Goal: Communication & Community: Participate in discussion

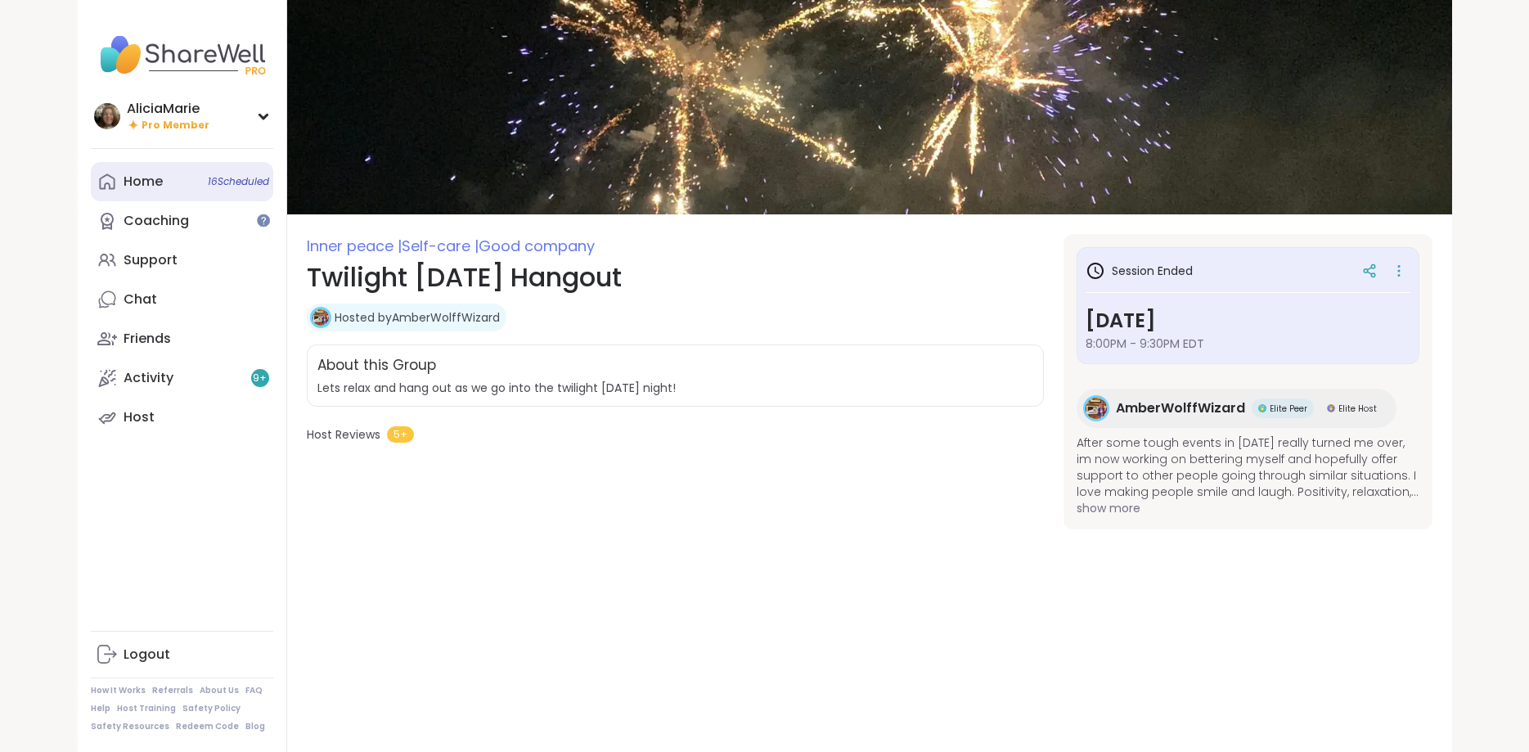
click at [172, 175] on link "Home 16 Scheduled" at bounding box center [182, 181] width 182 height 39
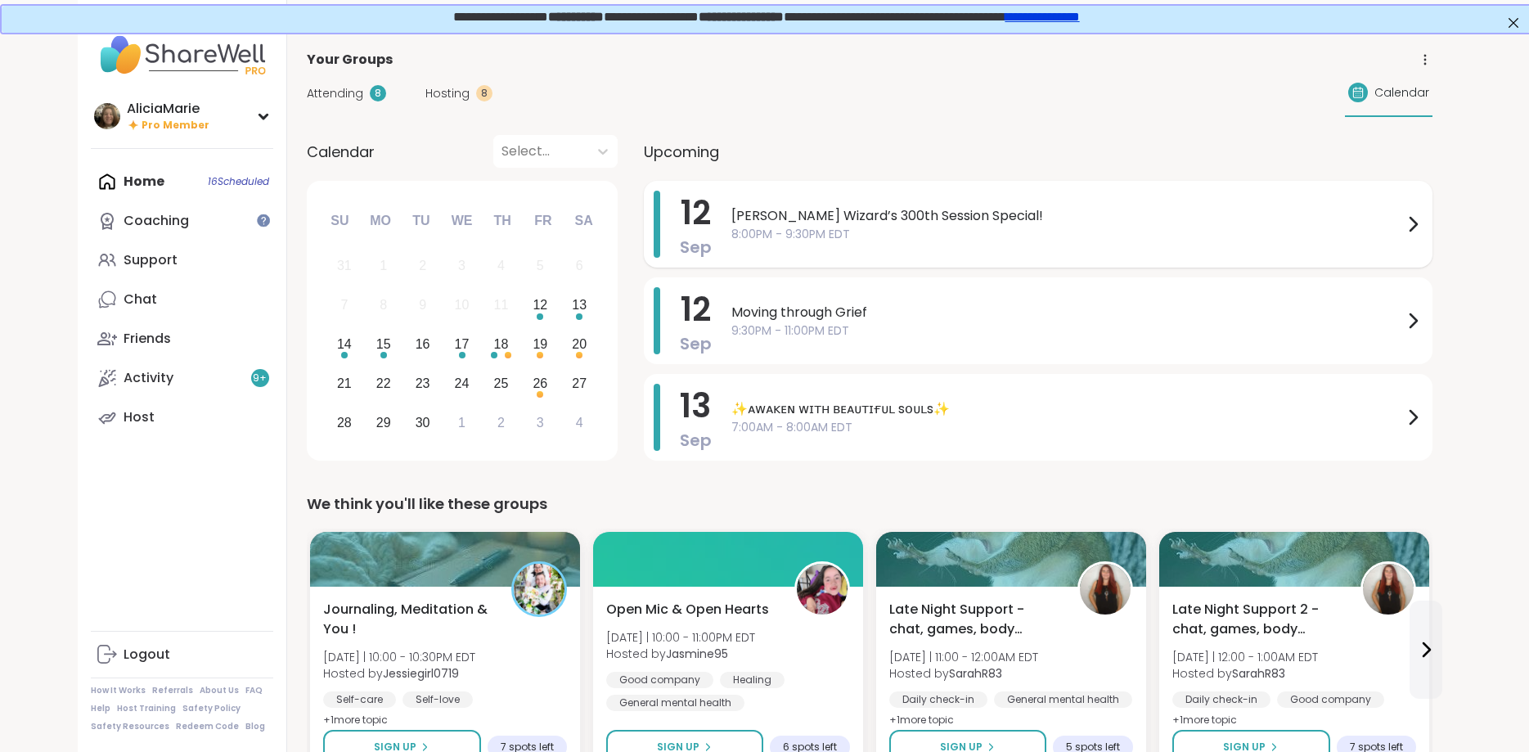
click at [867, 227] on span "8:00PM - 9:30PM EDT" at bounding box center [1068, 234] width 672 height 17
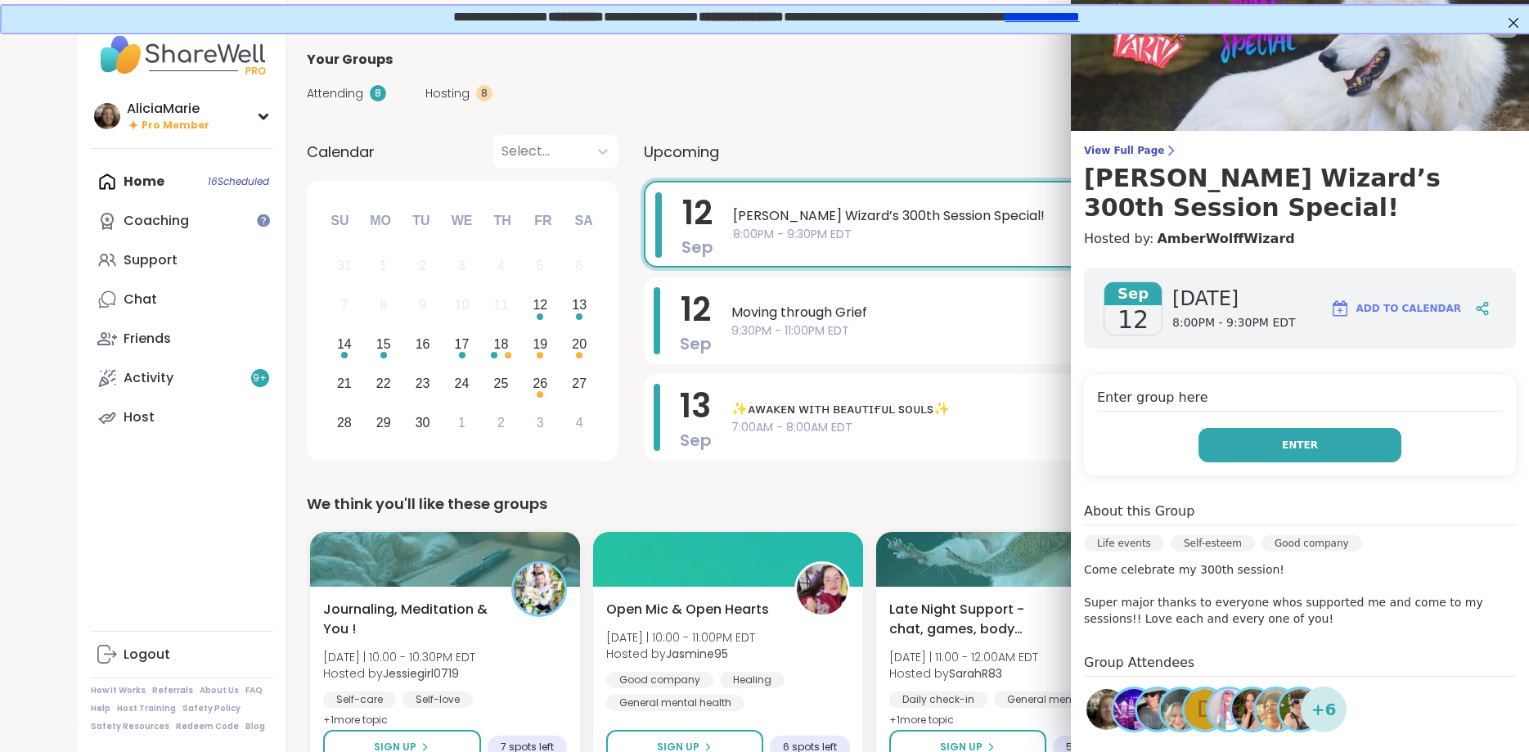
click at [1299, 438] on span "Enter" at bounding box center [1300, 445] width 36 height 15
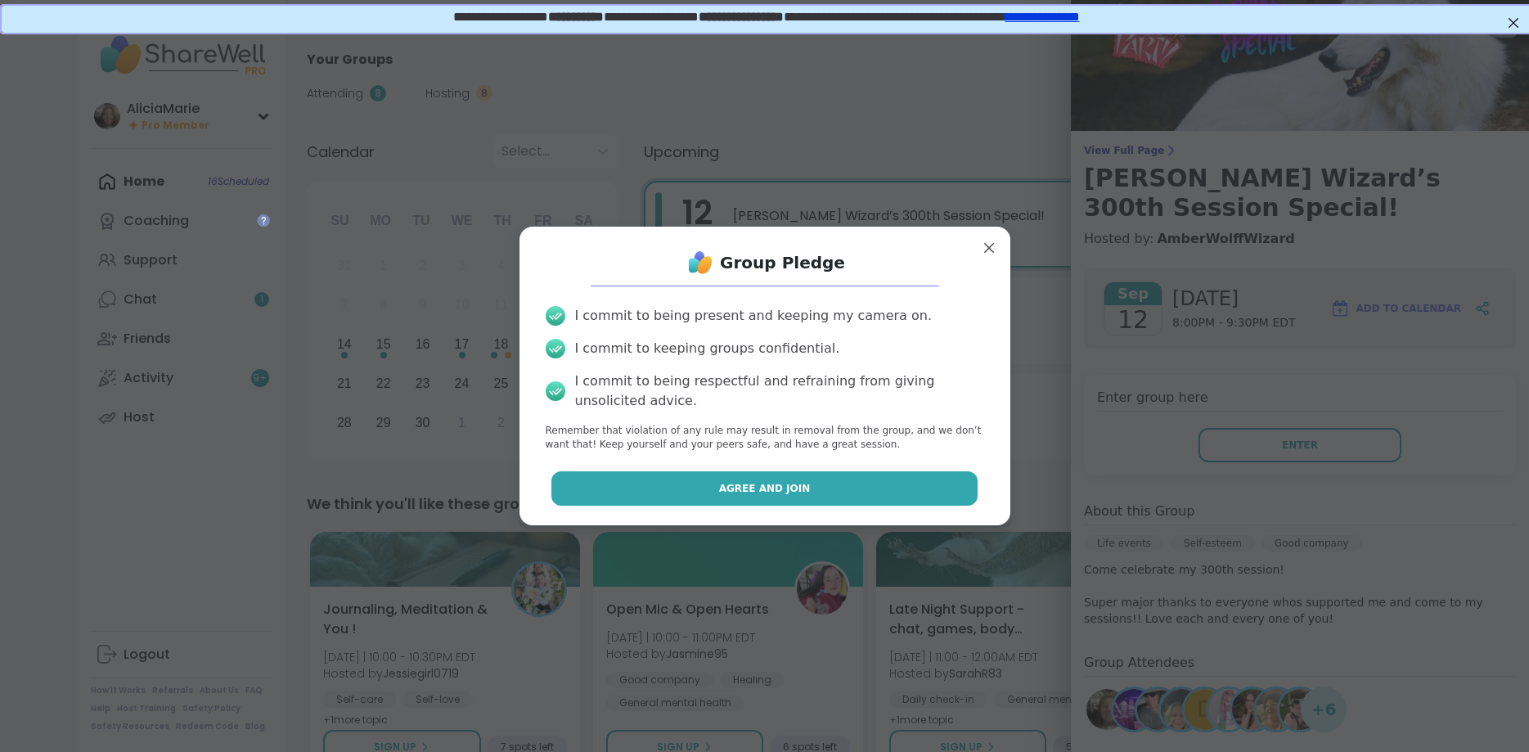
click at [854, 486] on button "Agree and Join" at bounding box center [765, 488] width 426 height 34
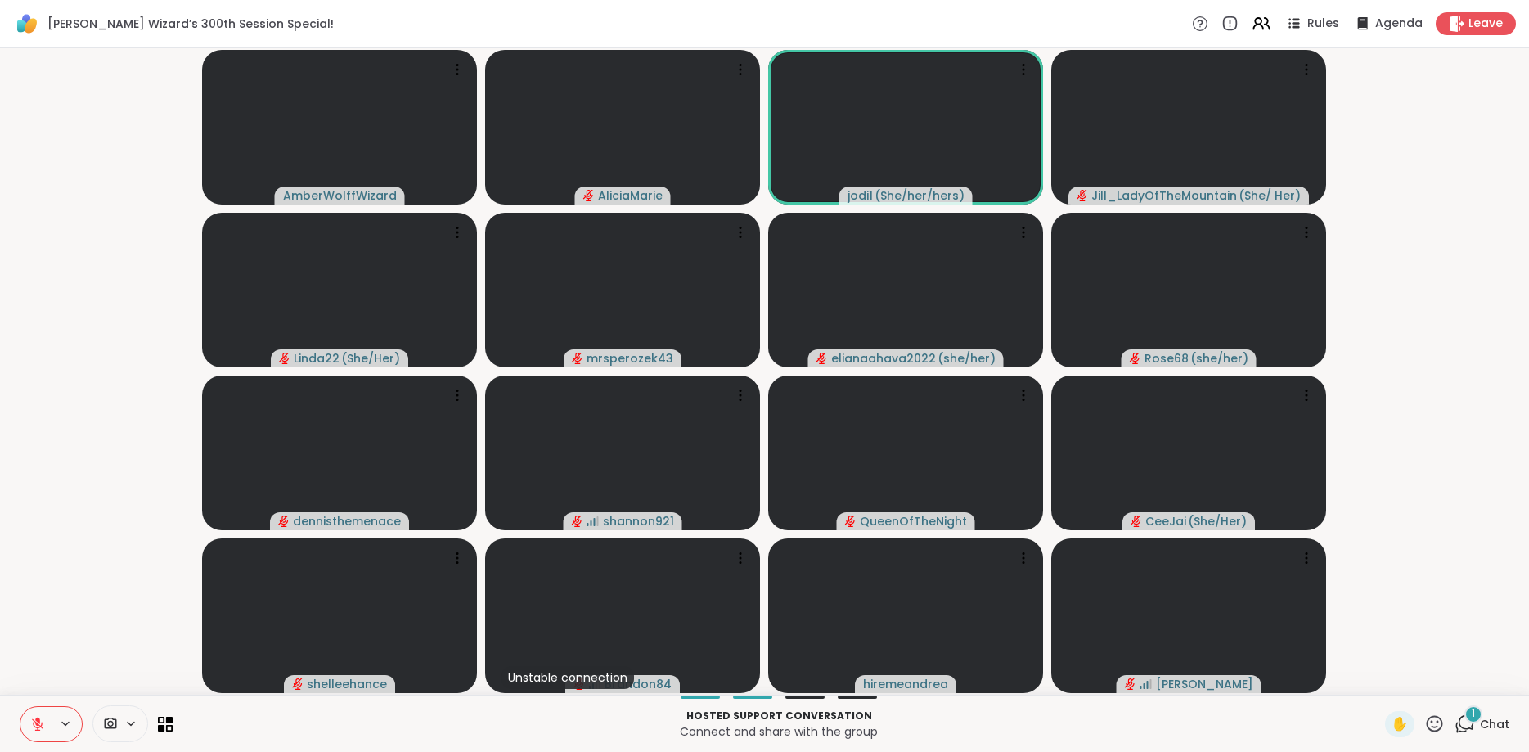
click at [1470, 726] on icon at bounding box center [1465, 724] width 20 height 20
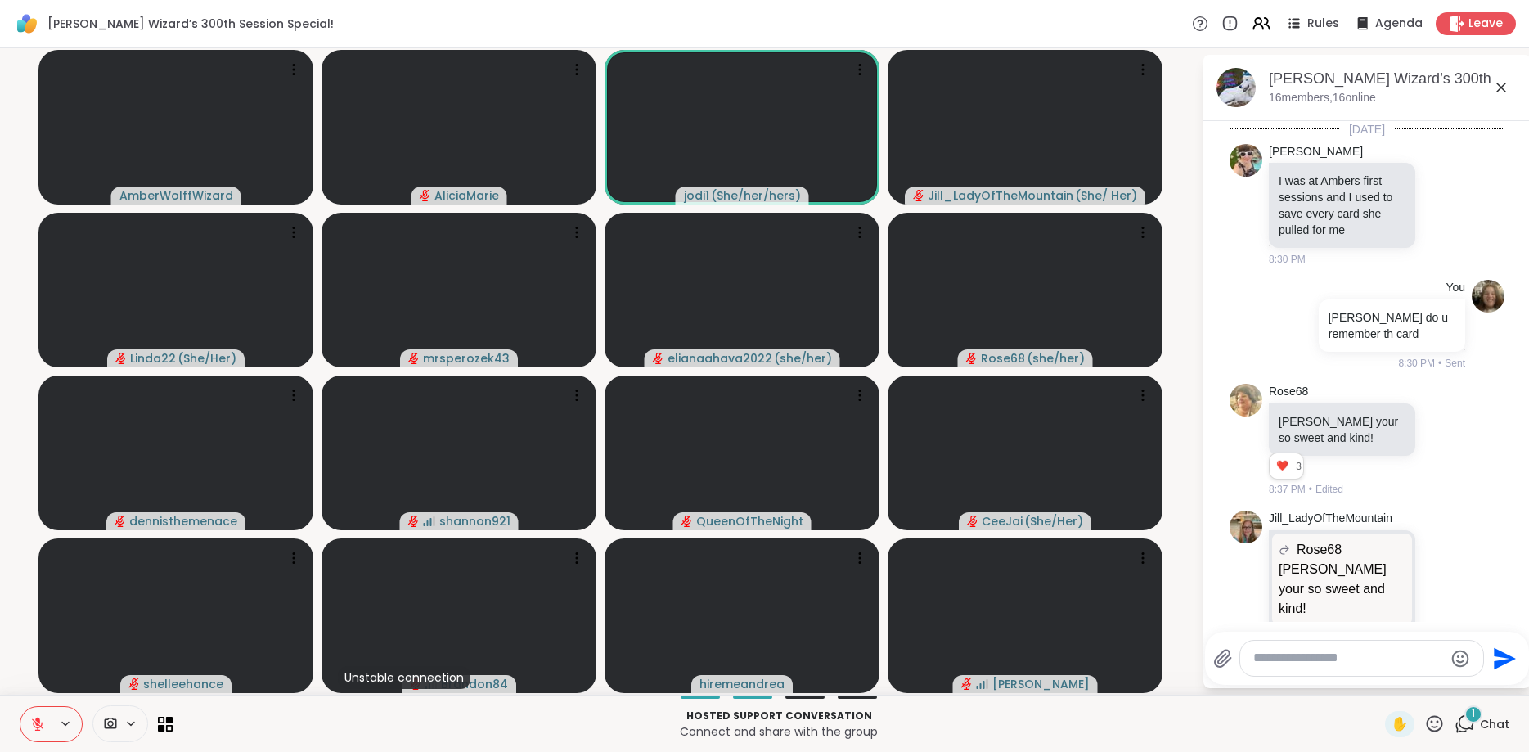
scroll to position [4956, 0]
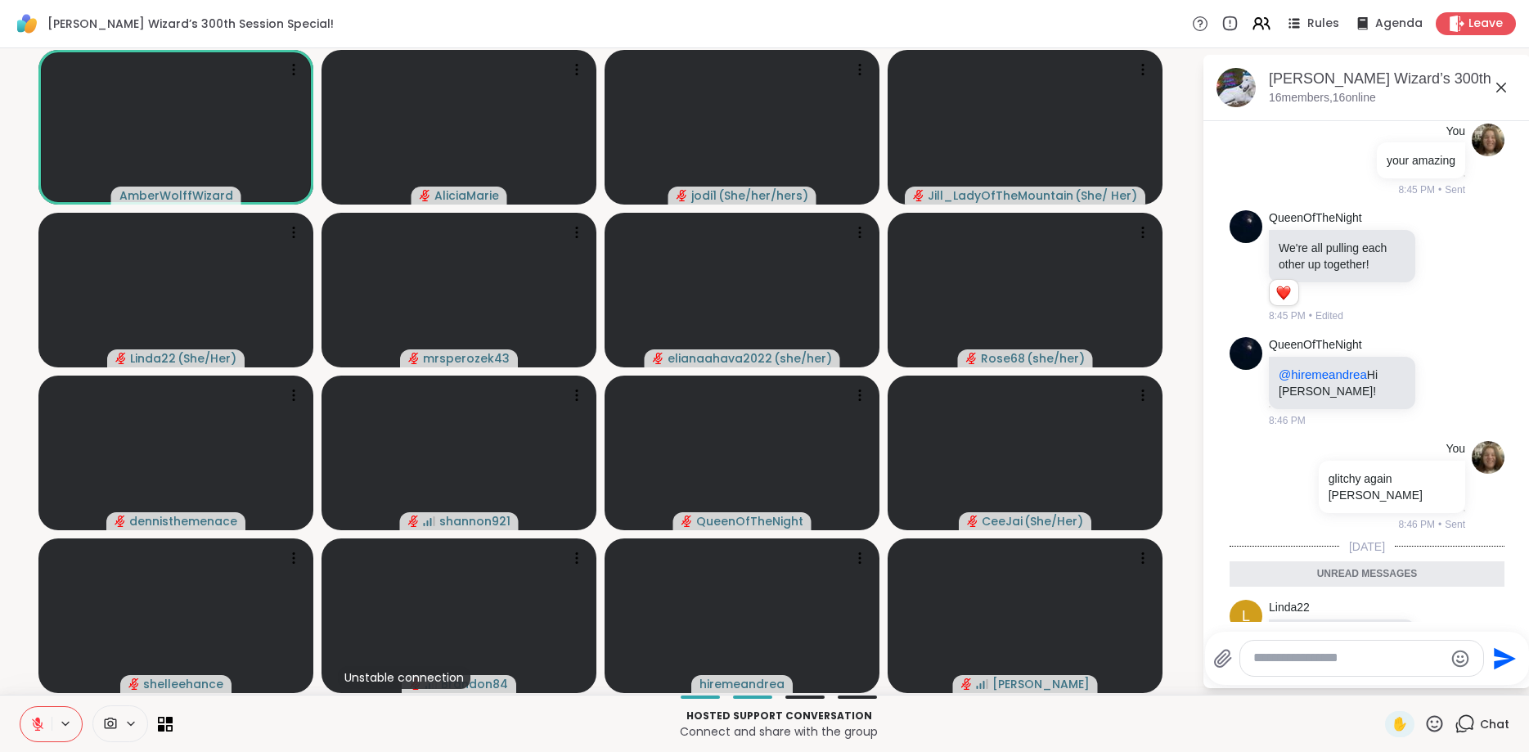
click at [1503, 98] on div "[PERSON_NAME] Wizard’s 300th Session Special!, [DATE] members, 16 online" at bounding box center [1393, 87] width 249 height 37
click at [1506, 91] on icon at bounding box center [1502, 88] width 10 height 10
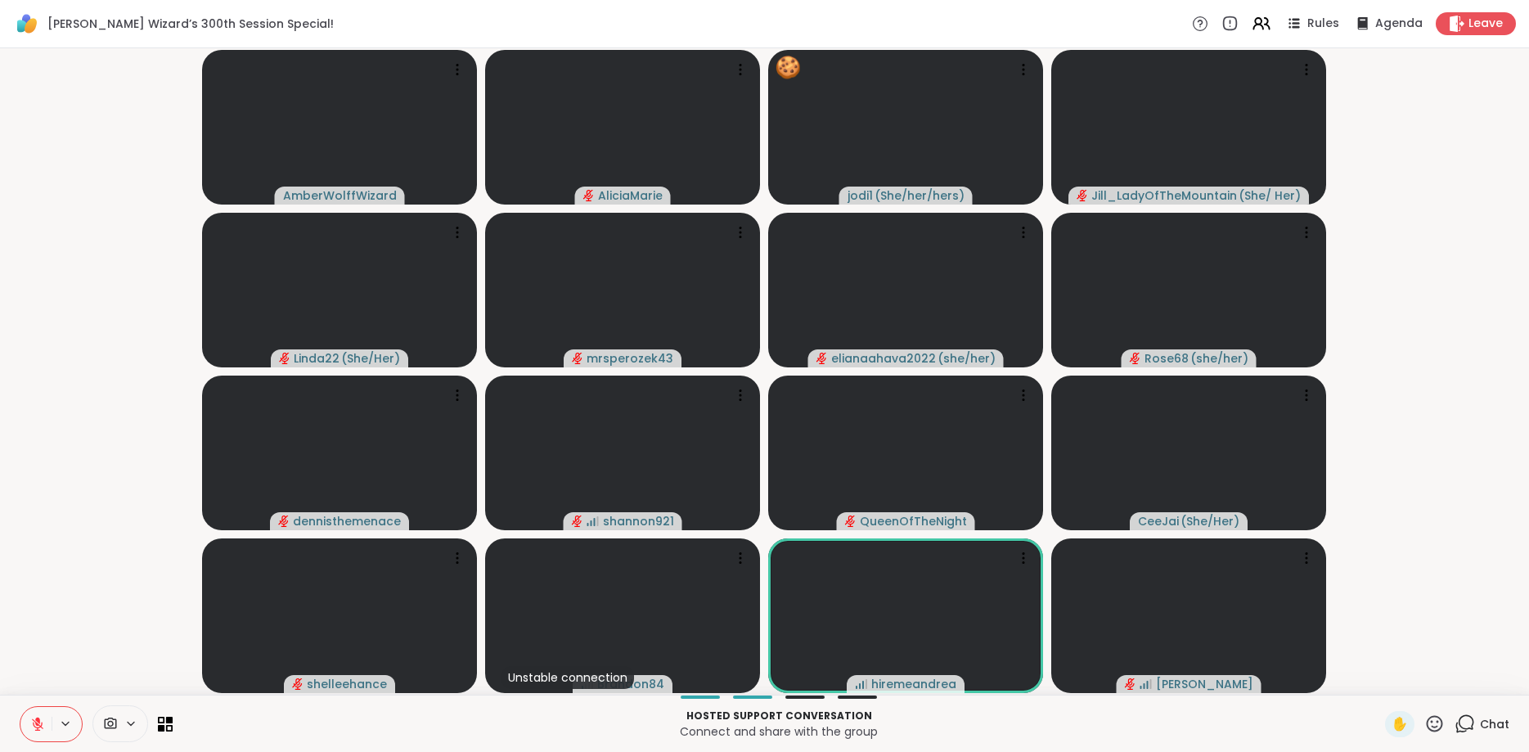
click at [40, 726] on icon at bounding box center [37, 723] width 11 height 11
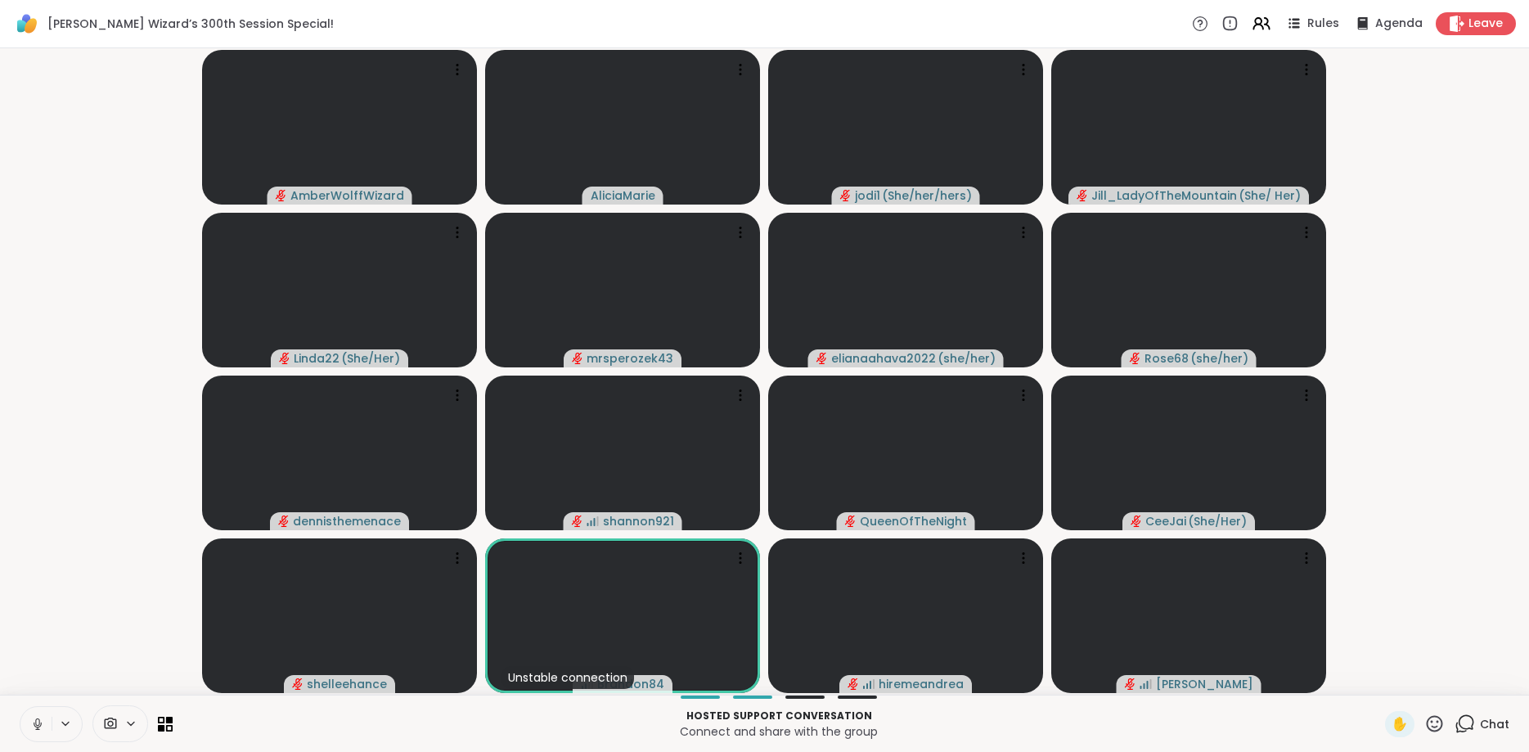
click at [40, 726] on icon at bounding box center [38, 724] width 8 height 5
click at [40, 726] on icon at bounding box center [37, 723] width 11 height 11
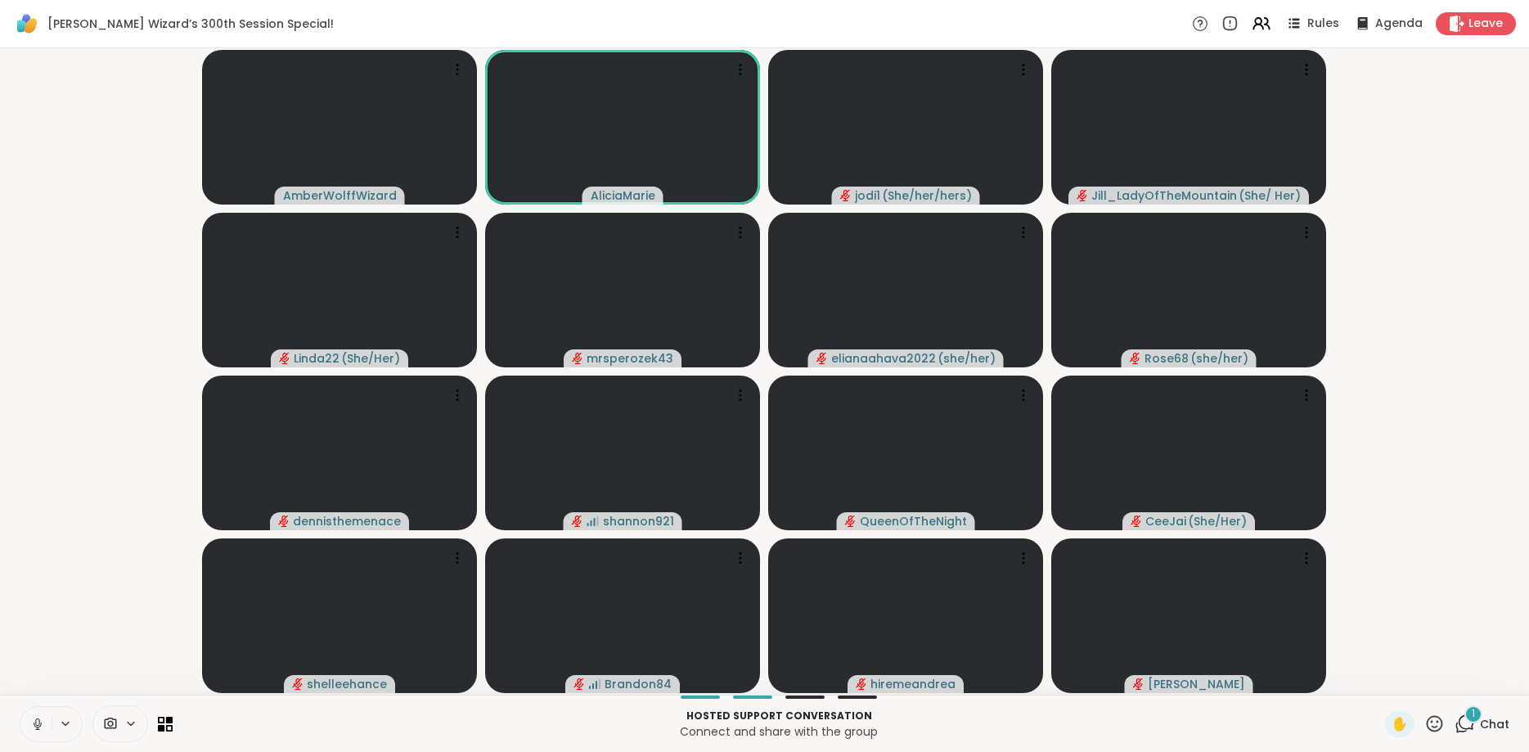
click at [40, 726] on icon at bounding box center [38, 724] width 8 height 5
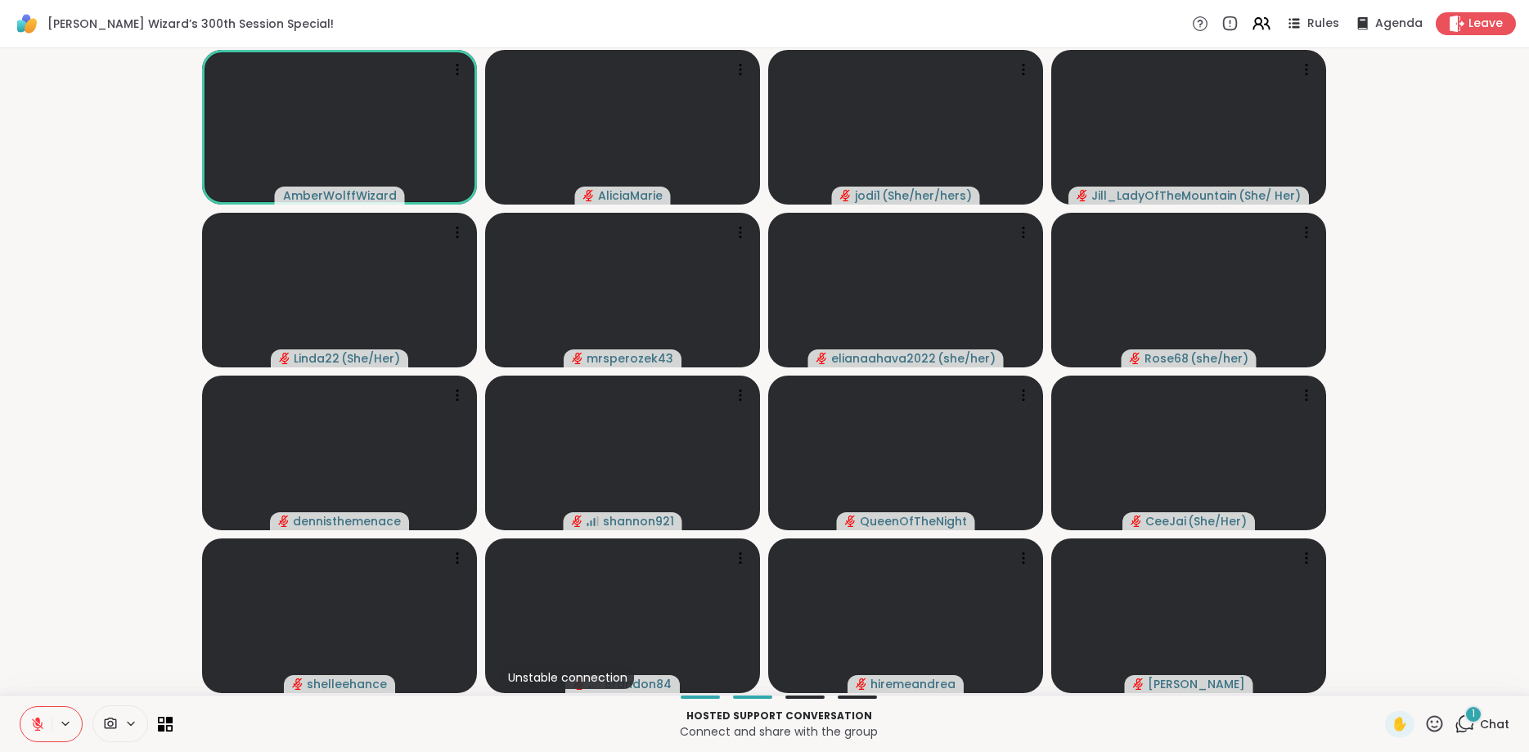
click at [29, 717] on button at bounding box center [35, 724] width 31 height 34
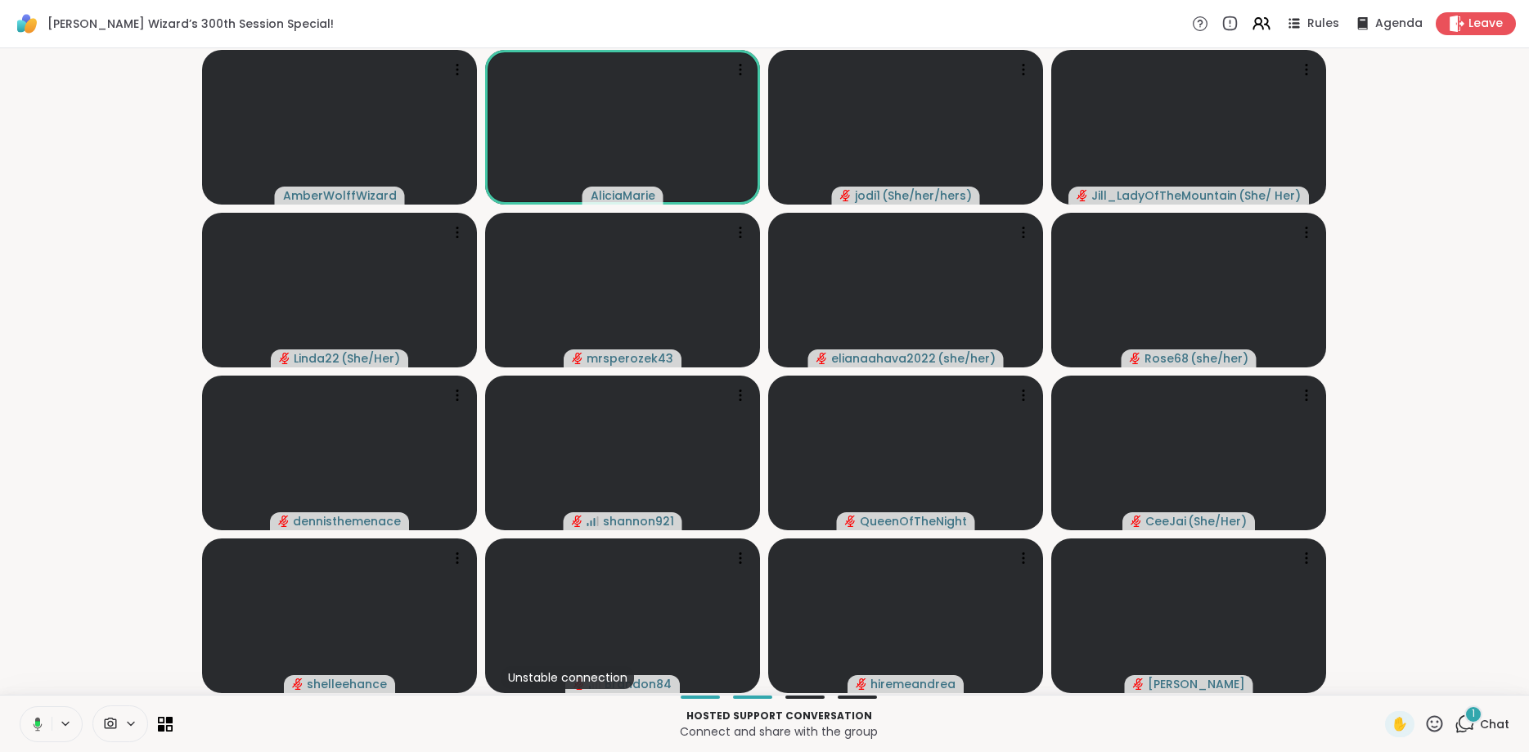
click at [29, 717] on icon at bounding box center [35, 724] width 15 height 15
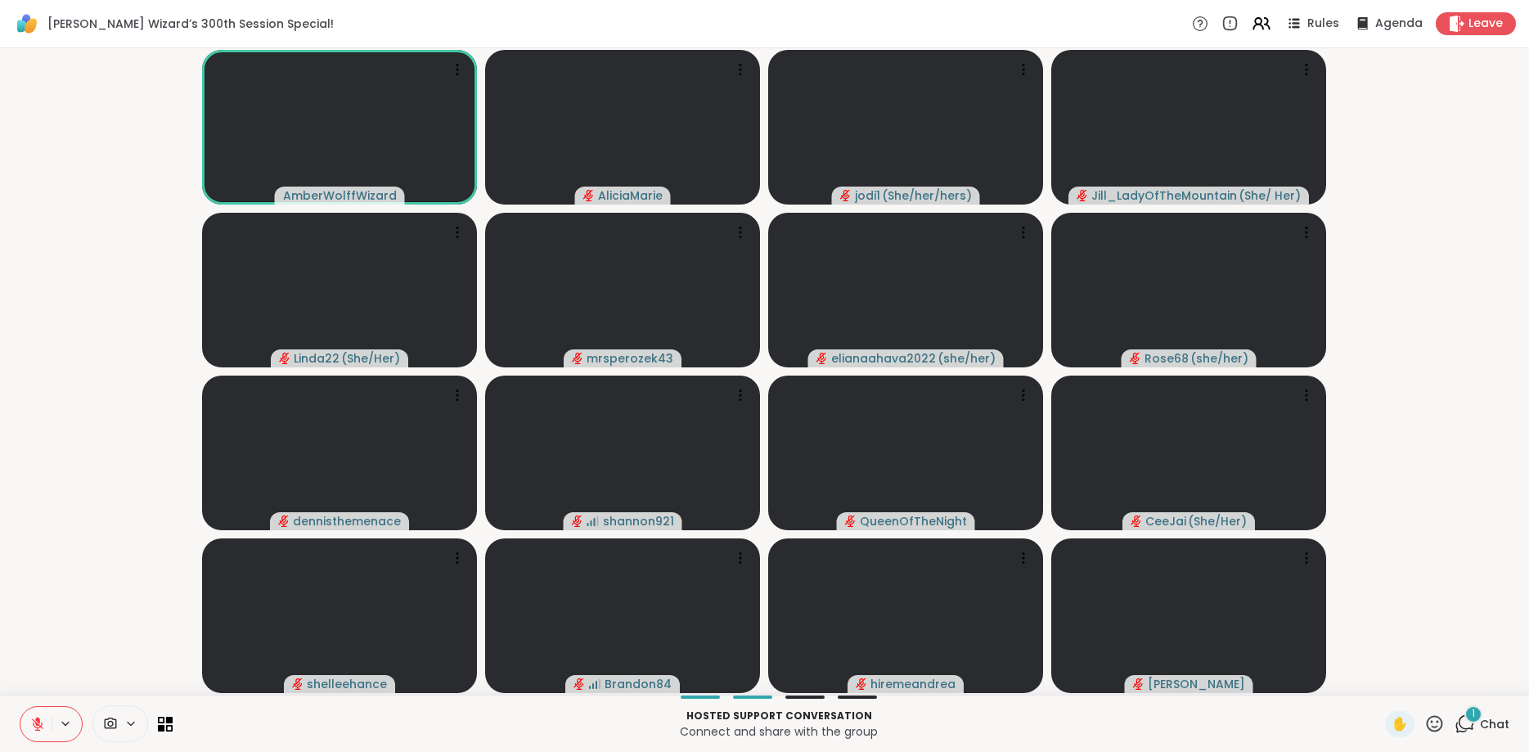
click at [29, 717] on button at bounding box center [35, 724] width 31 height 34
click at [38, 723] on icon at bounding box center [37, 724] width 15 height 15
click at [1474, 723] on icon at bounding box center [1467, 722] width 16 height 15
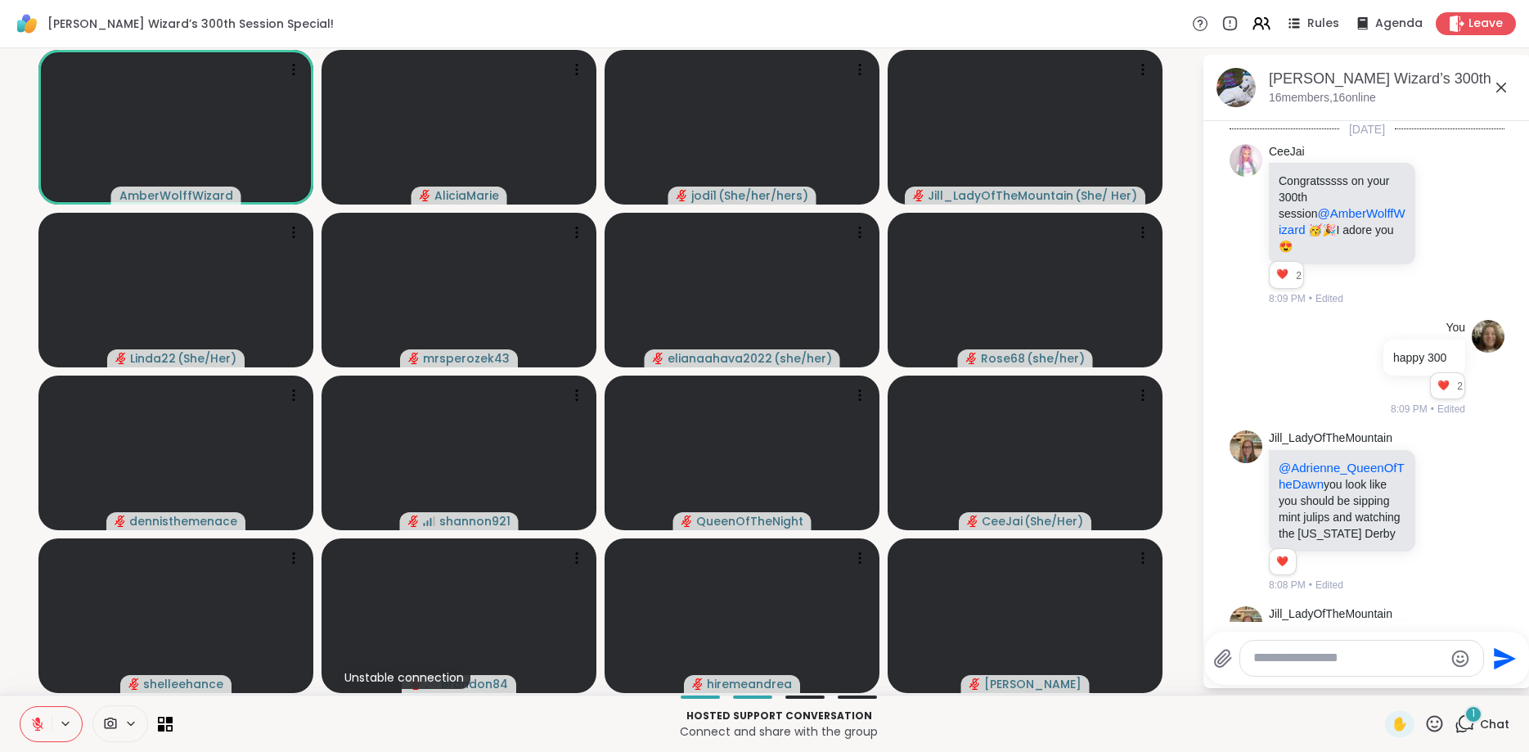
scroll to position [5059, 0]
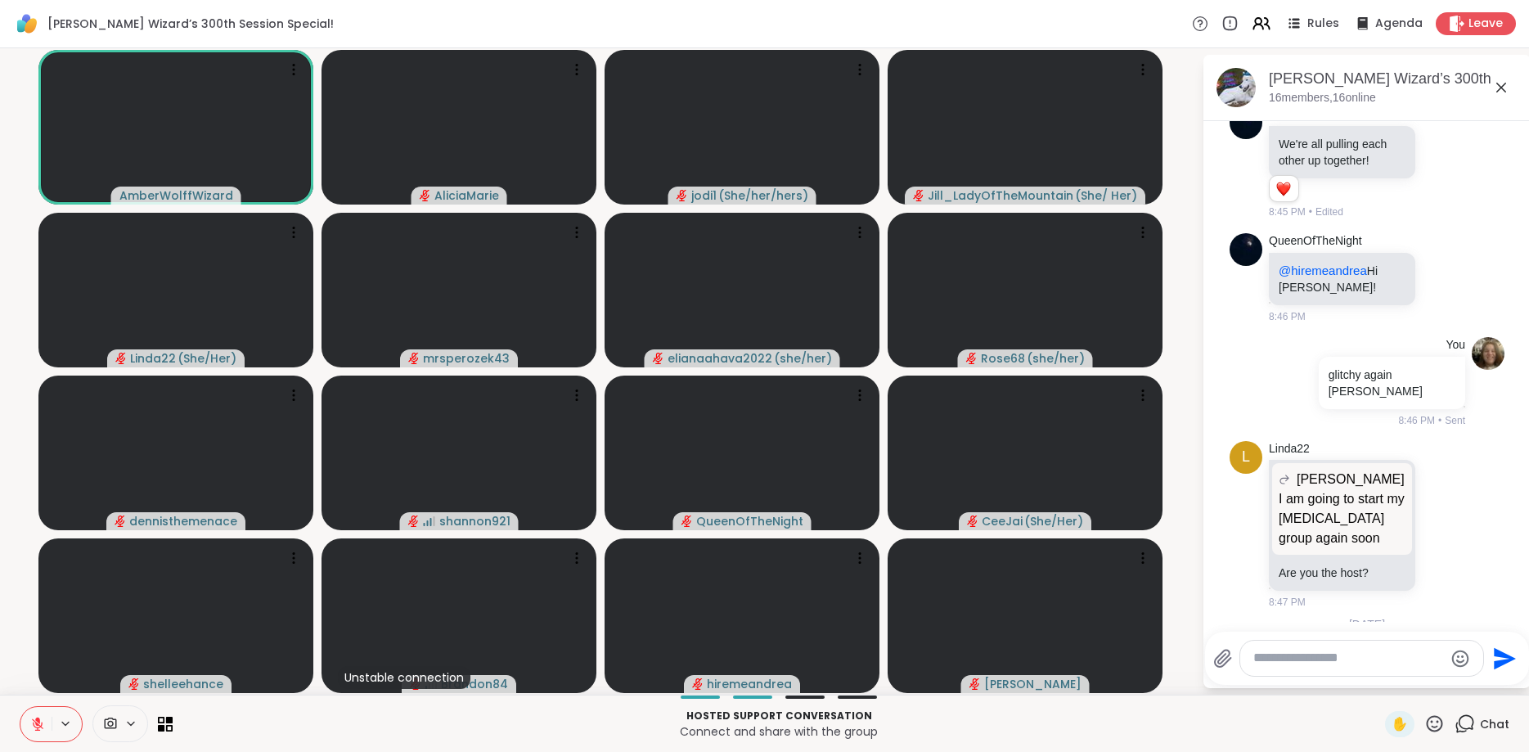
click at [1509, 94] on icon at bounding box center [1502, 88] width 20 height 20
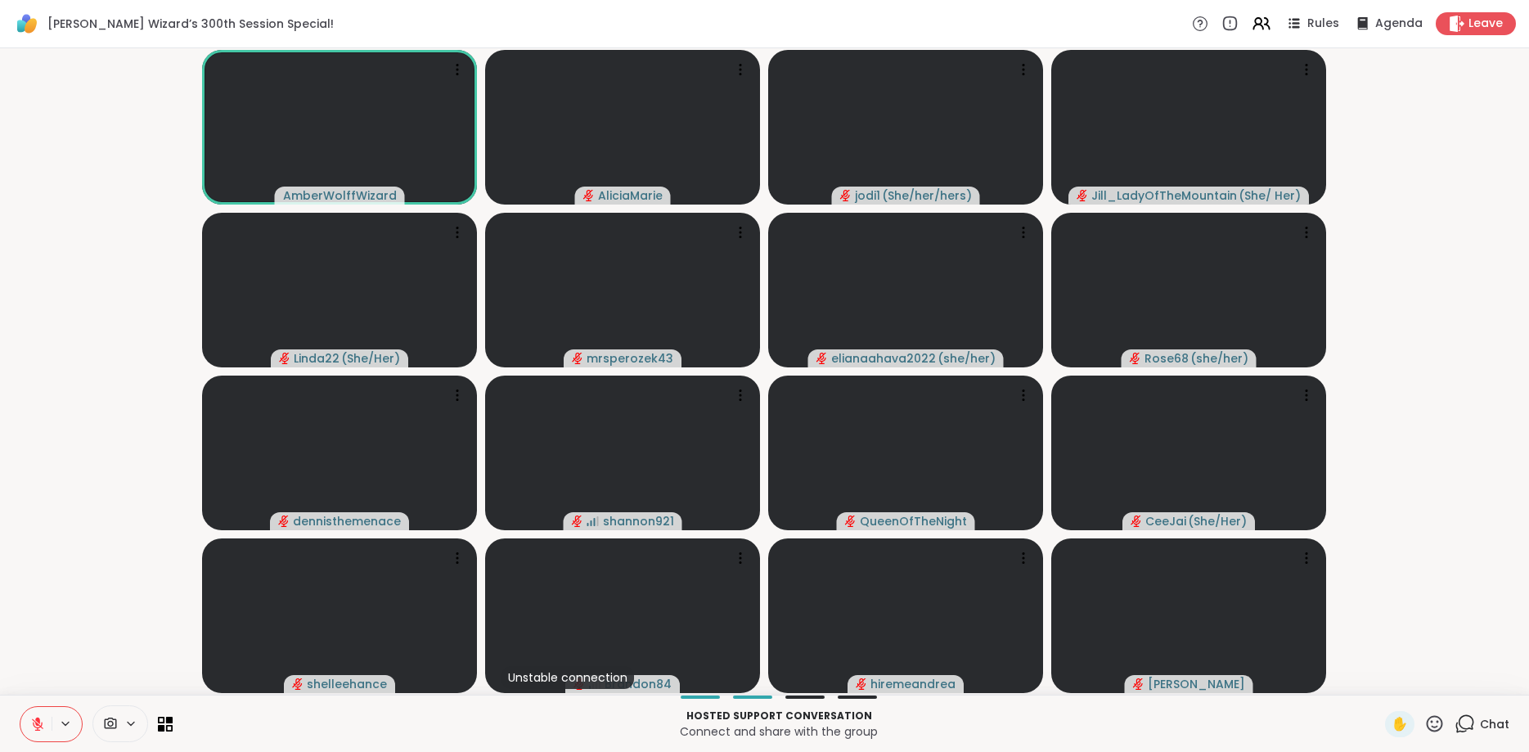
click at [31, 726] on icon at bounding box center [37, 724] width 15 height 15
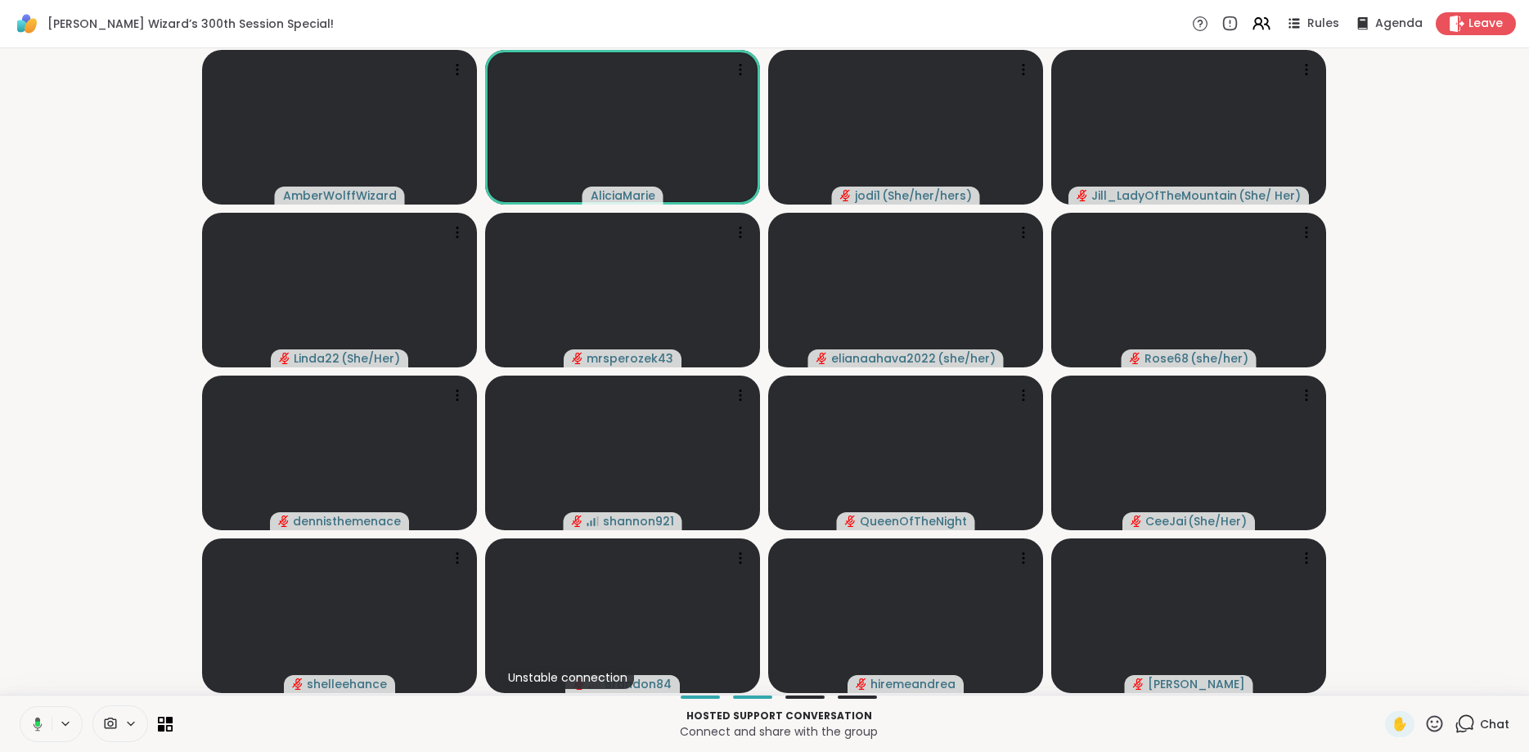
click at [31, 726] on icon at bounding box center [35, 724] width 15 height 15
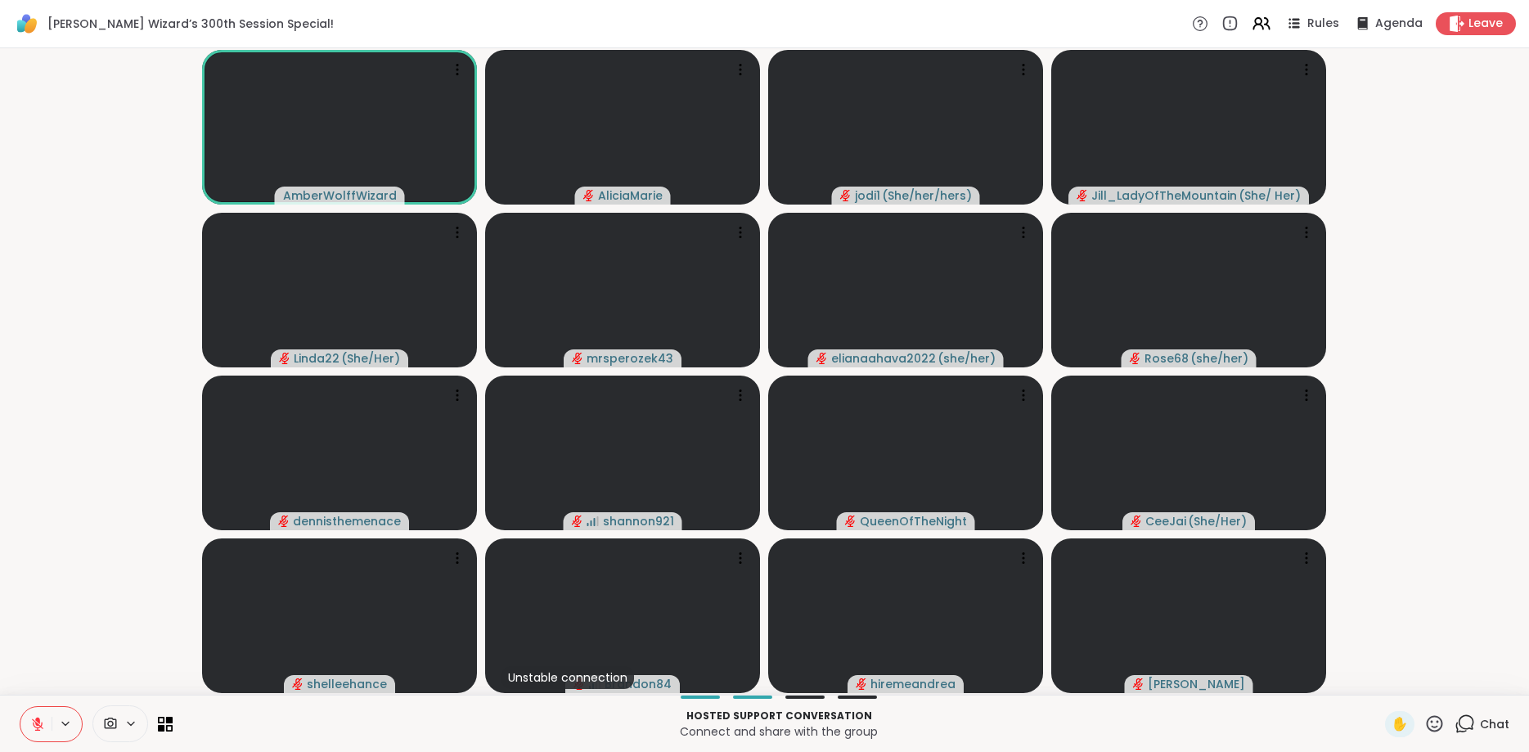
click at [31, 726] on icon at bounding box center [37, 724] width 15 height 15
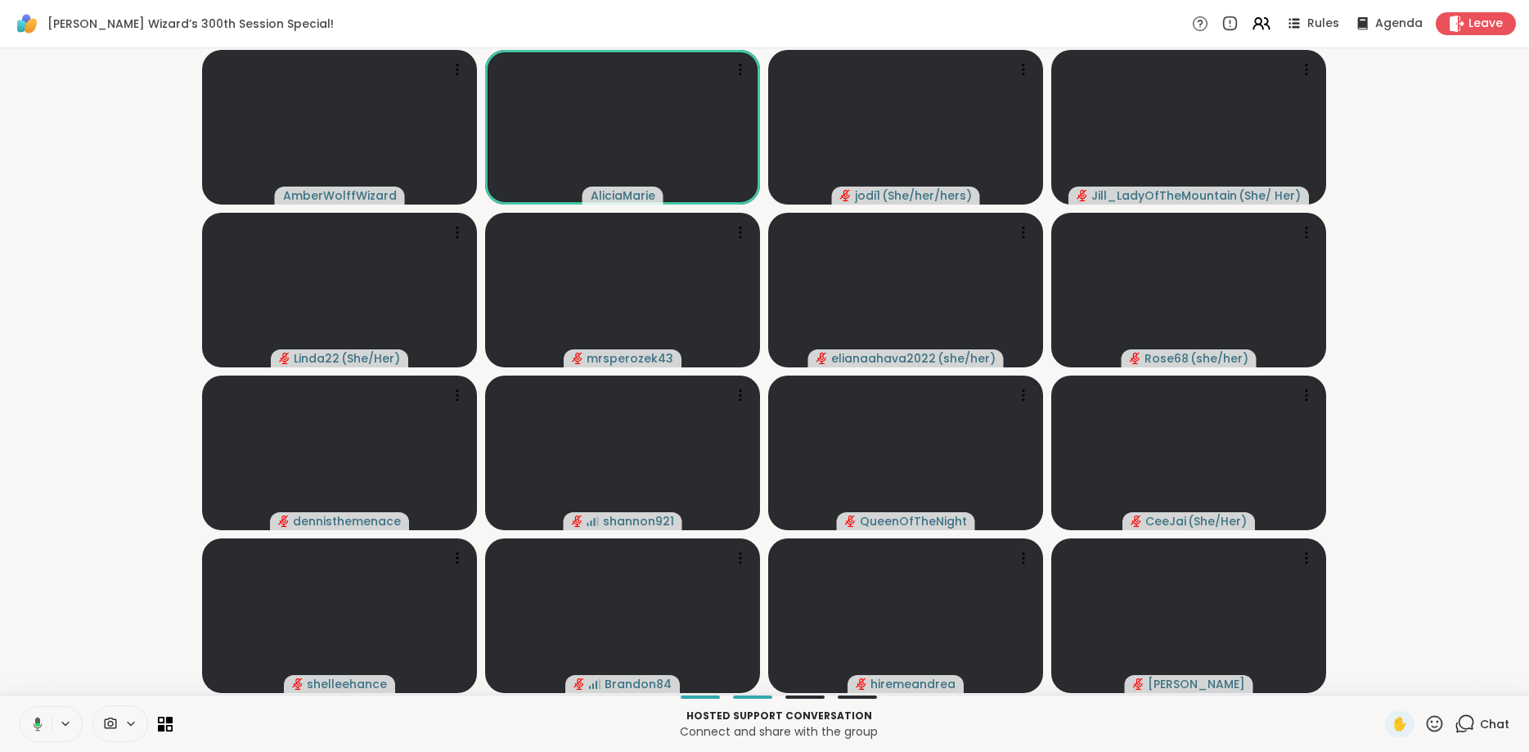
click at [31, 726] on icon at bounding box center [35, 724] width 15 height 15
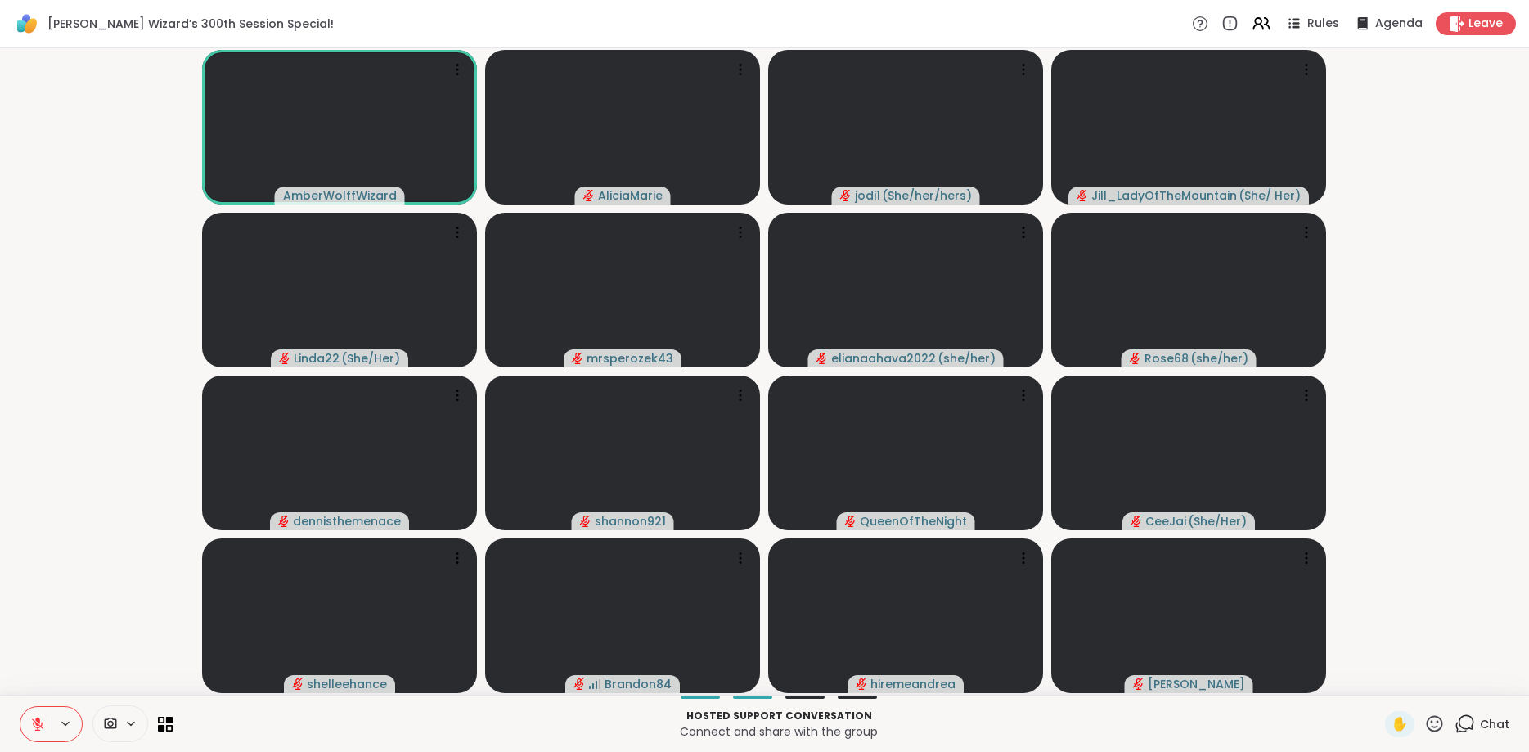
click at [31, 726] on icon at bounding box center [37, 724] width 15 height 15
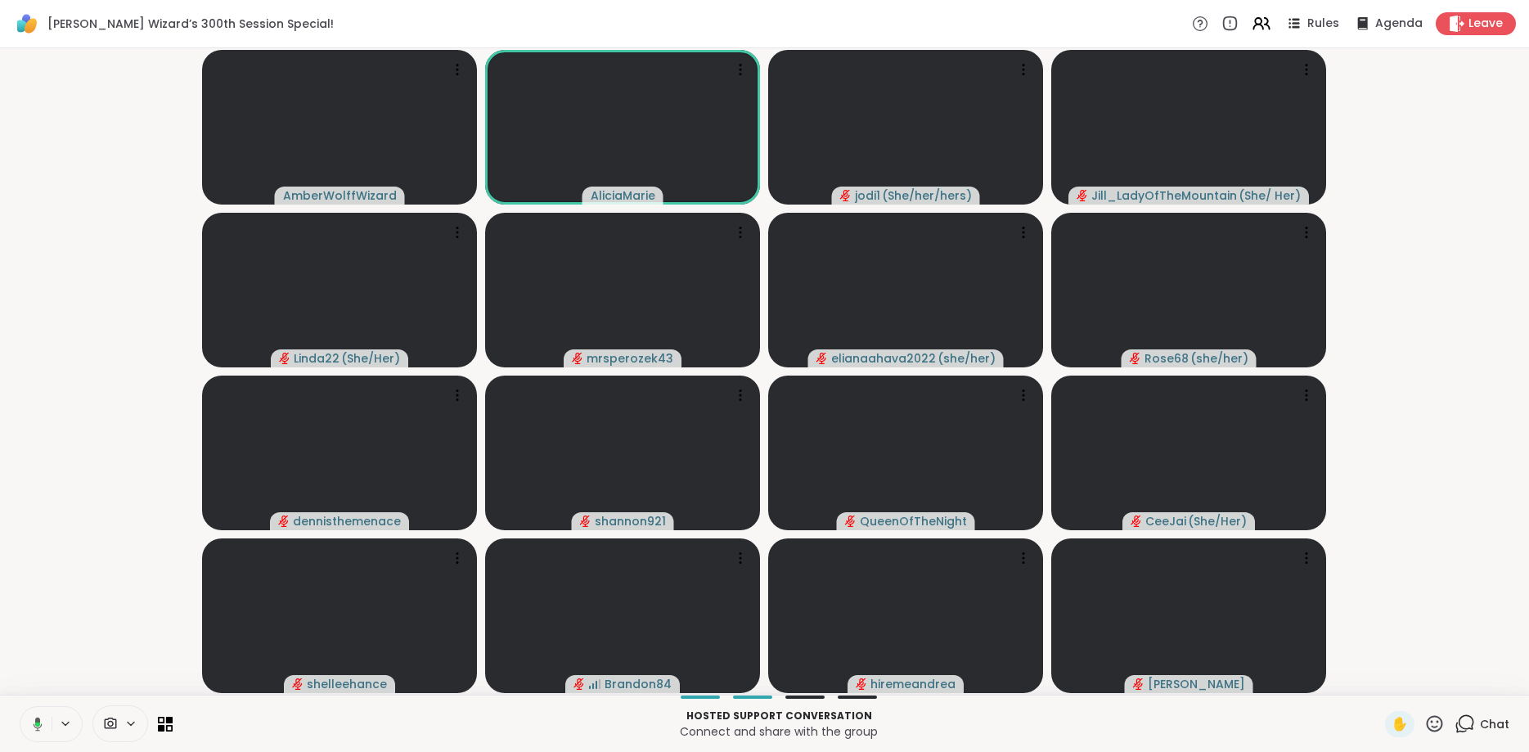
click at [31, 726] on icon at bounding box center [35, 724] width 15 height 15
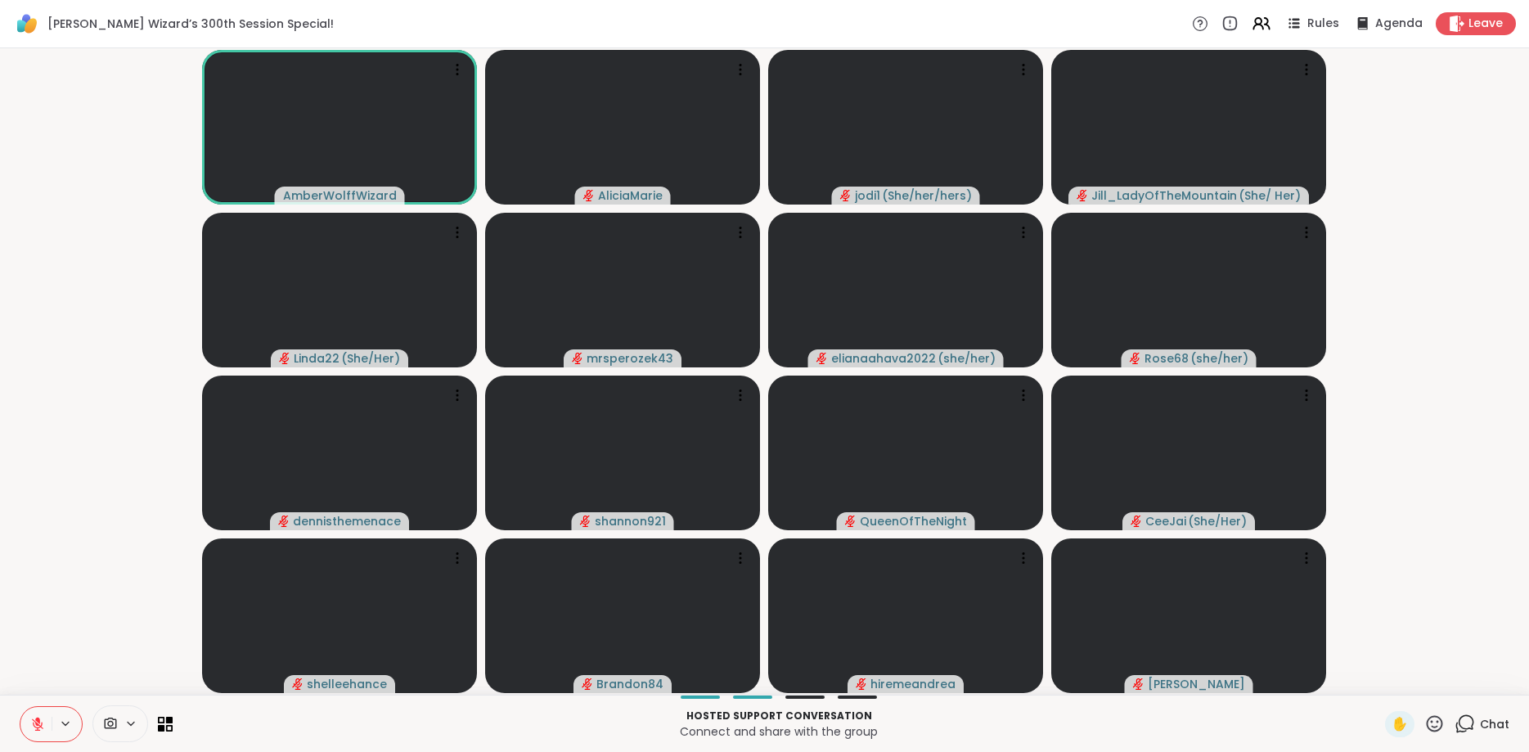
click at [31, 726] on icon at bounding box center [37, 724] width 15 height 15
click at [37, 720] on icon at bounding box center [37, 724] width 15 height 15
click at [37, 720] on icon at bounding box center [37, 720] width 5 height 7
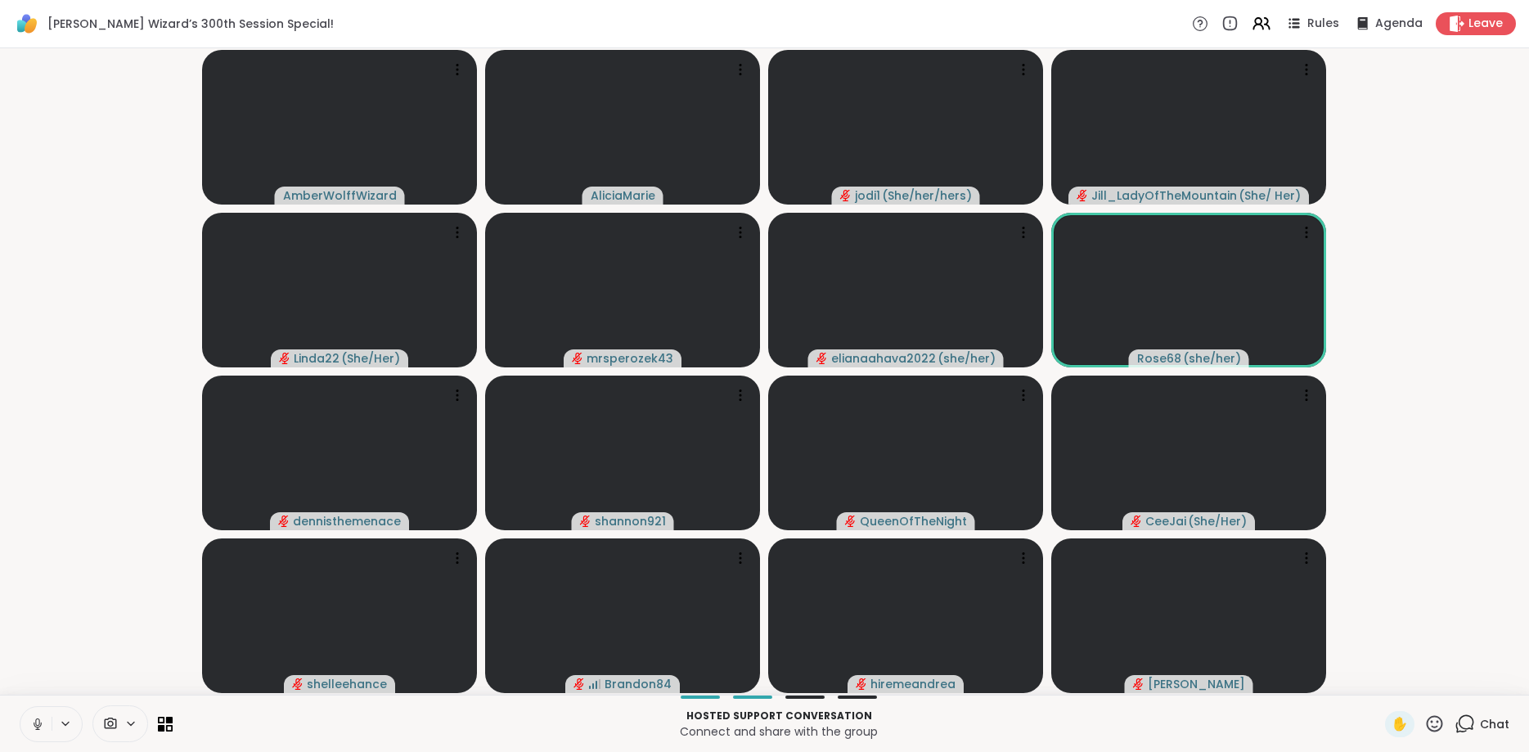
click at [37, 720] on icon at bounding box center [37, 724] width 15 height 15
click at [37, 720] on icon at bounding box center [37, 720] width 5 height 7
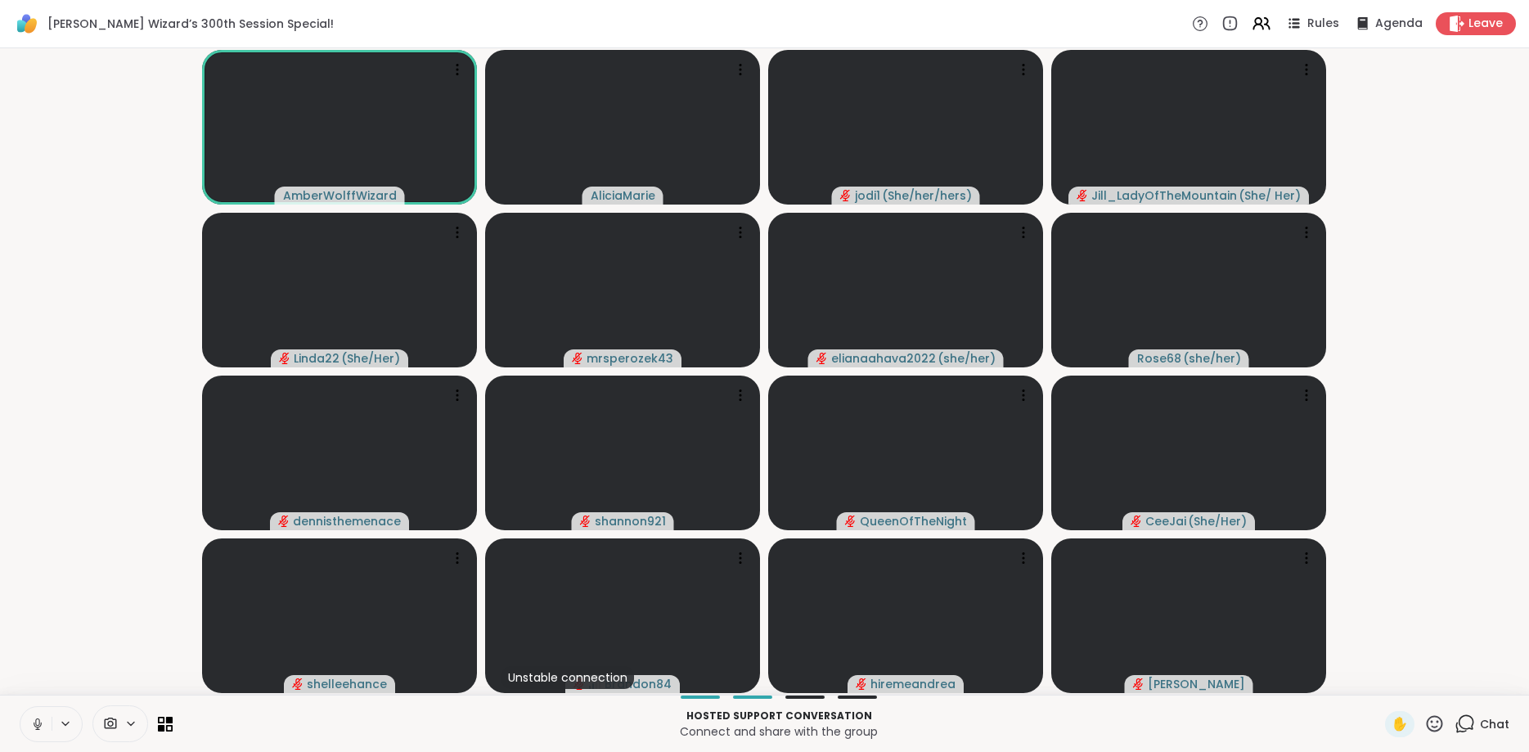
click at [37, 720] on icon at bounding box center [37, 724] width 15 height 15
click at [37, 720] on icon at bounding box center [37, 720] width 5 height 7
click at [37, 720] on icon at bounding box center [37, 724] width 15 height 15
click at [37, 720] on icon at bounding box center [37, 720] width 5 height 7
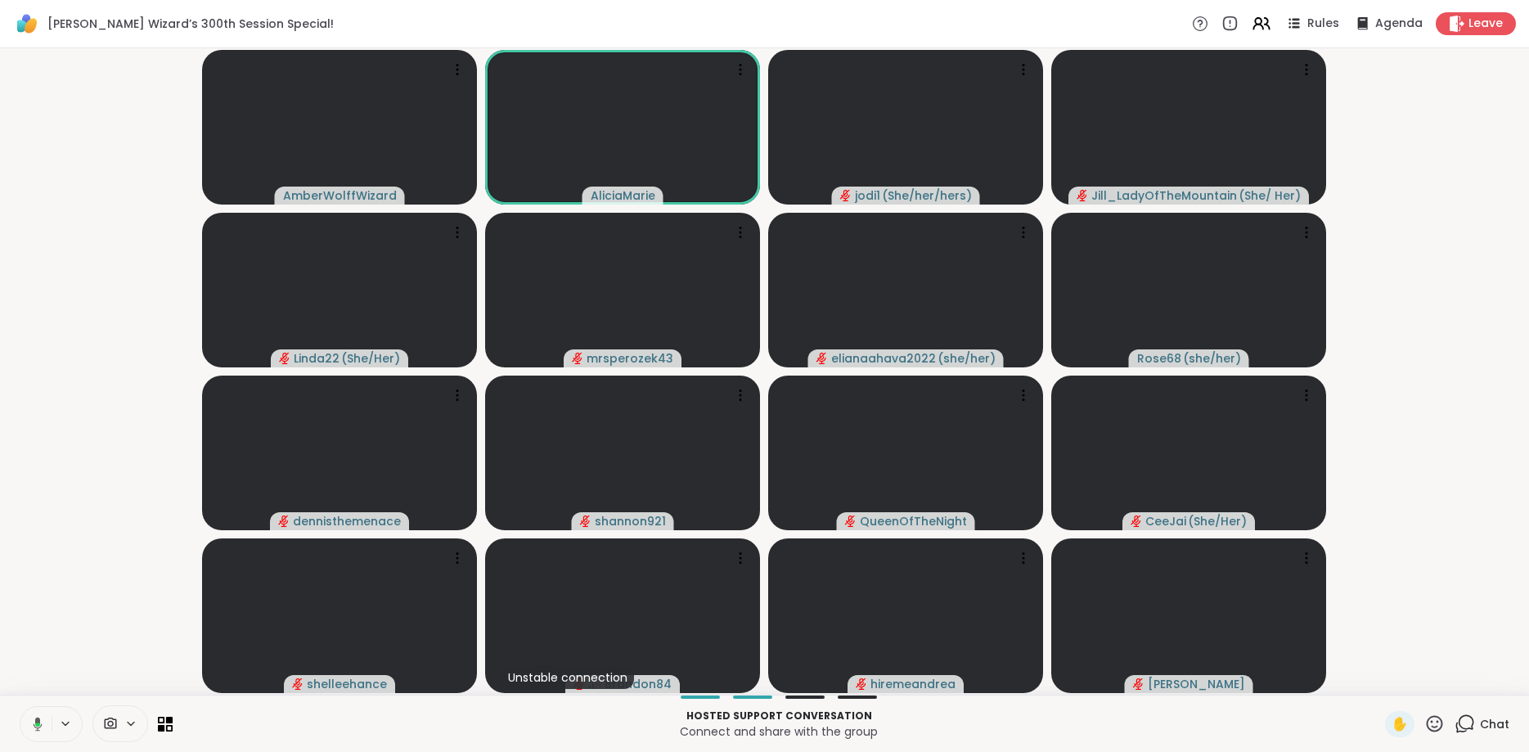
click at [37, 720] on icon at bounding box center [38, 724] width 9 height 14
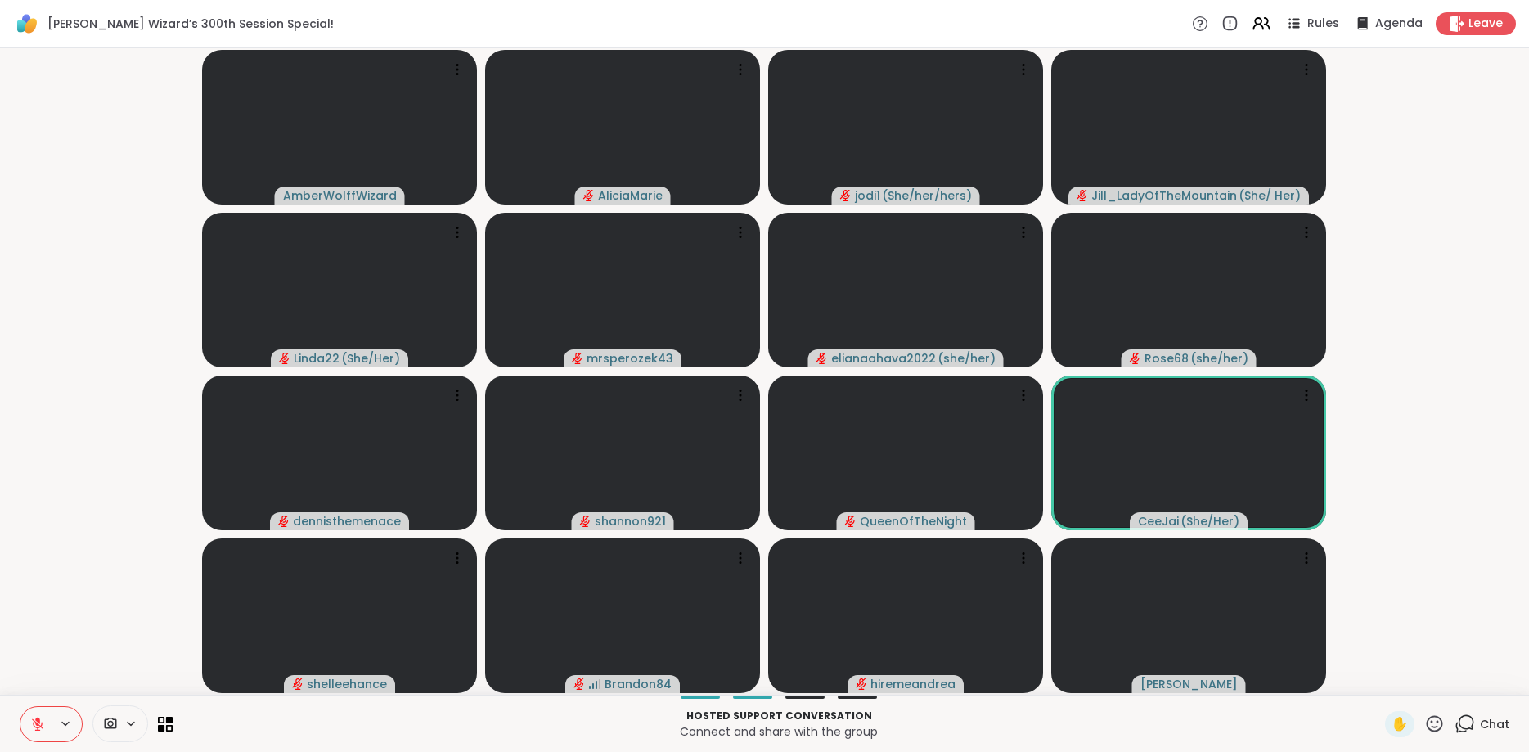
click at [37, 720] on icon at bounding box center [37, 720] width 5 height 7
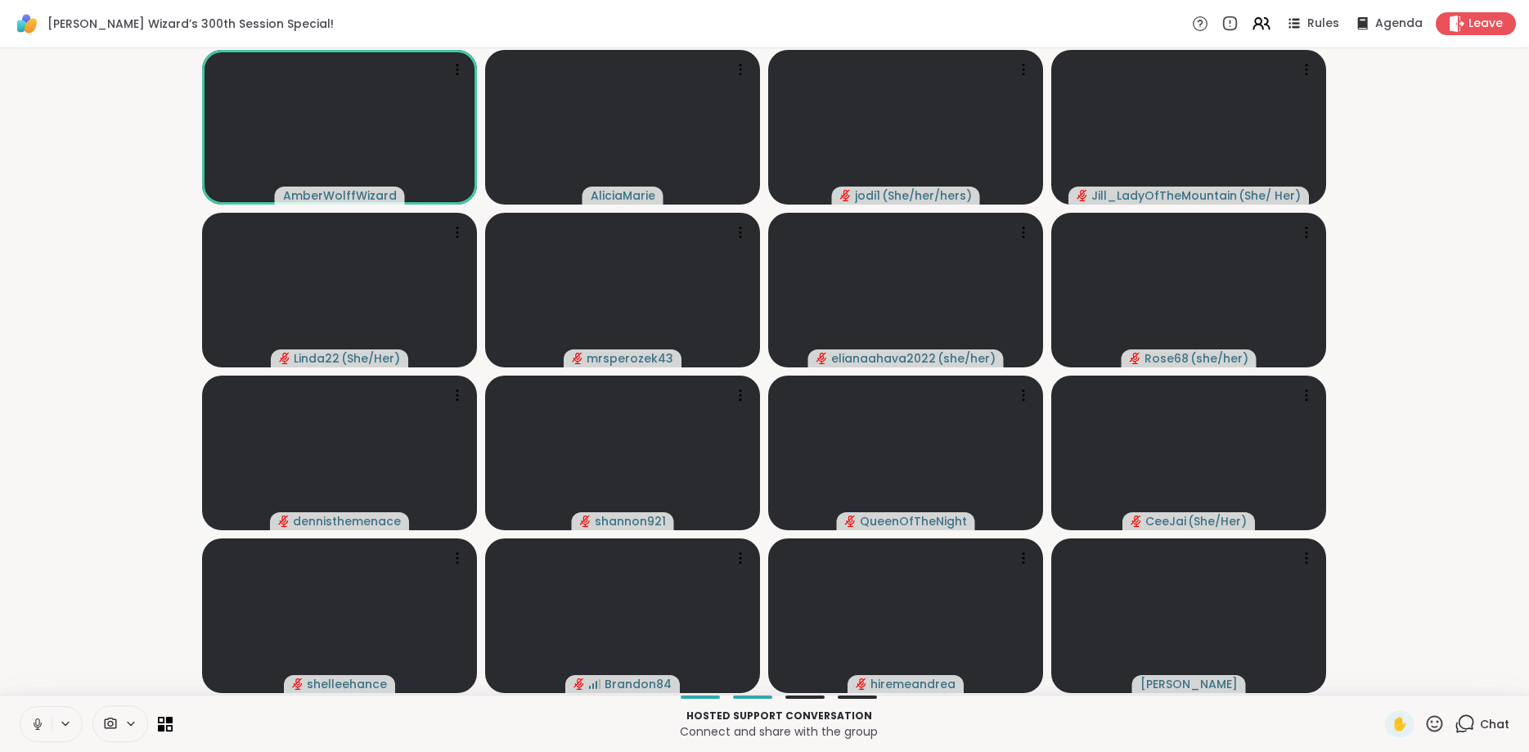
click at [37, 720] on icon at bounding box center [37, 724] width 15 height 15
click at [37, 720] on icon at bounding box center [37, 720] width 5 height 7
click at [37, 720] on icon at bounding box center [37, 724] width 15 height 15
click at [37, 720] on icon at bounding box center [37, 720] width 5 height 7
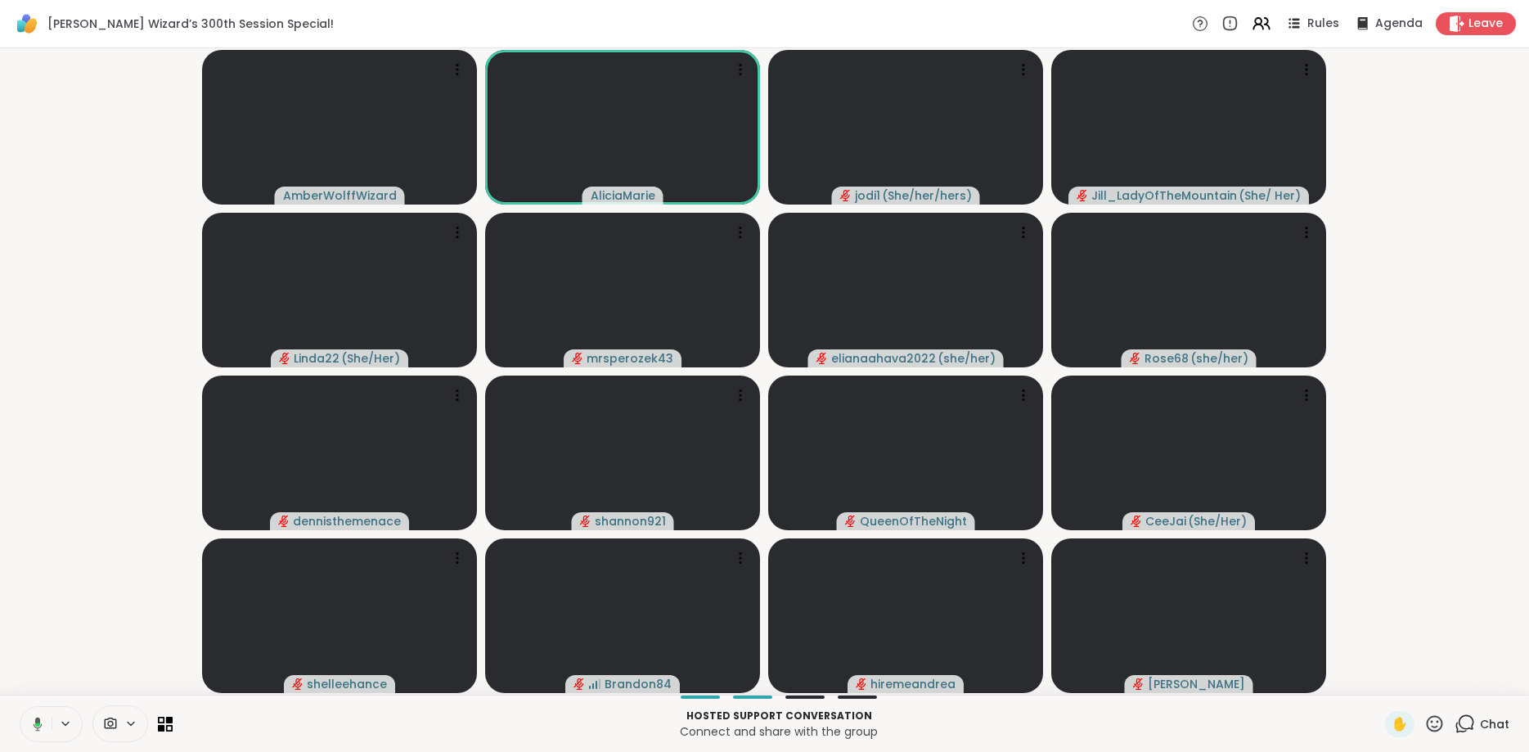
click at [37, 720] on icon at bounding box center [38, 724] width 9 height 14
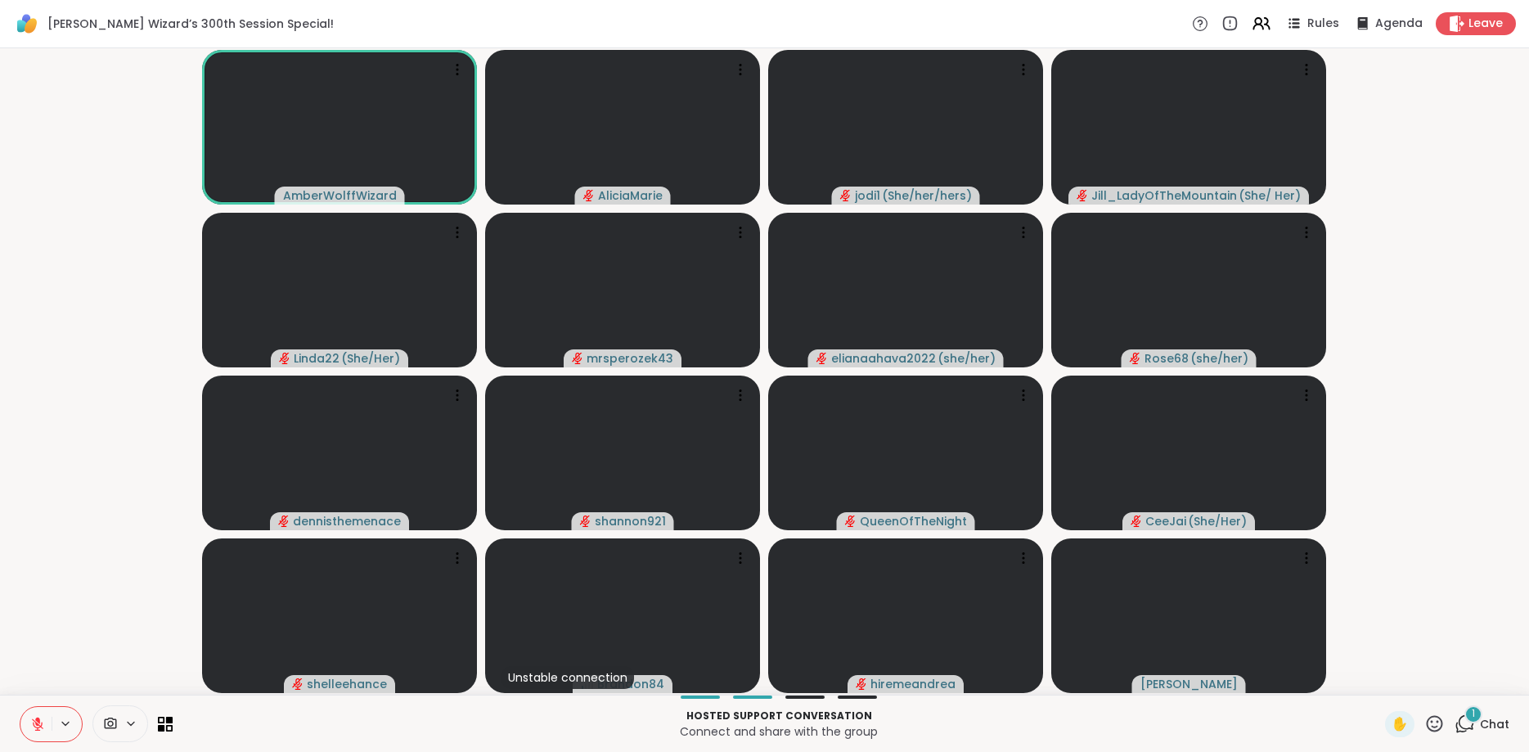
click at [37, 720] on icon at bounding box center [37, 720] width 5 height 7
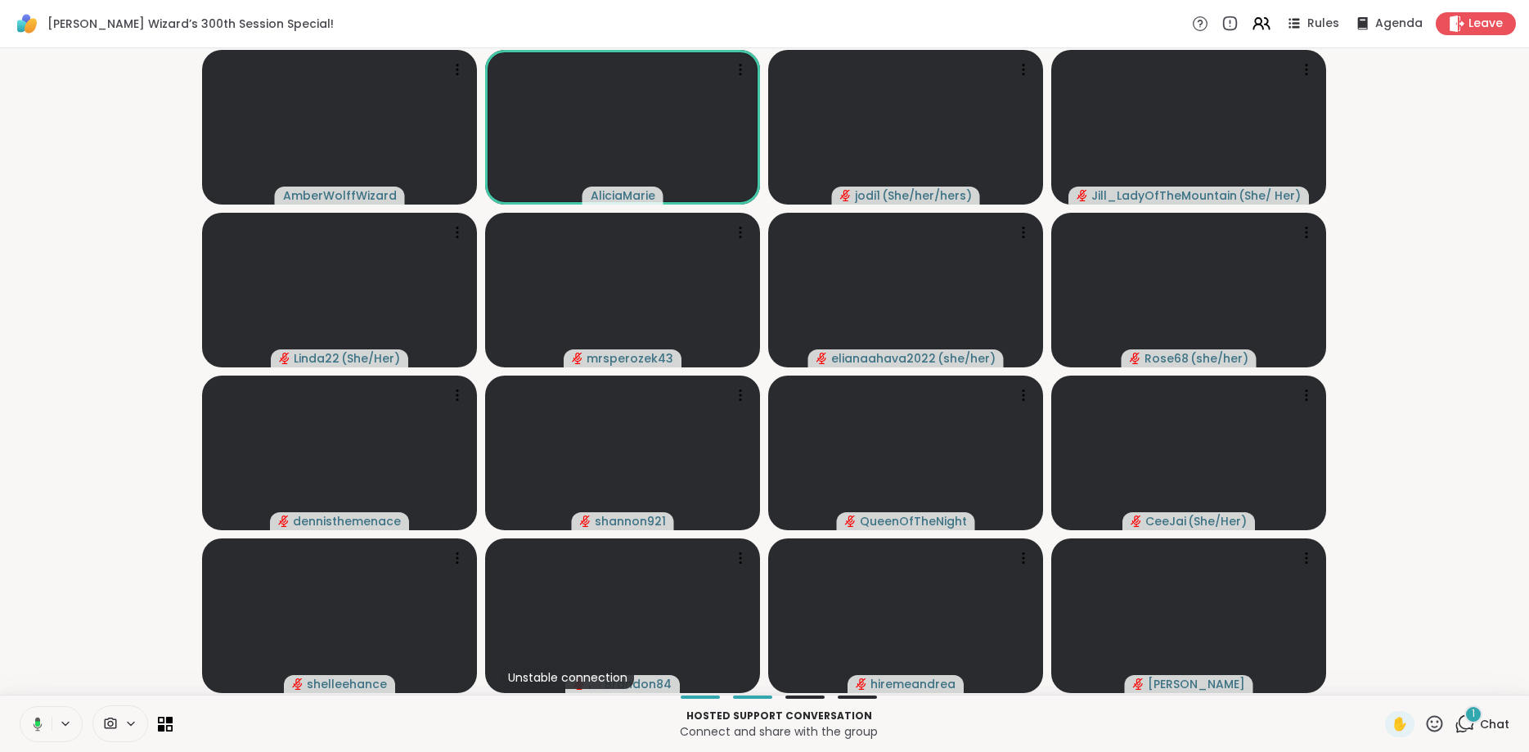
click at [33, 725] on icon at bounding box center [35, 724] width 15 height 15
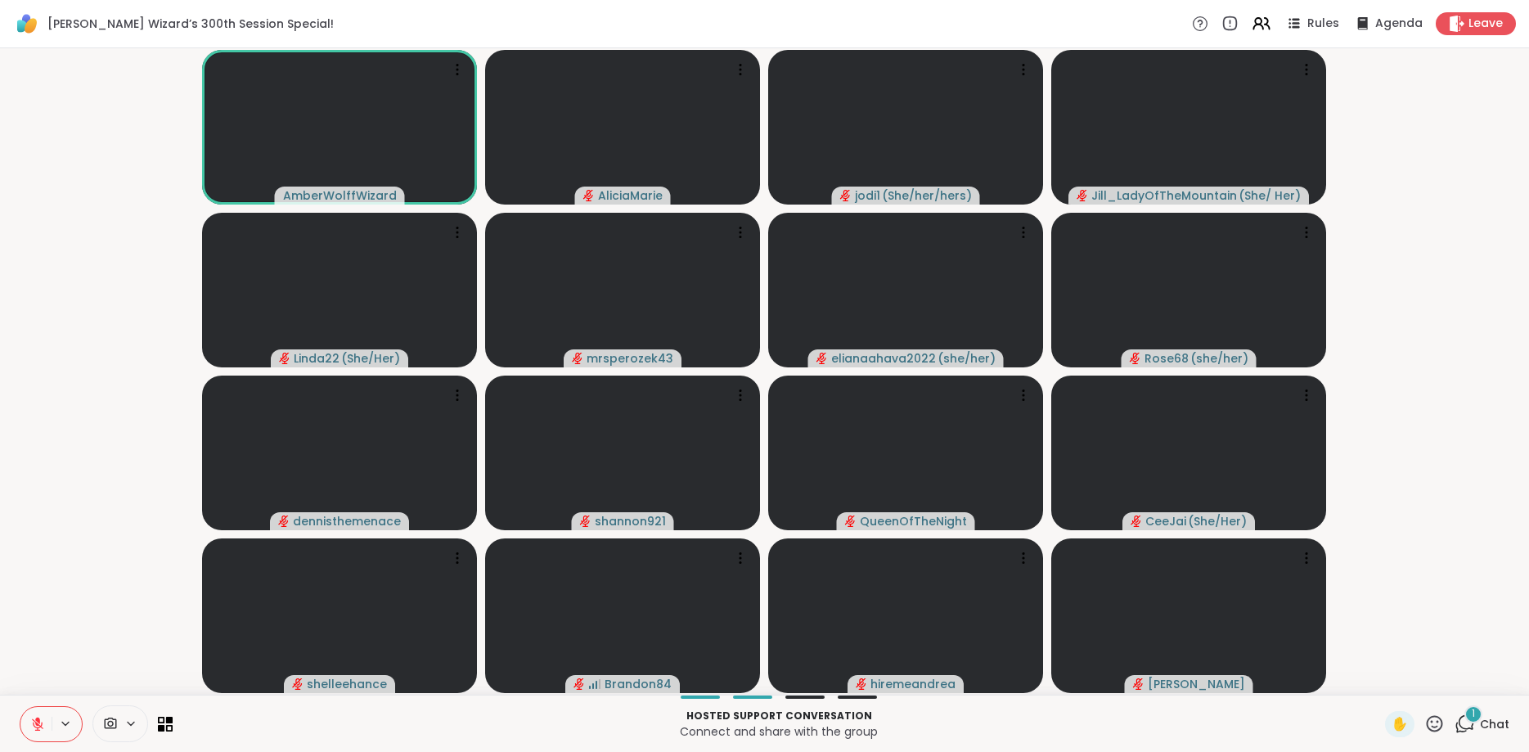
click at [33, 725] on icon at bounding box center [37, 724] width 15 height 15
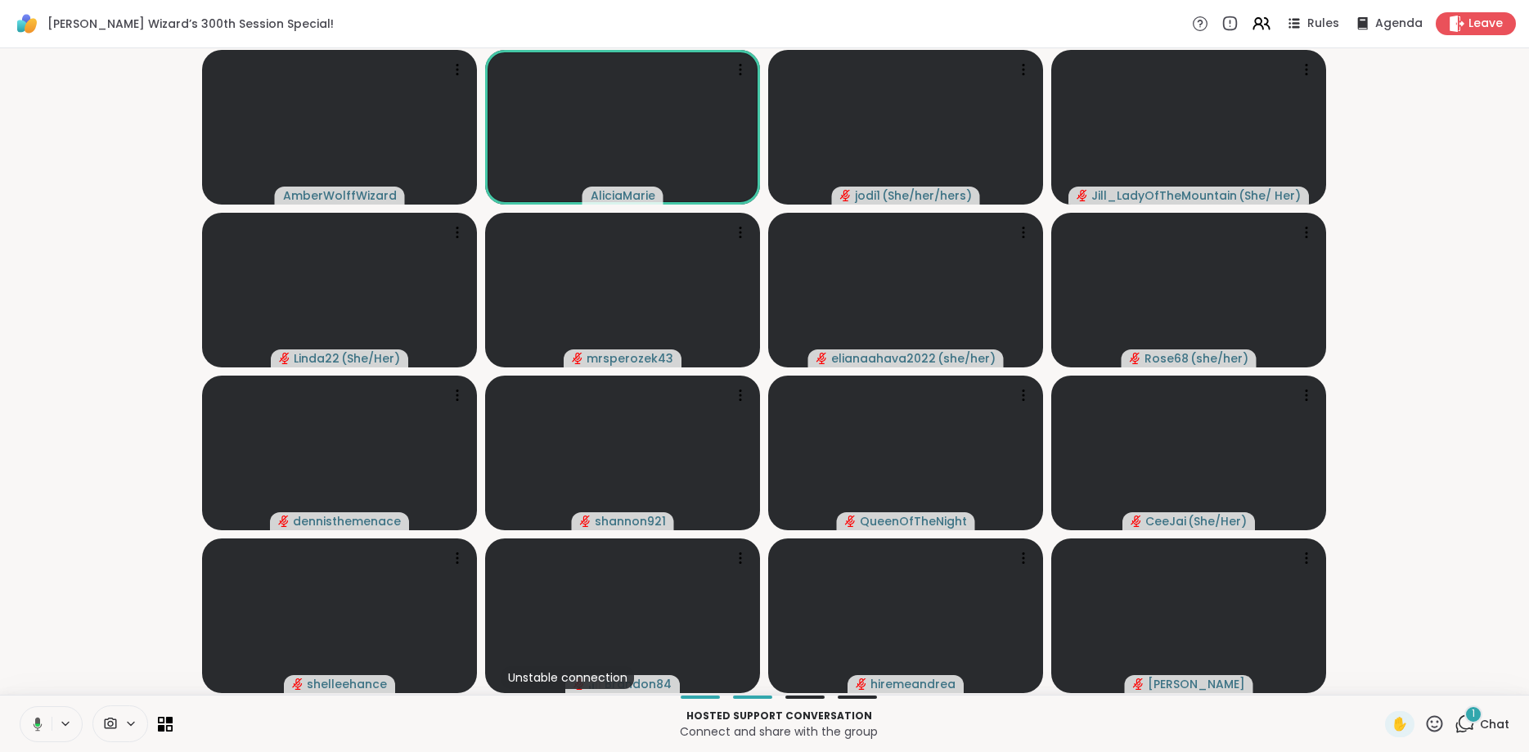
click at [33, 725] on icon at bounding box center [35, 724] width 15 height 15
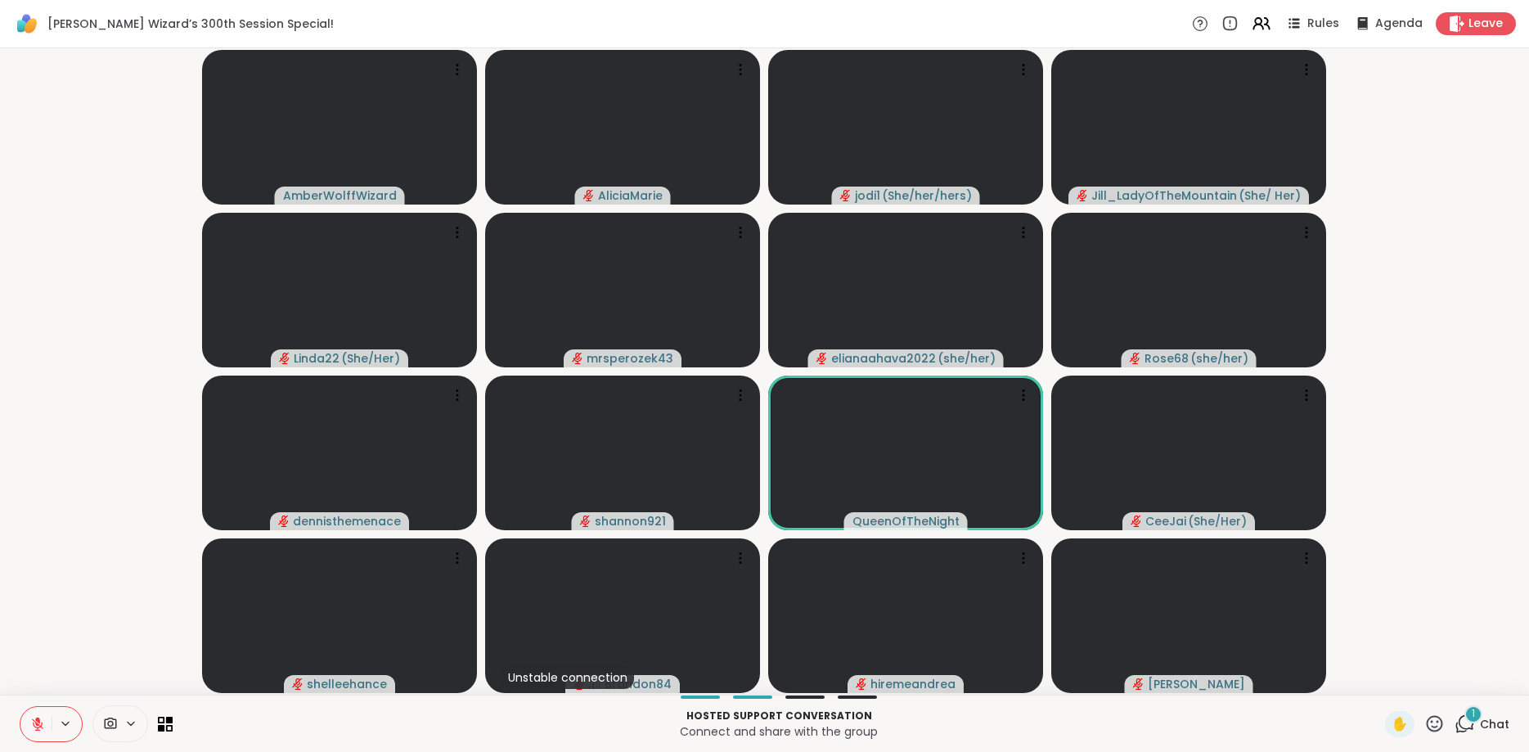
click at [1463, 717] on icon at bounding box center [1467, 722] width 16 height 15
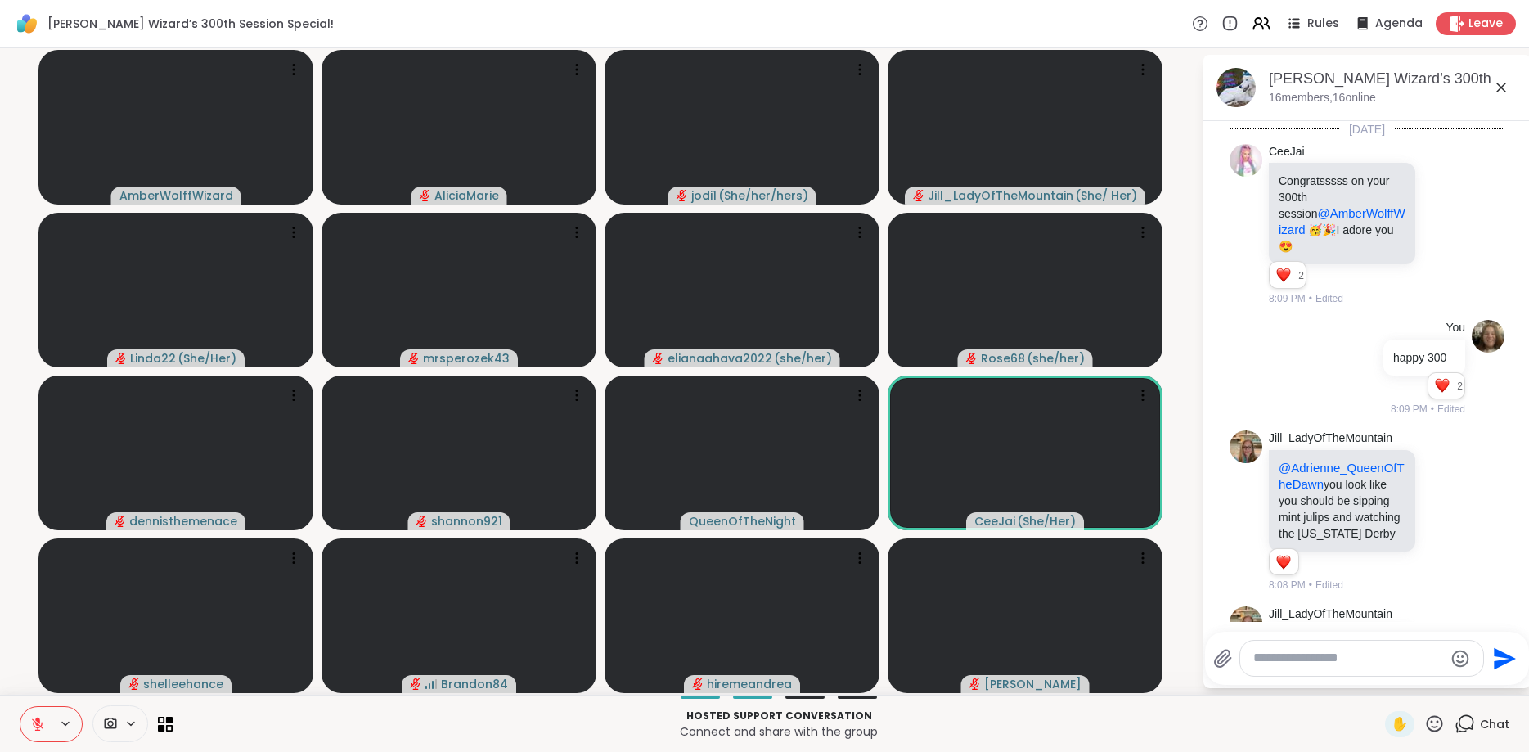
scroll to position [5243, 0]
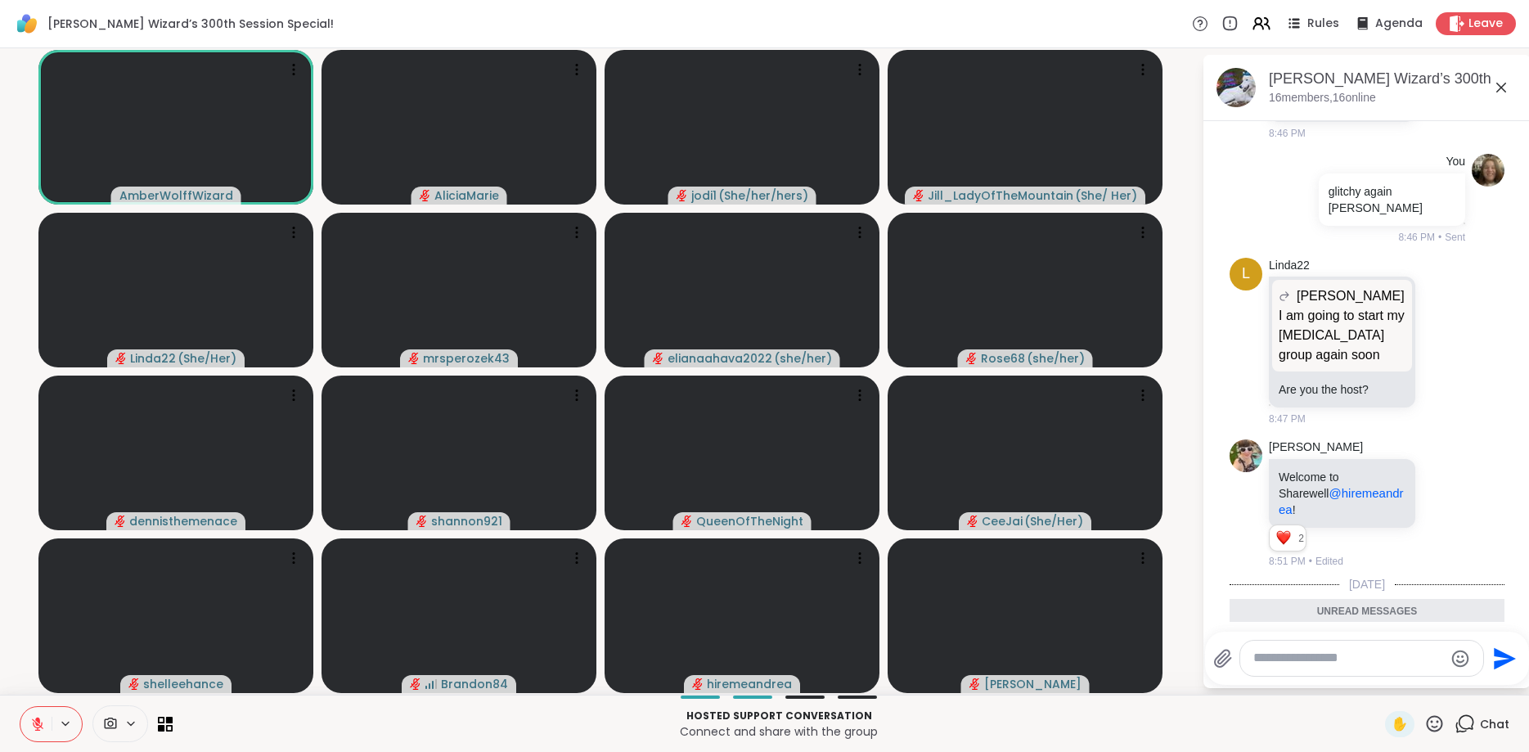
click at [1504, 80] on icon at bounding box center [1502, 88] width 20 height 20
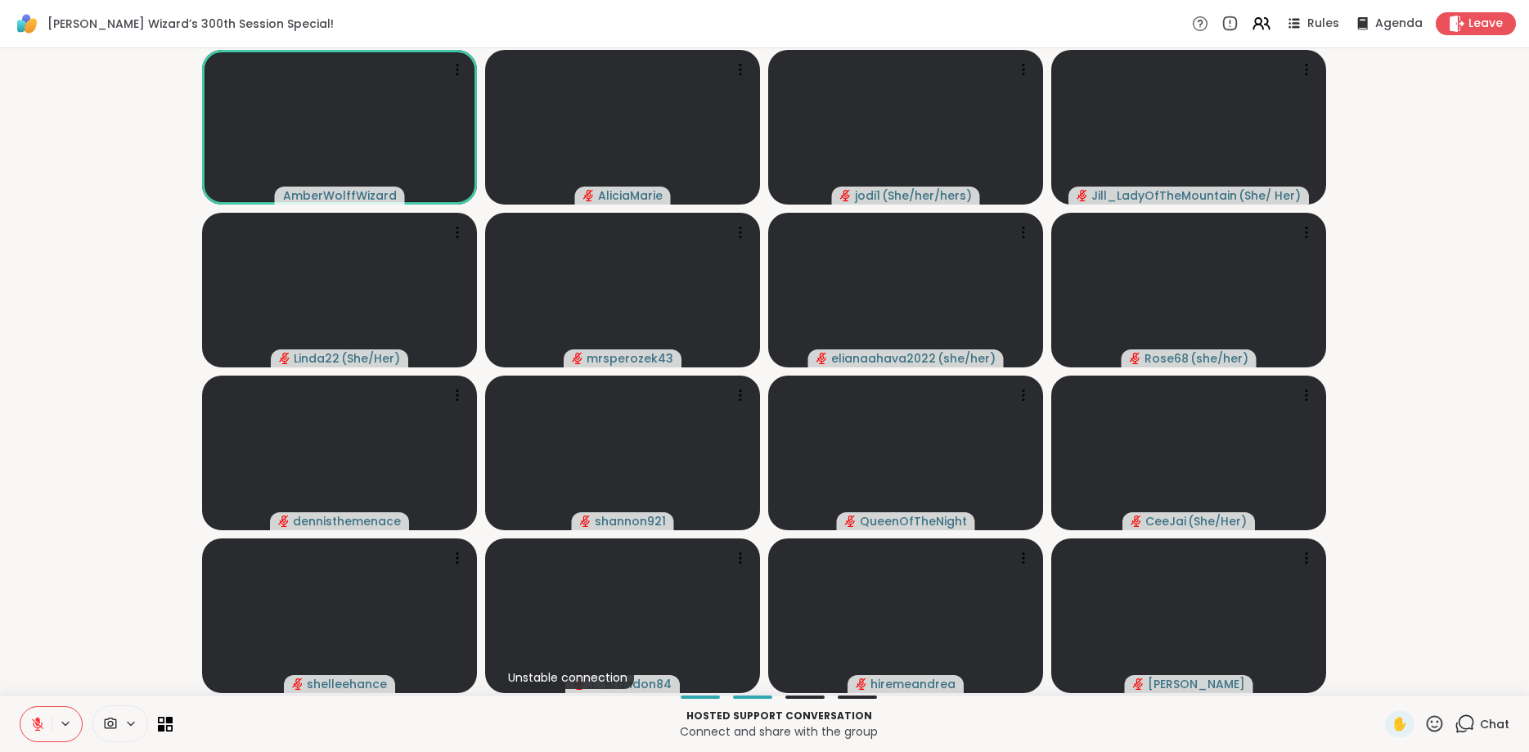
click at [29, 720] on button at bounding box center [35, 724] width 31 height 34
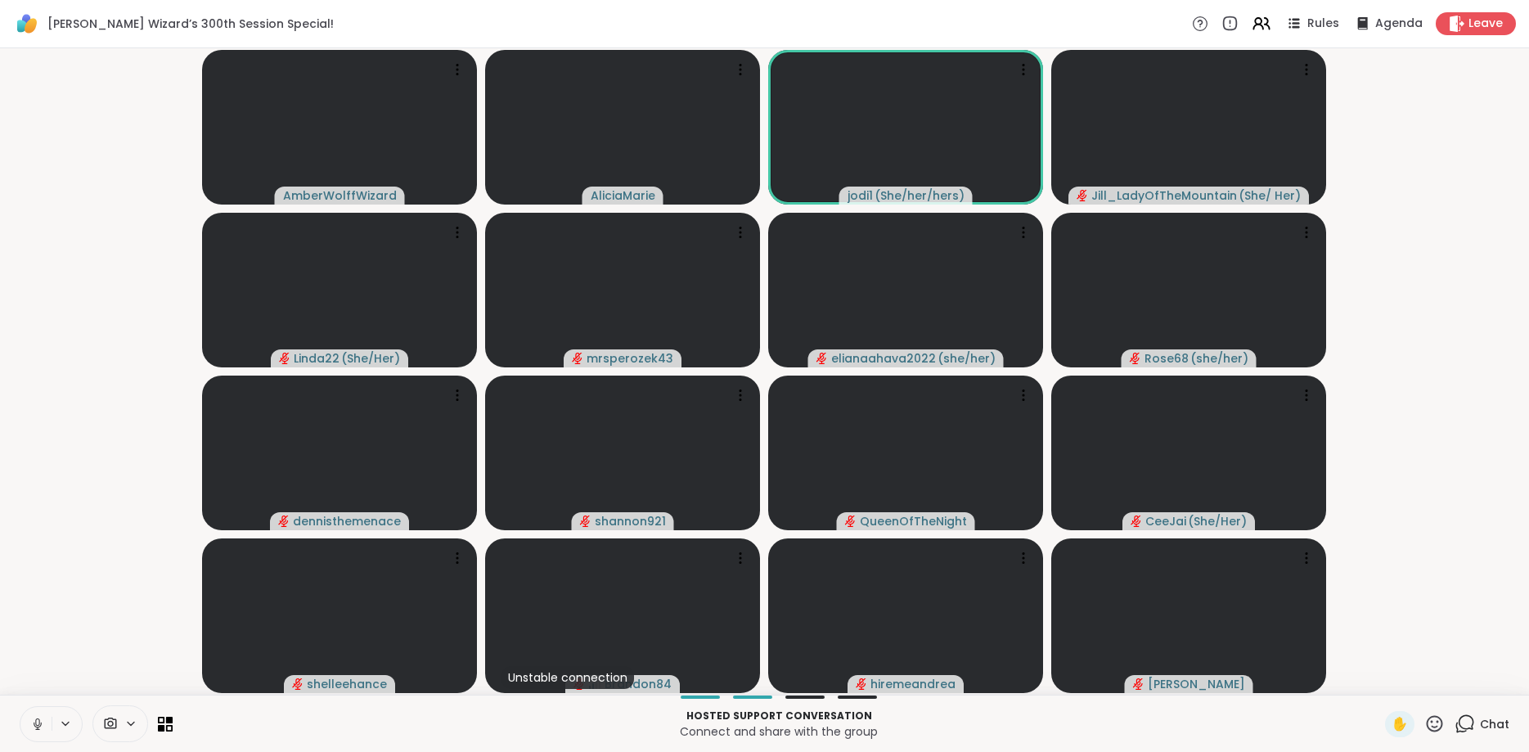
click at [29, 720] on button at bounding box center [35, 724] width 31 height 34
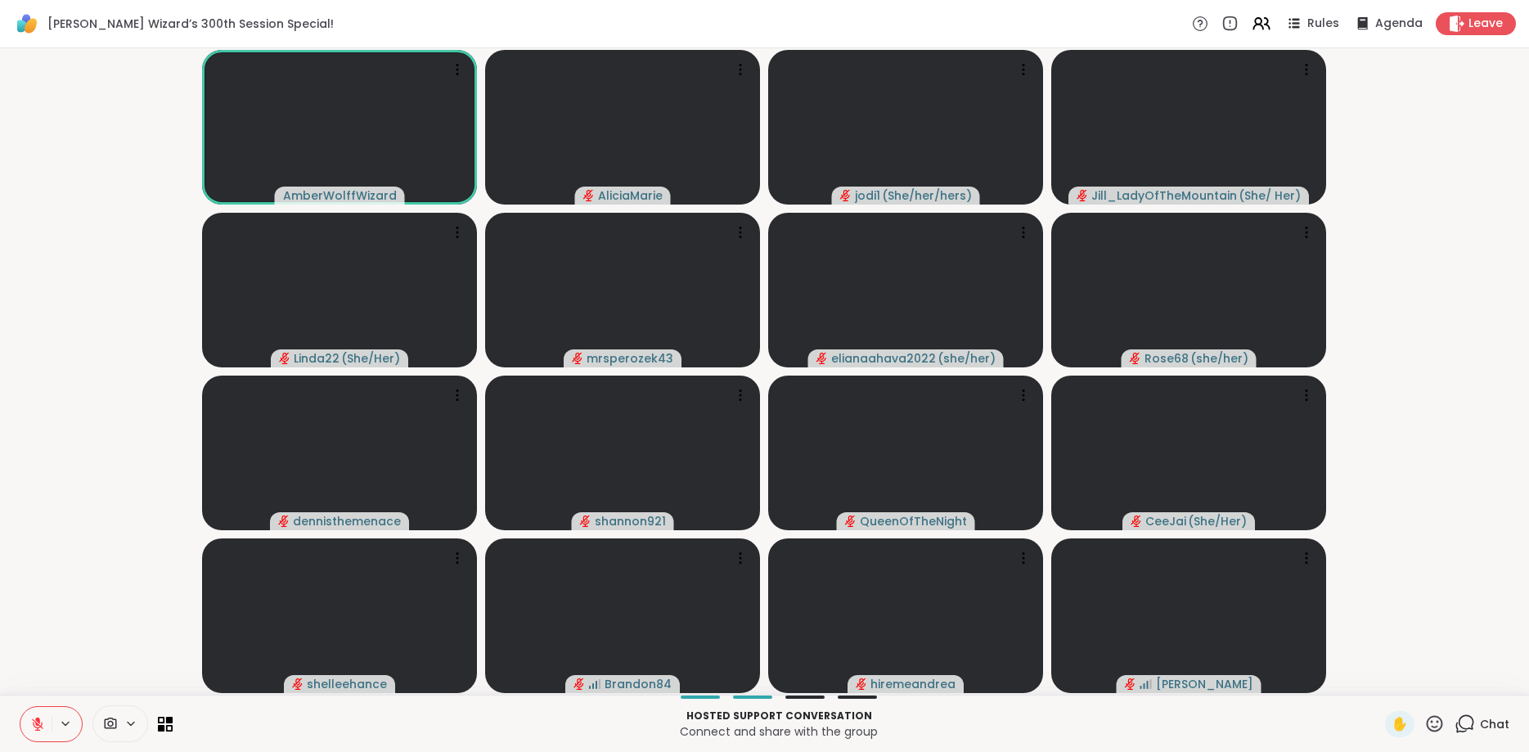
click at [29, 720] on button at bounding box center [35, 724] width 31 height 34
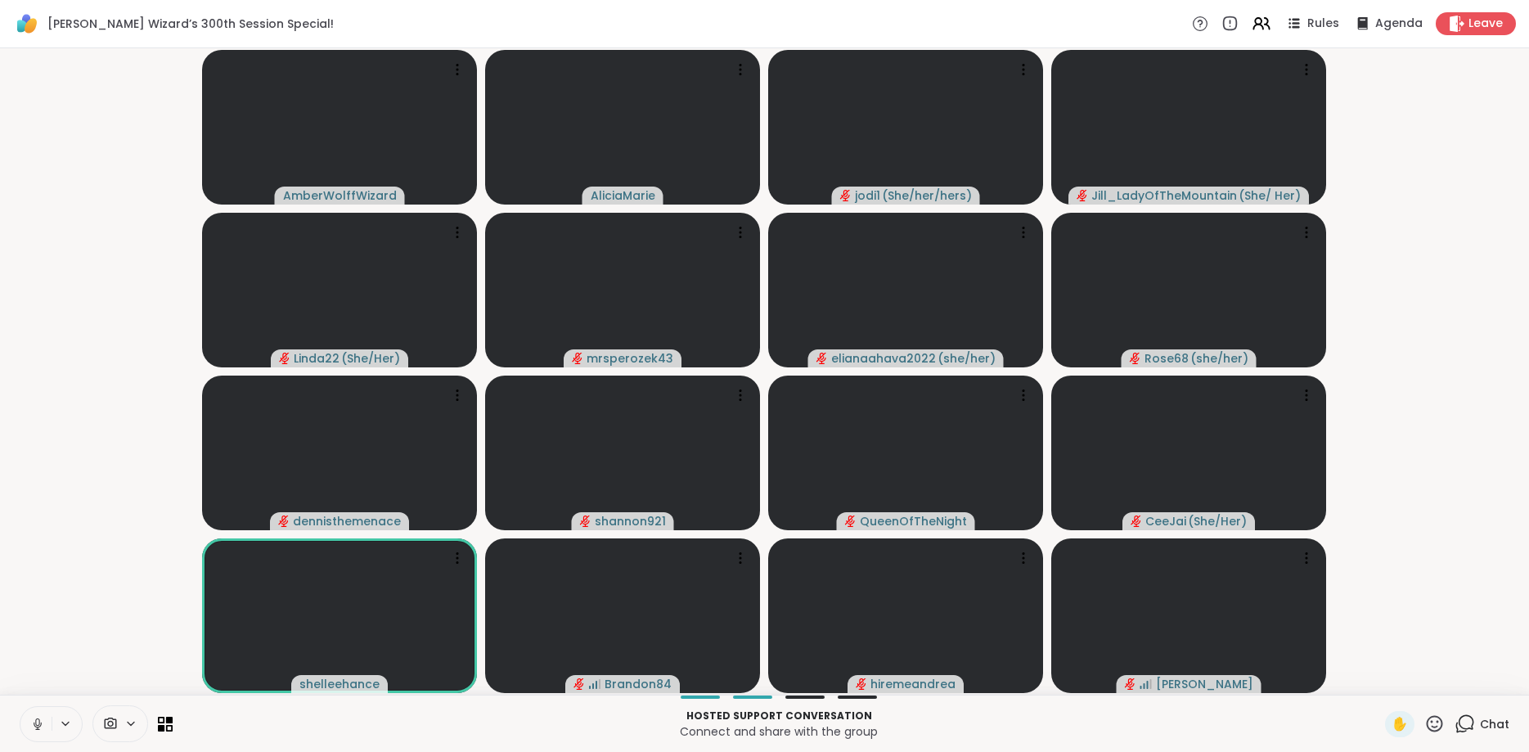
click at [29, 720] on button at bounding box center [35, 724] width 31 height 34
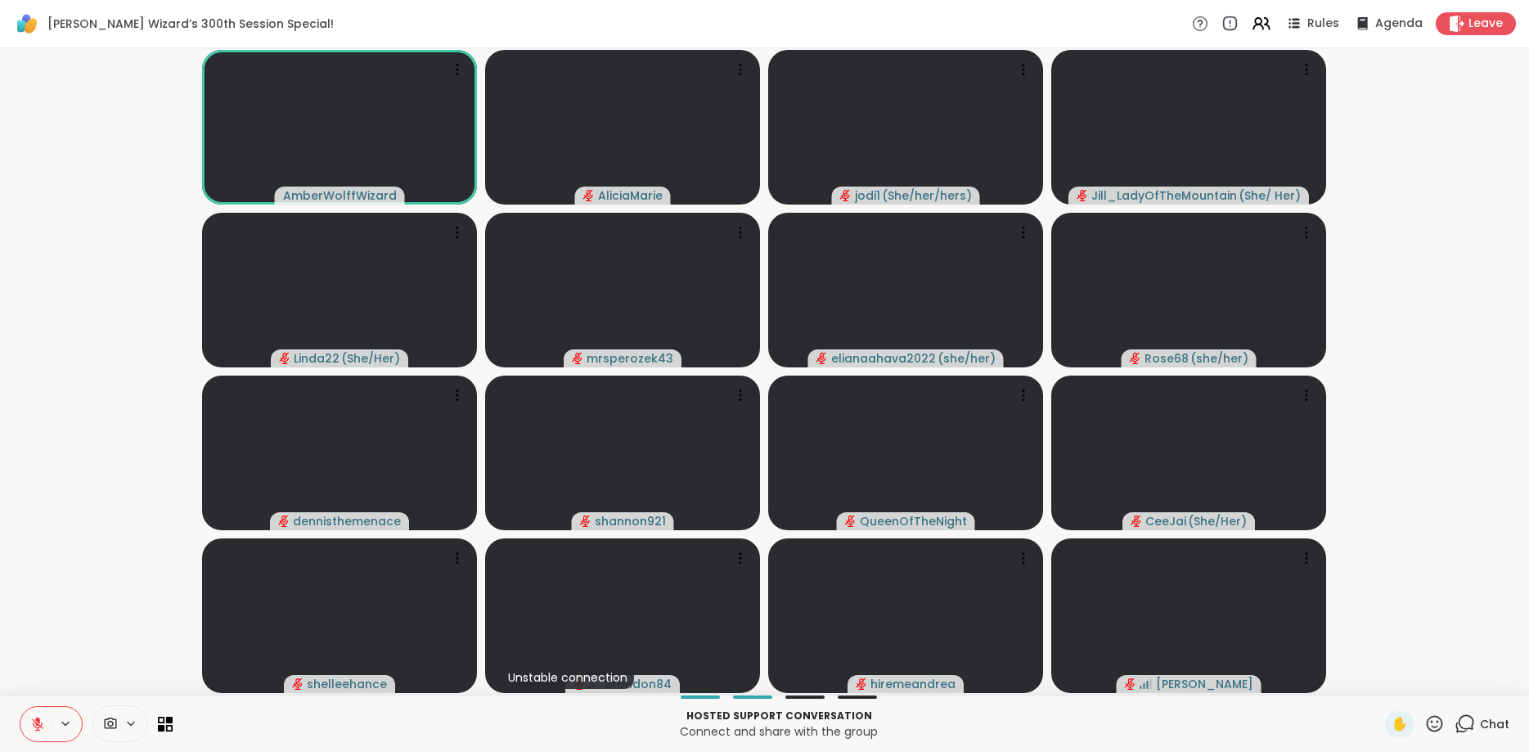
click at [29, 720] on button at bounding box center [35, 724] width 31 height 34
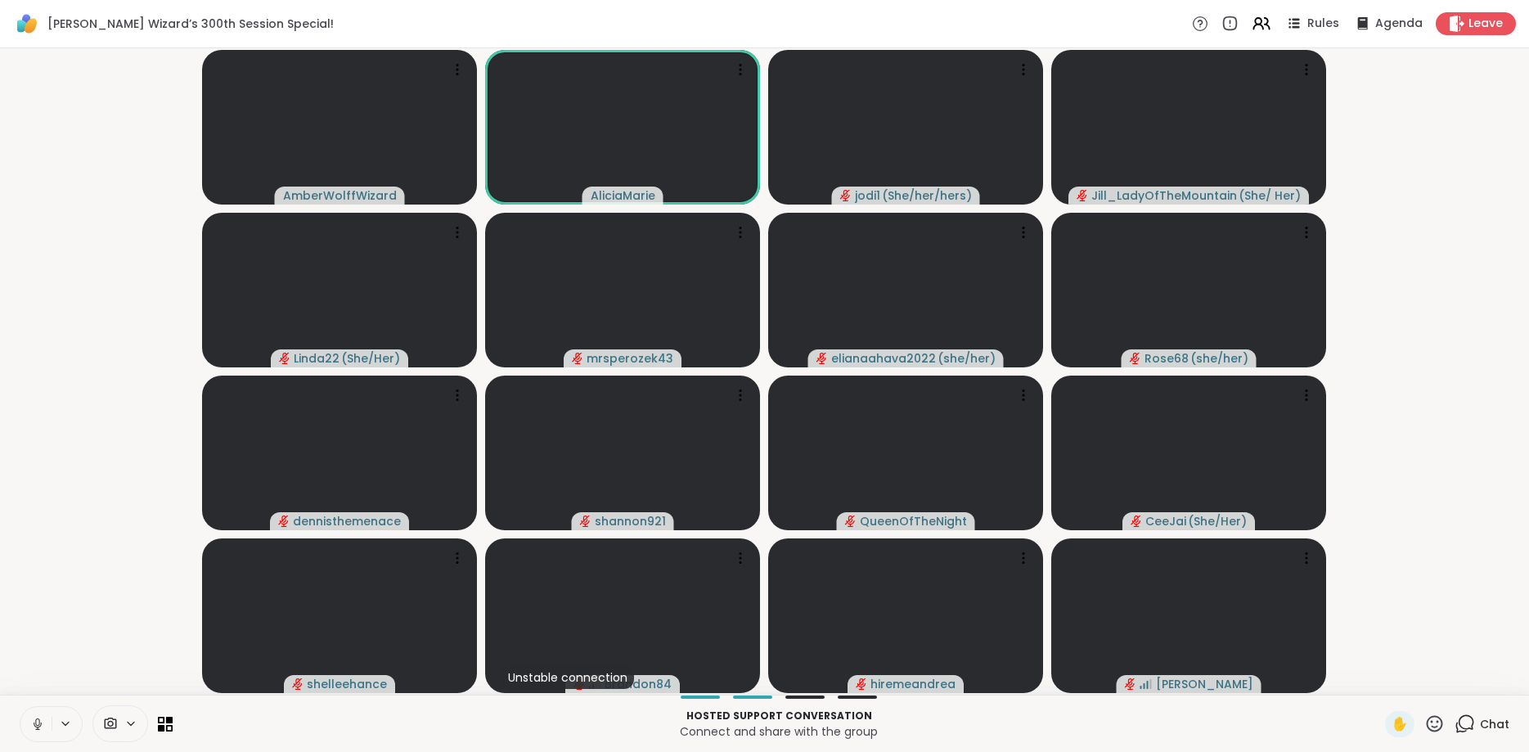
click at [29, 720] on button at bounding box center [35, 724] width 31 height 34
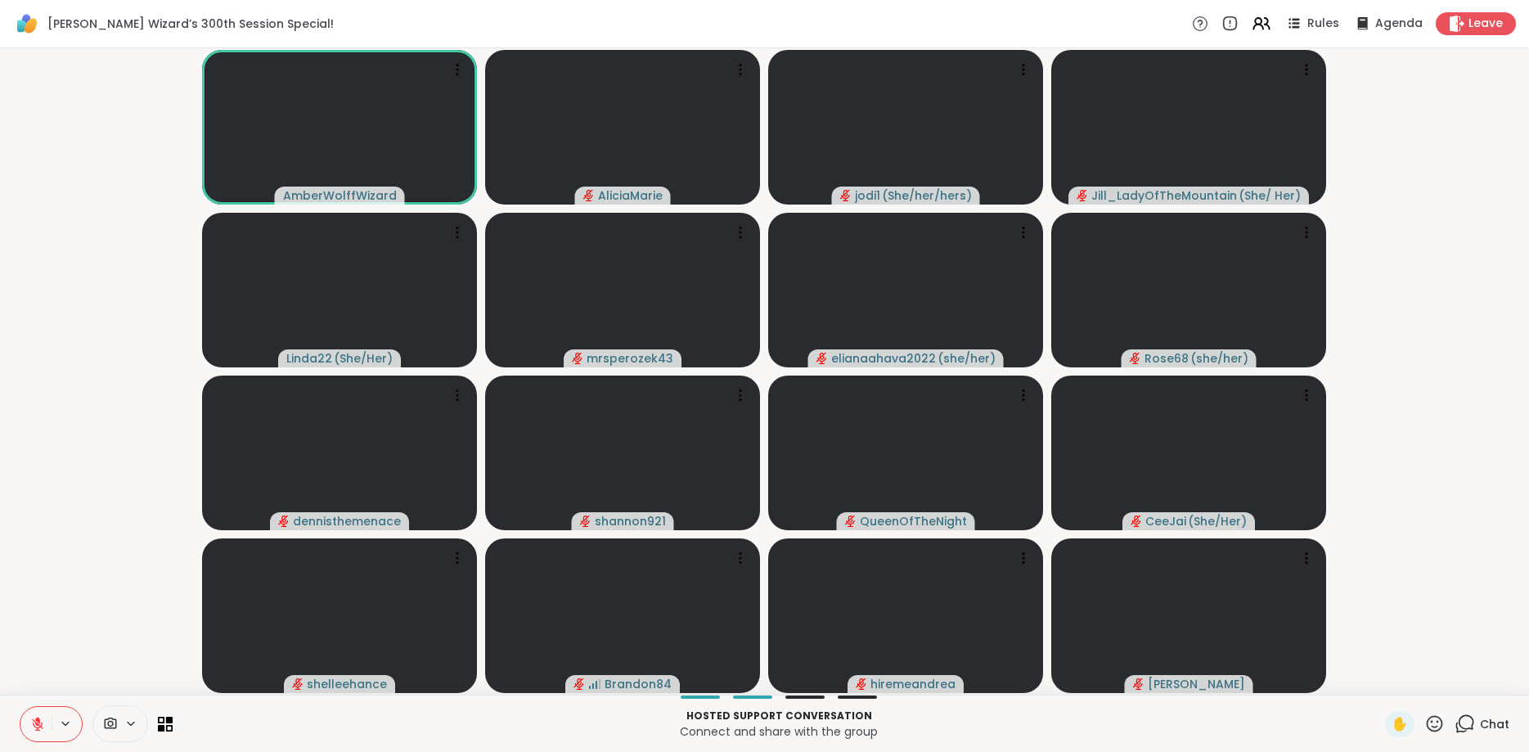
click at [61, 711] on div at bounding box center [51, 724] width 63 height 36
click at [37, 713] on button at bounding box center [35, 724] width 31 height 34
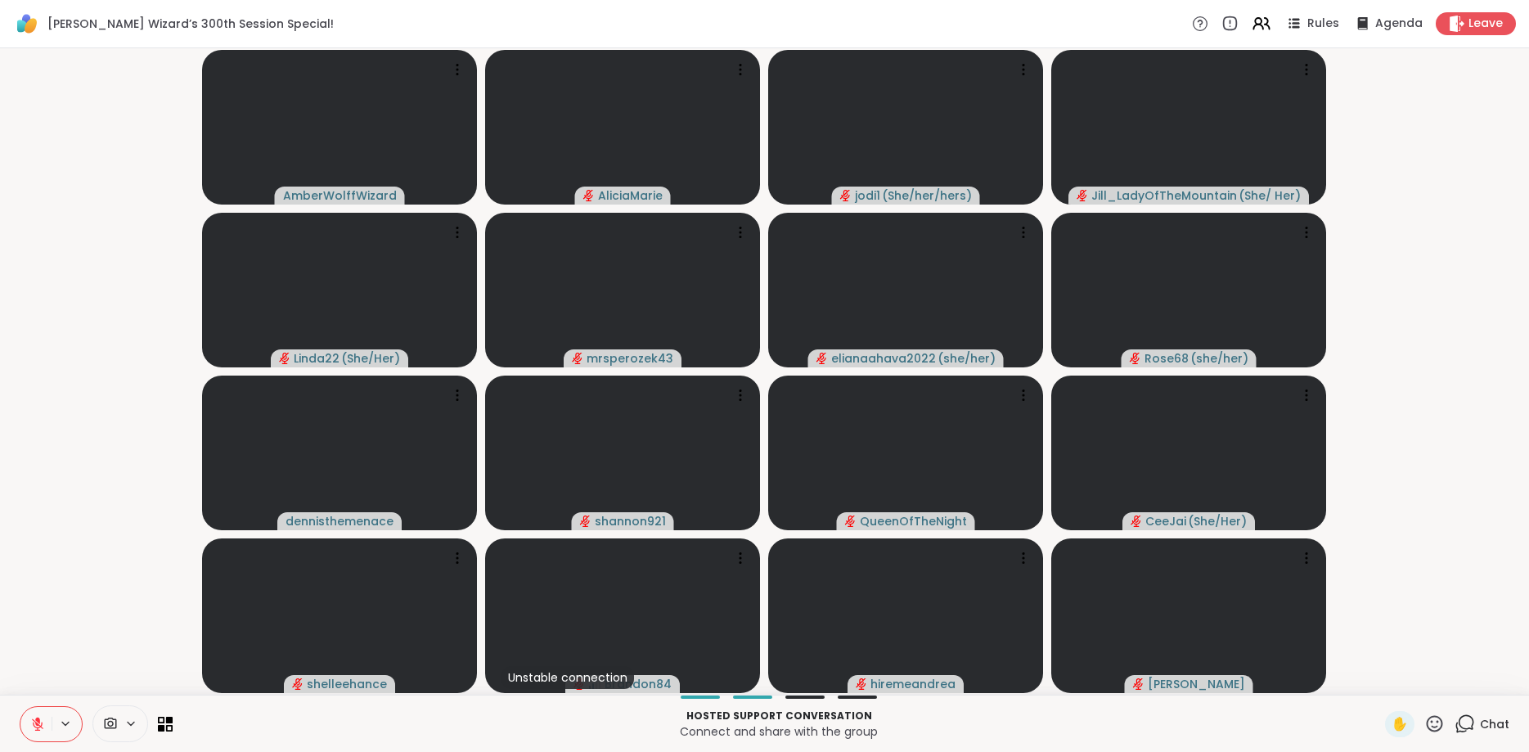
click at [37, 713] on button at bounding box center [35, 724] width 31 height 34
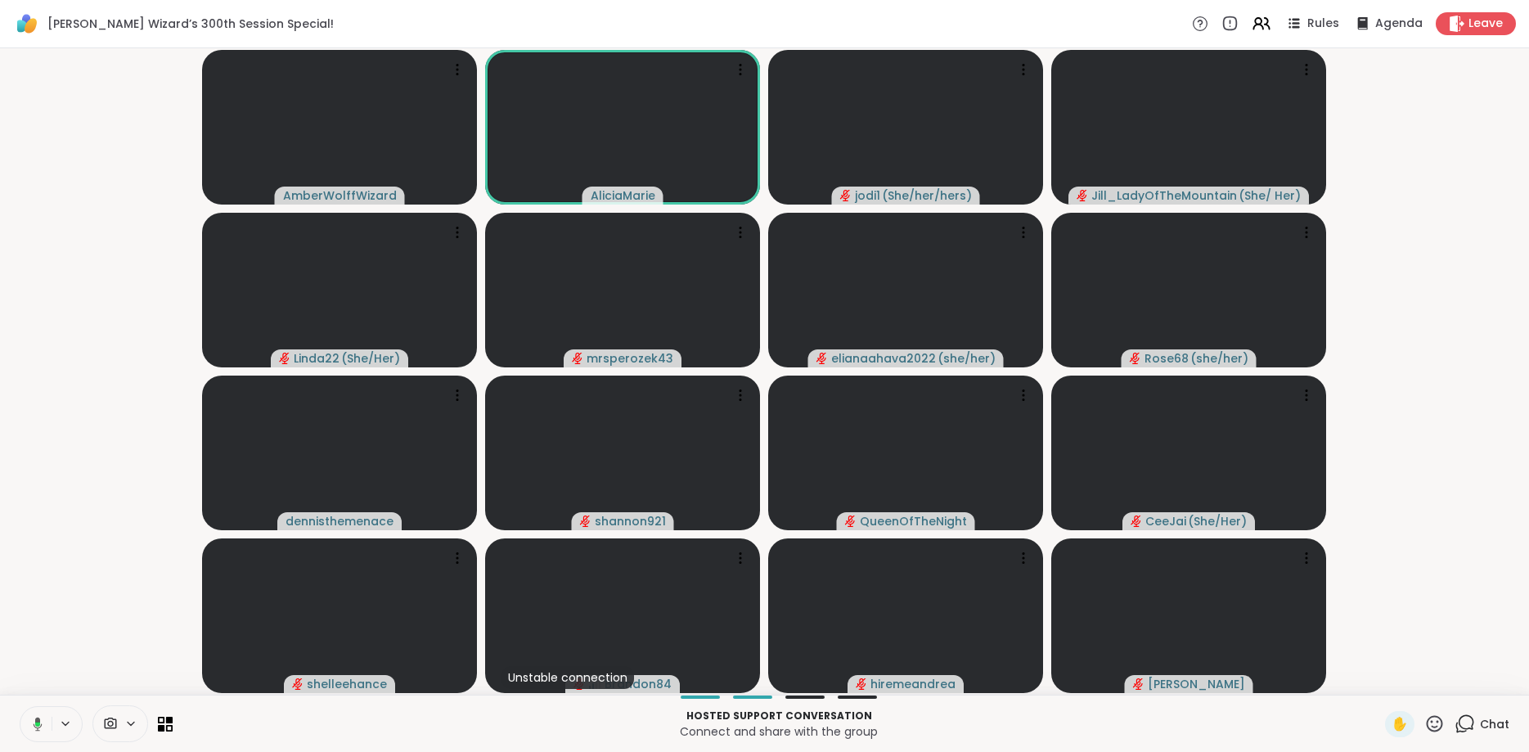
click at [37, 713] on button at bounding box center [35, 724] width 34 height 34
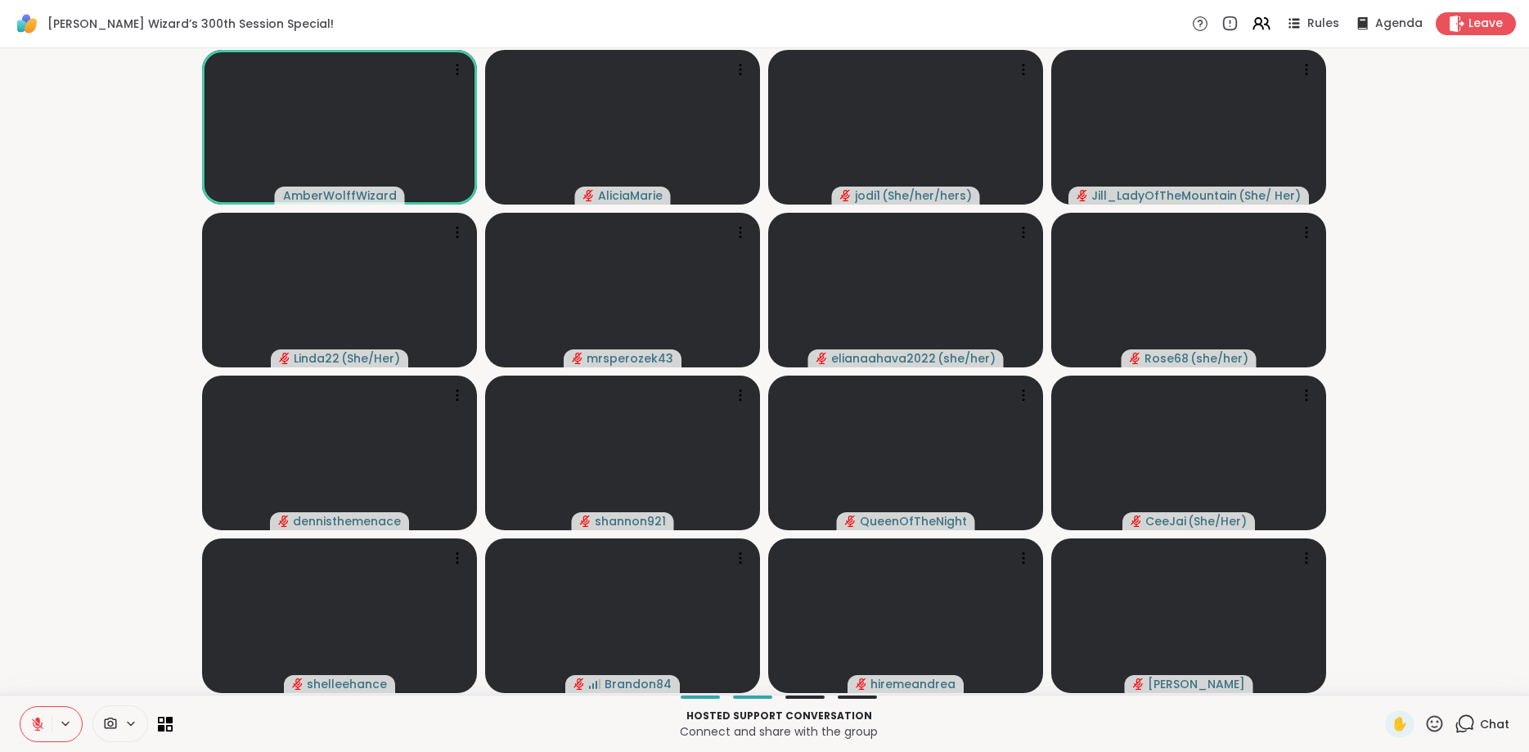
click at [37, 713] on button at bounding box center [35, 724] width 31 height 34
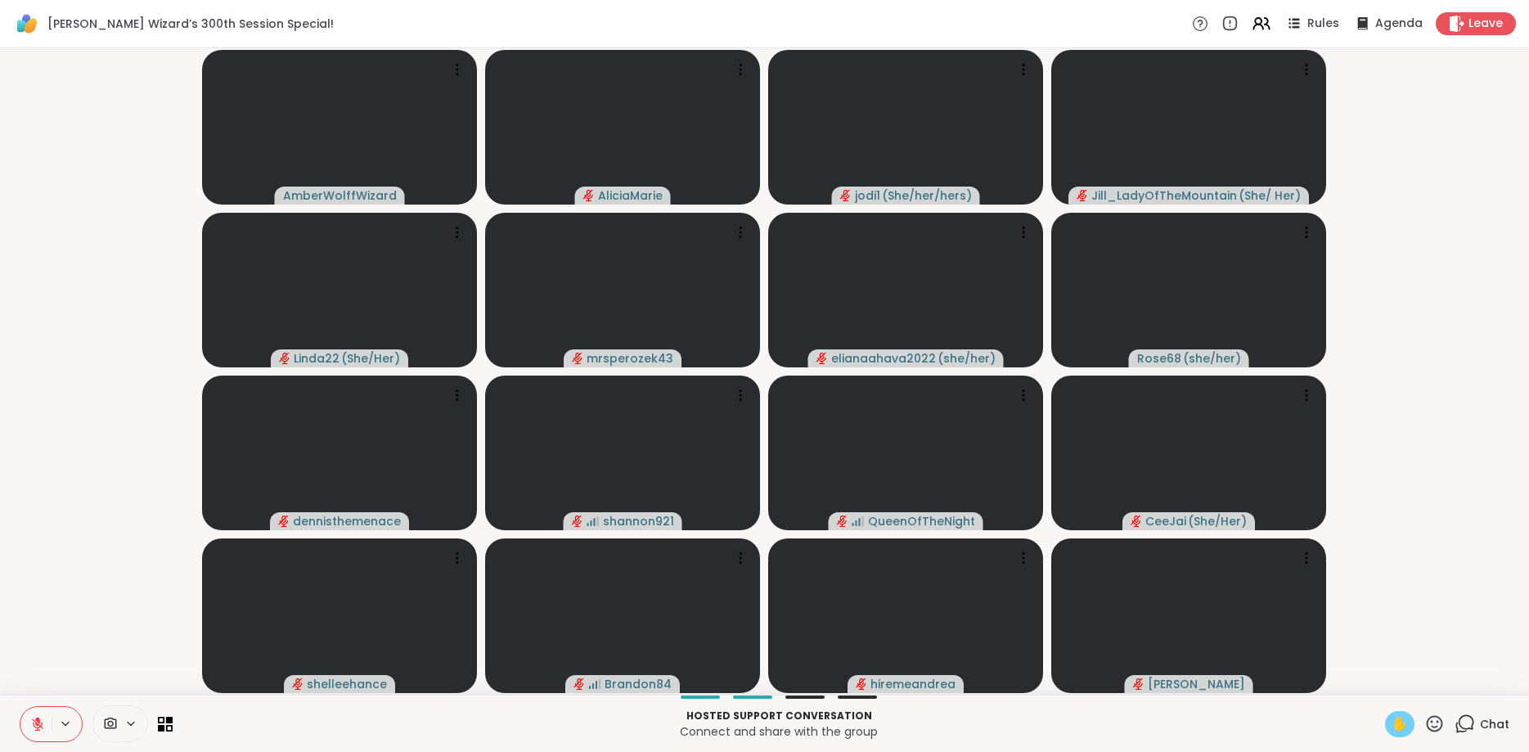
click at [1405, 718] on span "✋" at bounding box center [1400, 724] width 16 height 20
click at [48, 718] on button at bounding box center [35, 724] width 31 height 34
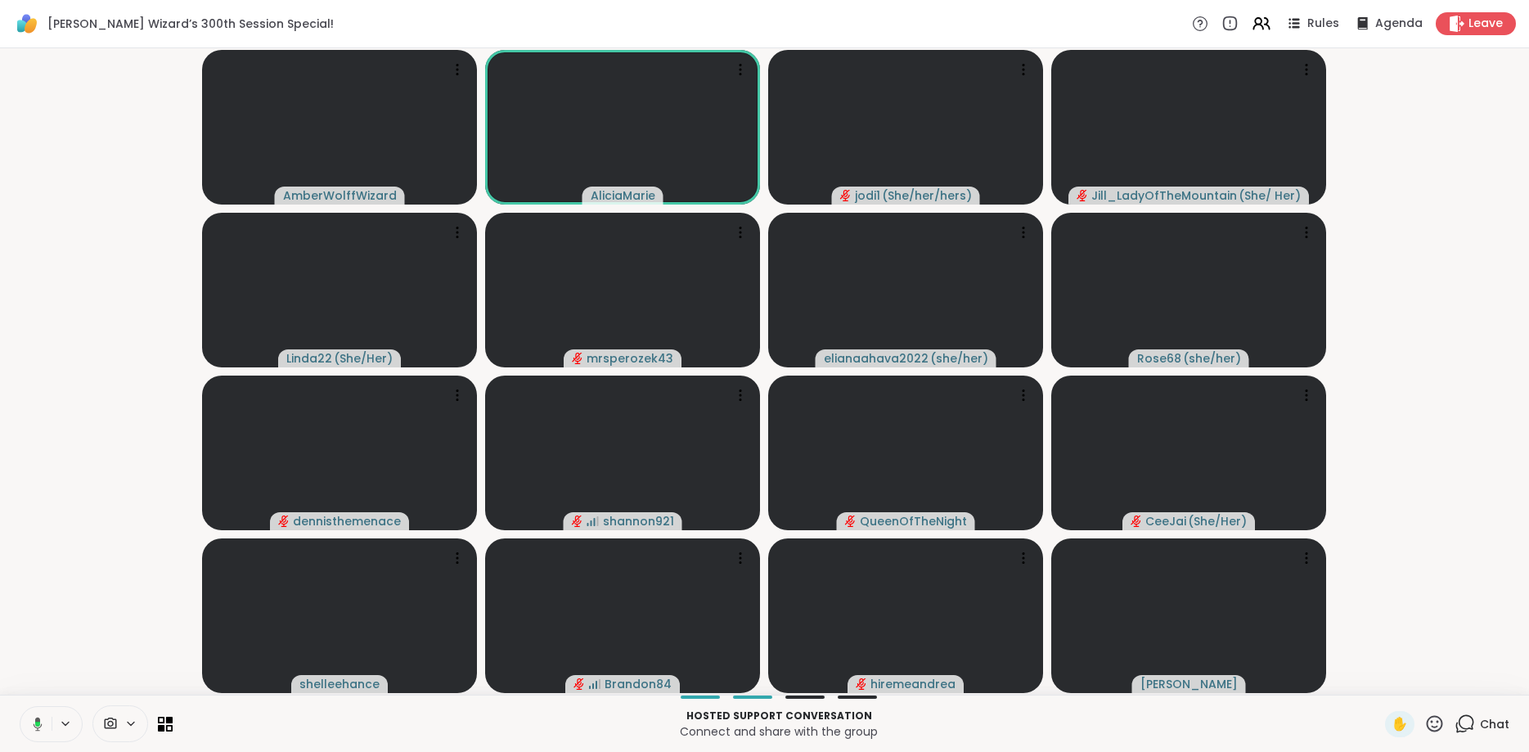
click at [49, 718] on button at bounding box center [35, 724] width 34 height 34
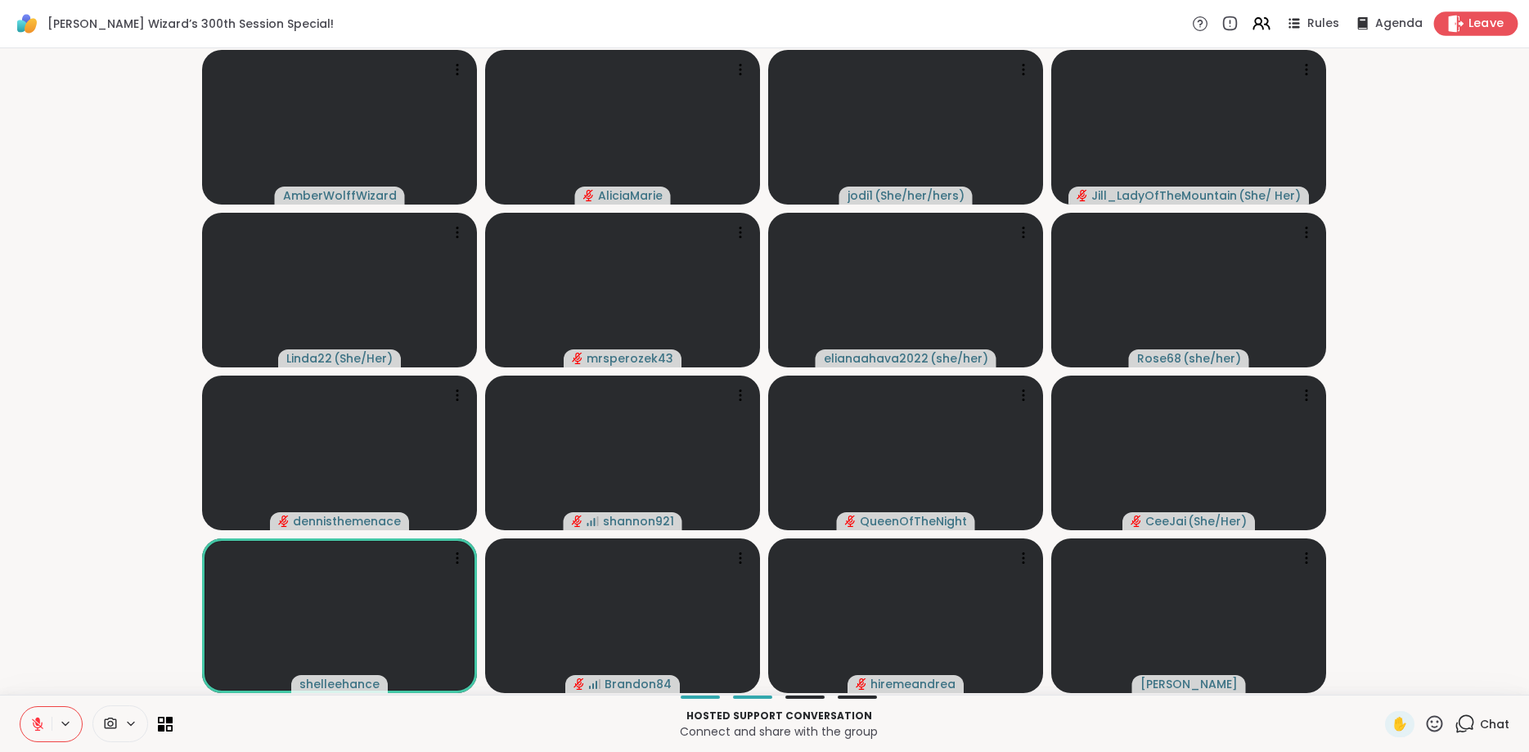
click at [1440, 17] on div "Leave" at bounding box center [1476, 23] width 84 height 24
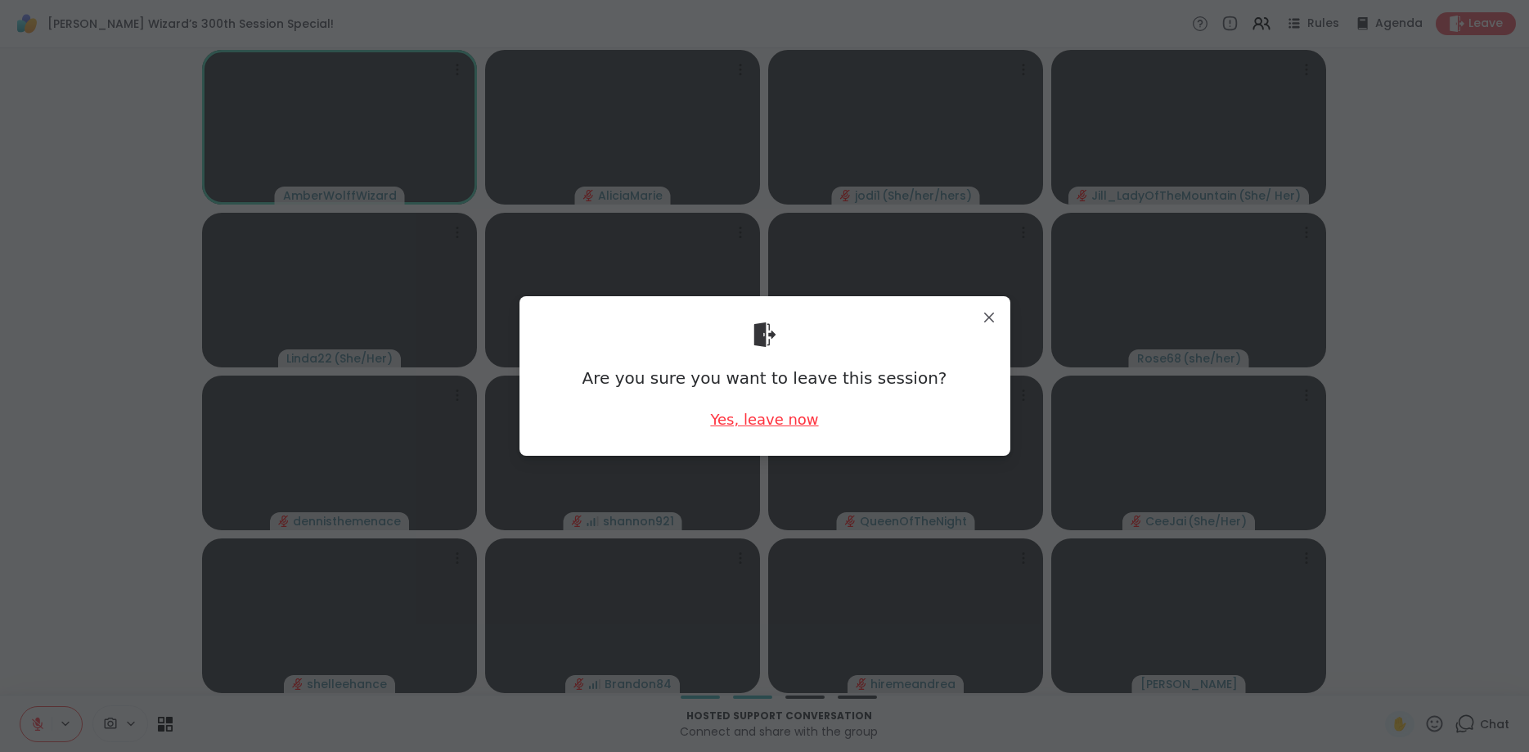
click at [778, 430] on div "Yes, leave now" at bounding box center [764, 419] width 108 height 20
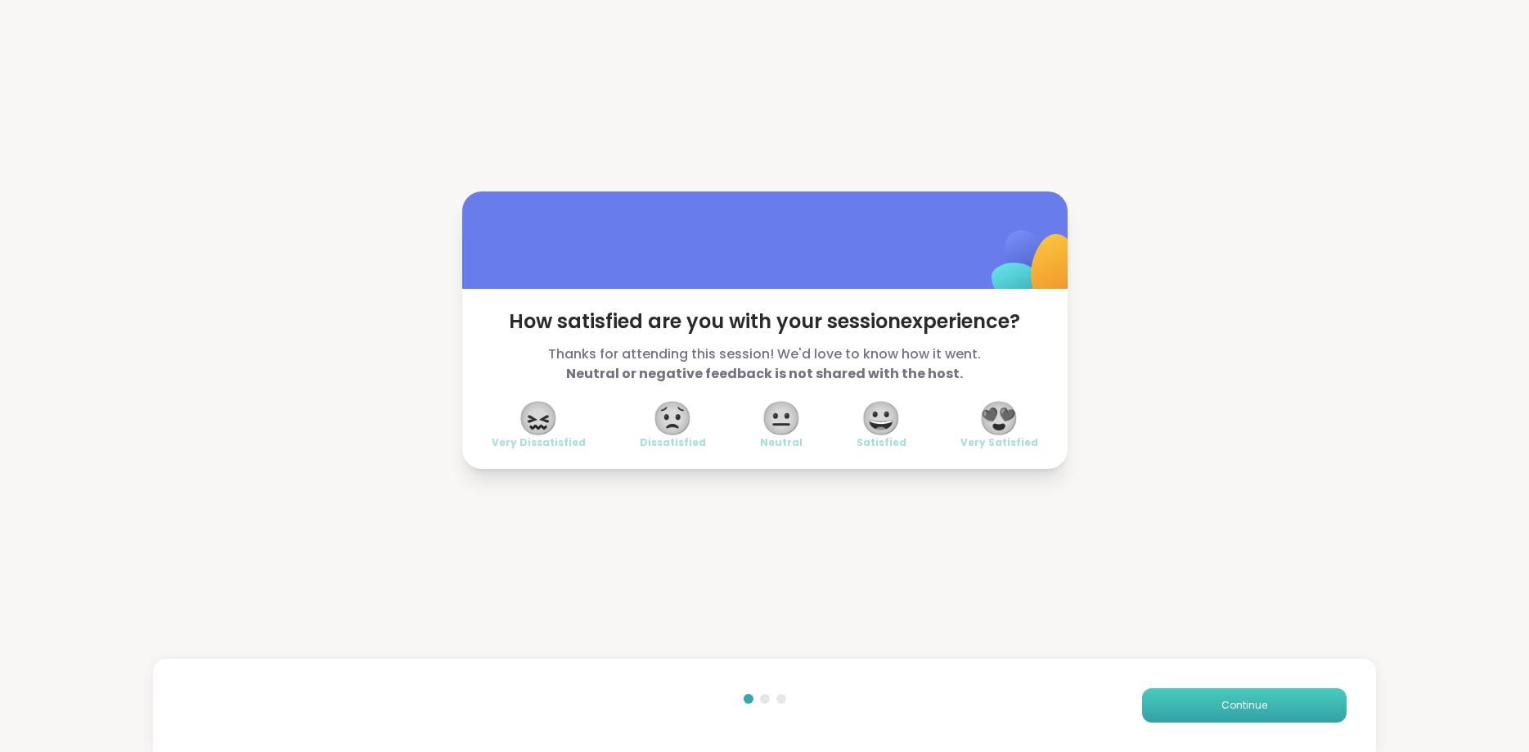
click at [1272, 717] on button "Continue" at bounding box center [1244, 705] width 205 height 34
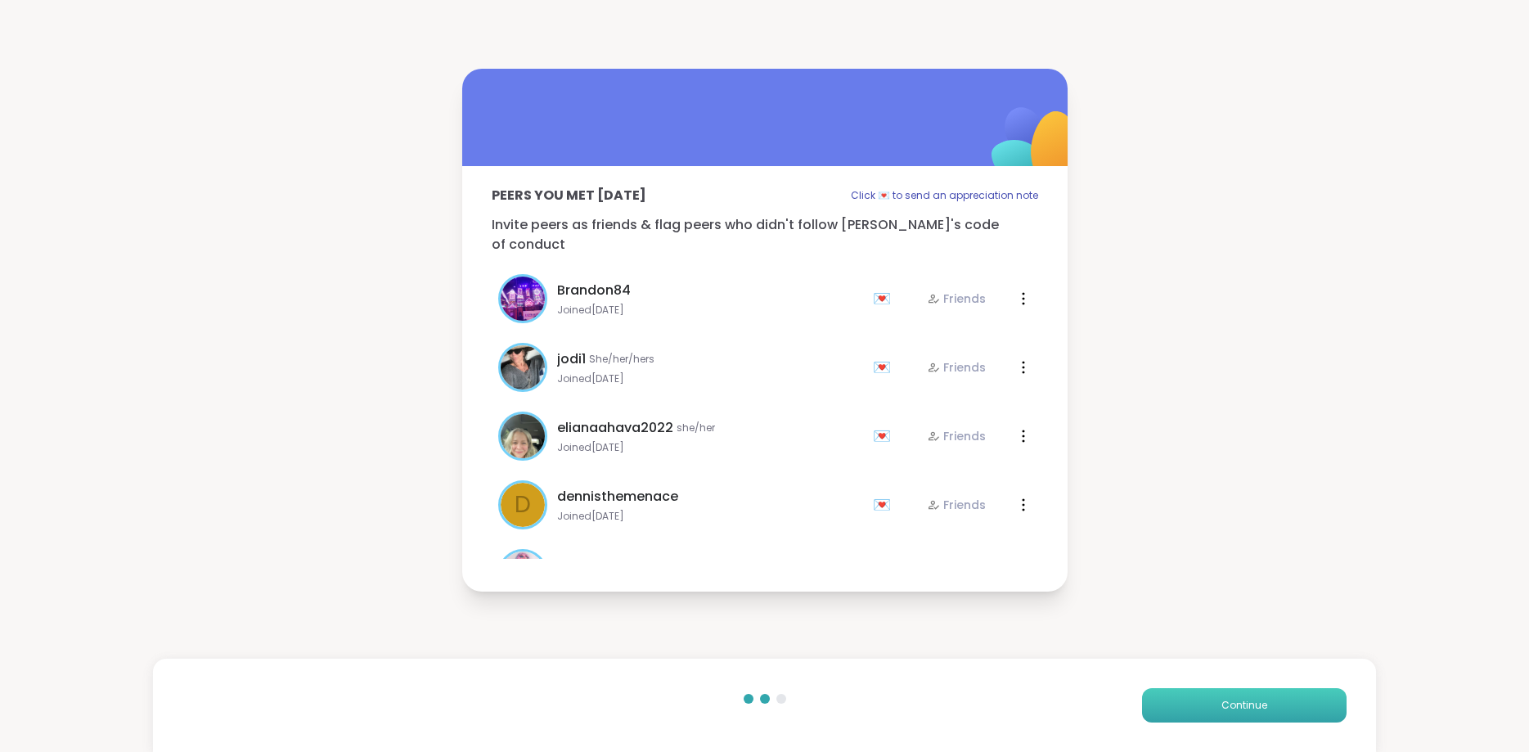
click at [1272, 717] on button "Continue" at bounding box center [1244, 705] width 205 height 34
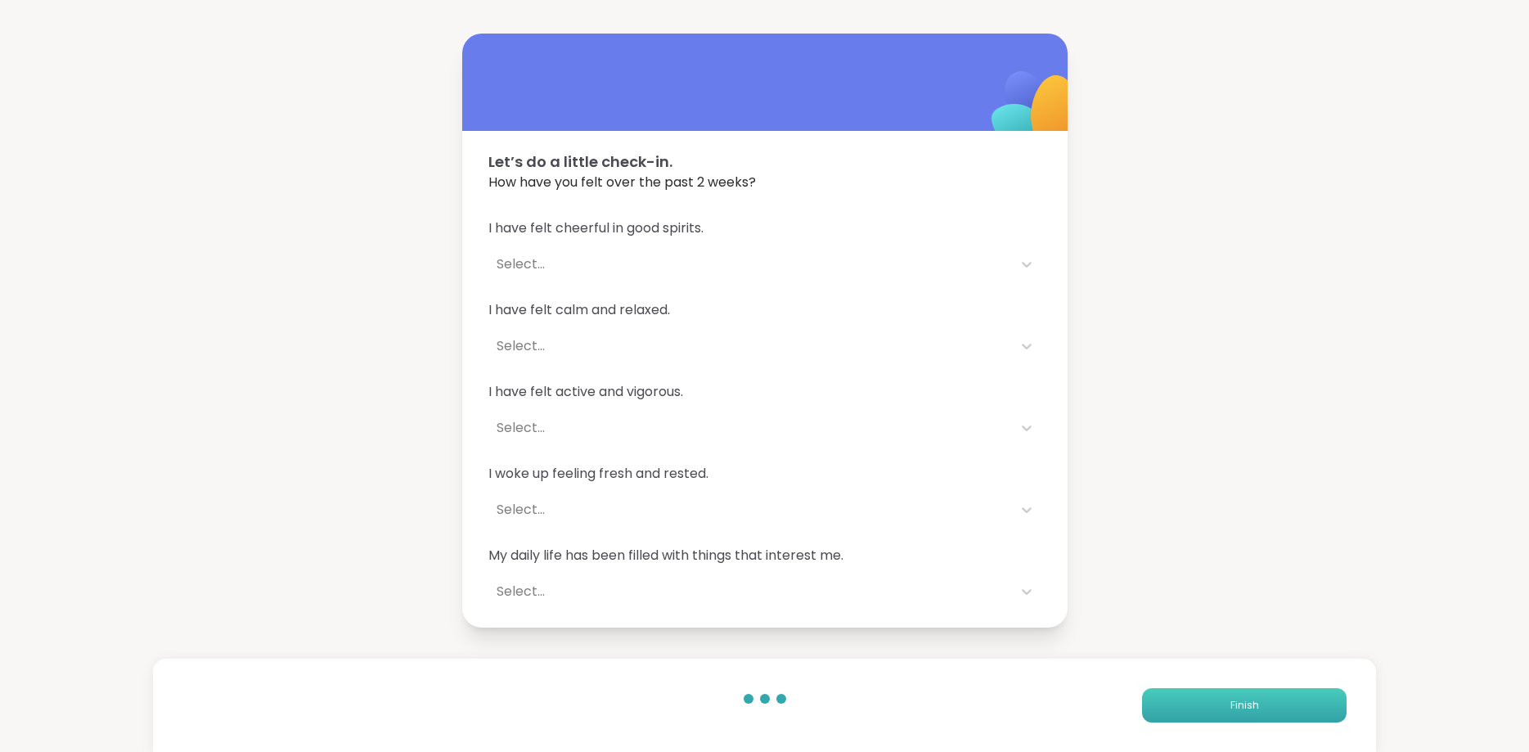
click at [1264, 716] on button "Finish" at bounding box center [1244, 705] width 205 height 34
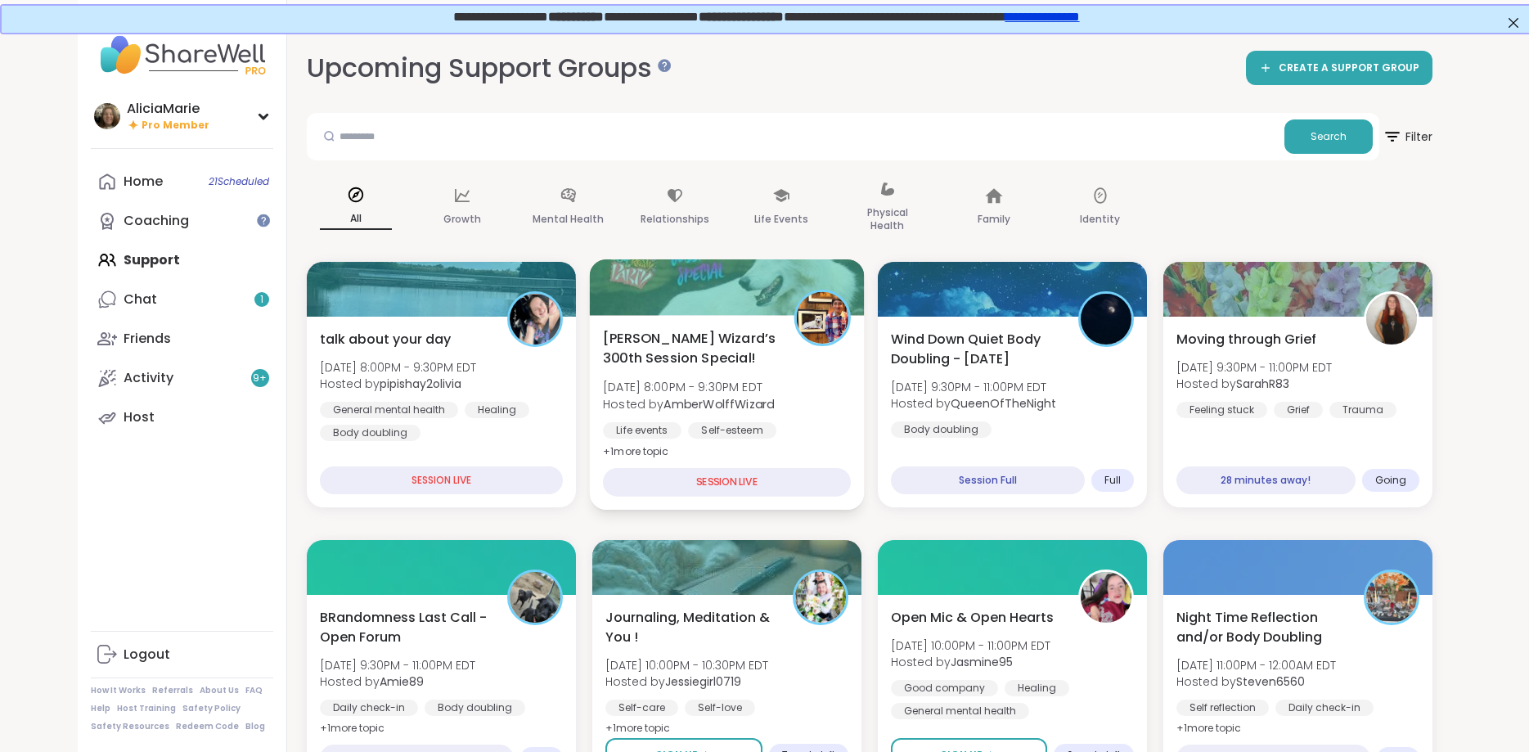
click at [735, 370] on div "[PERSON_NAME] Wizard’s 300th Session Special! [DATE] 8:00PM - 9:30PM EDT Hosted…" at bounding box center [727, 394] width 248 height 133
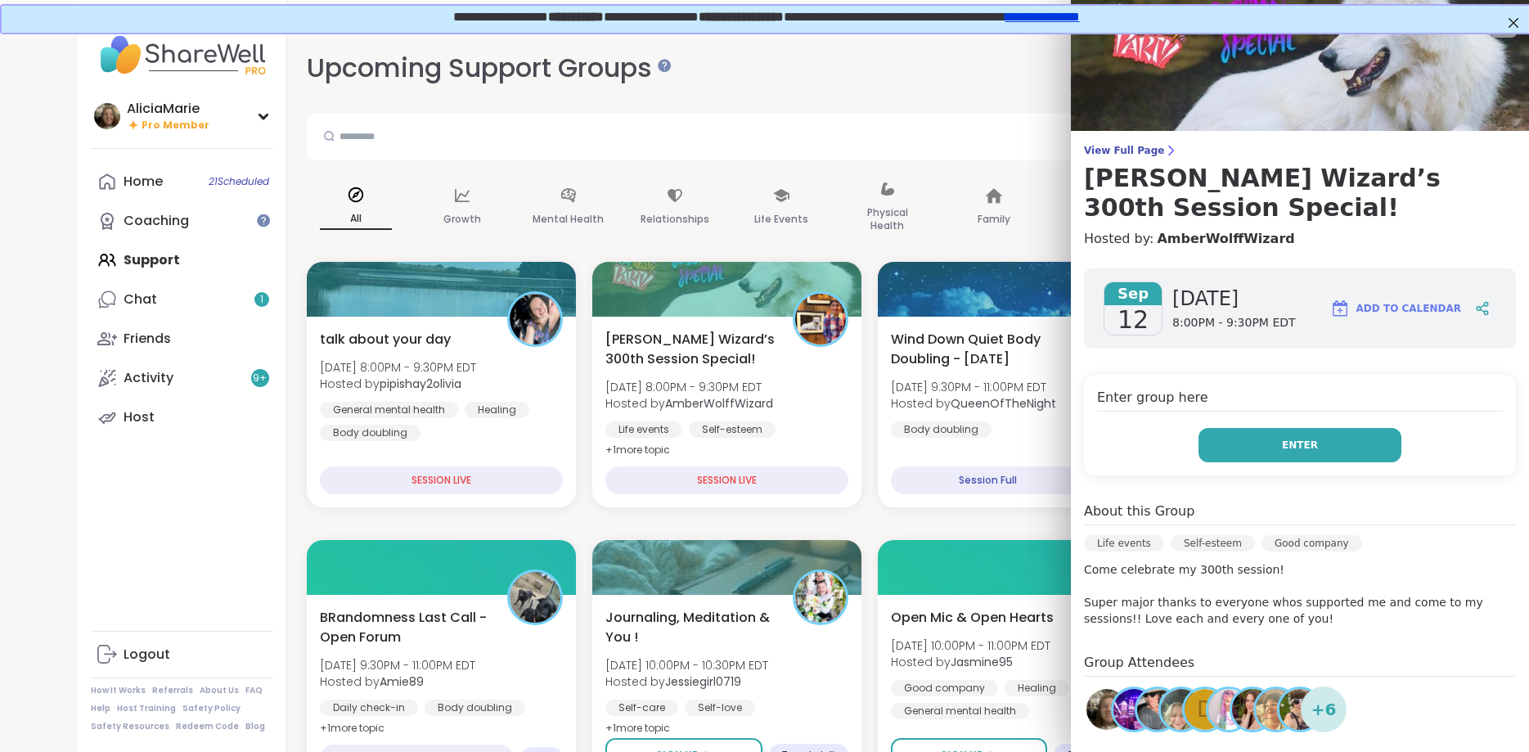
click at [1313, 438] on span "Enter" at bounding box center [1300, 445] width 36 height 15
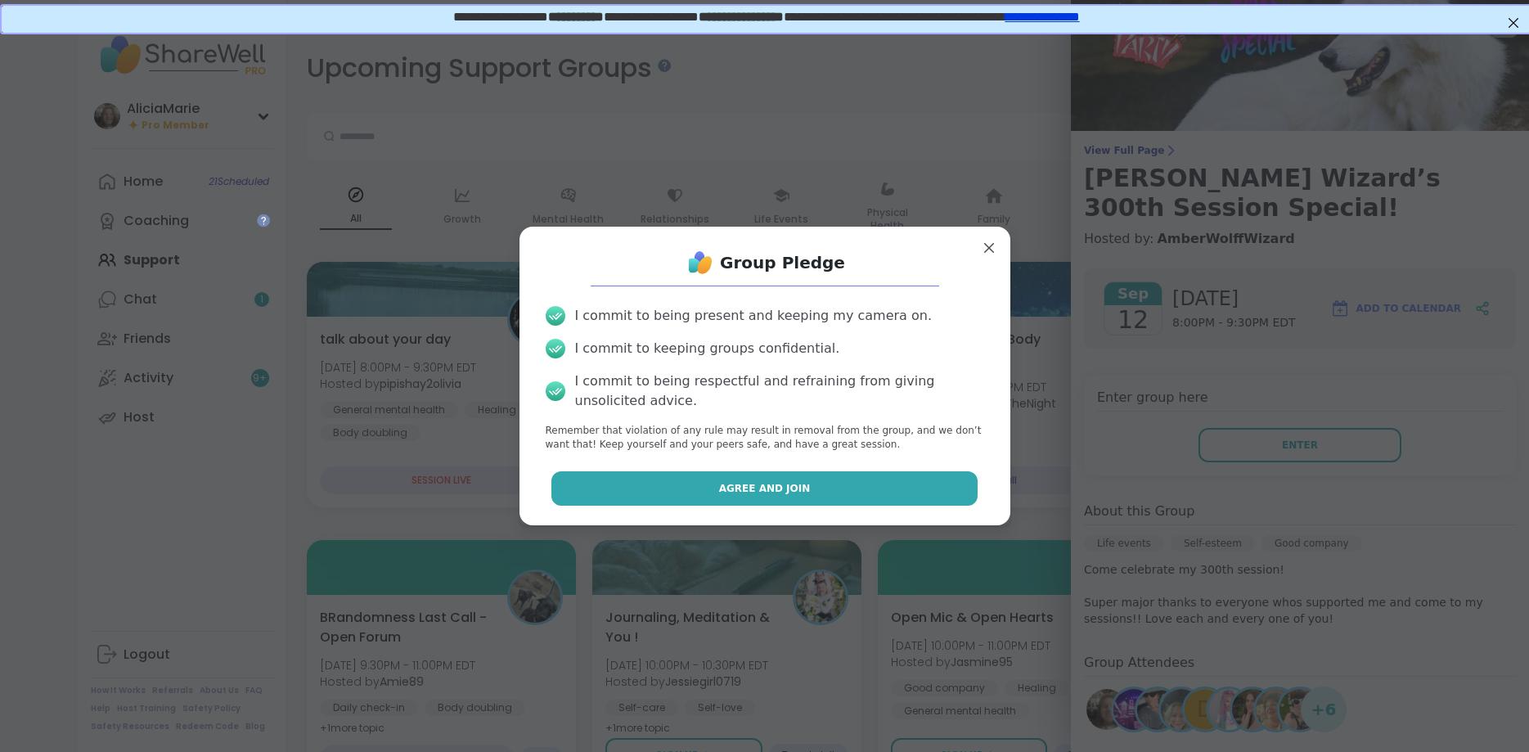
click at [880, 476] on button "Agree and Join" at bounding box center [765, 488] width 426 height 34
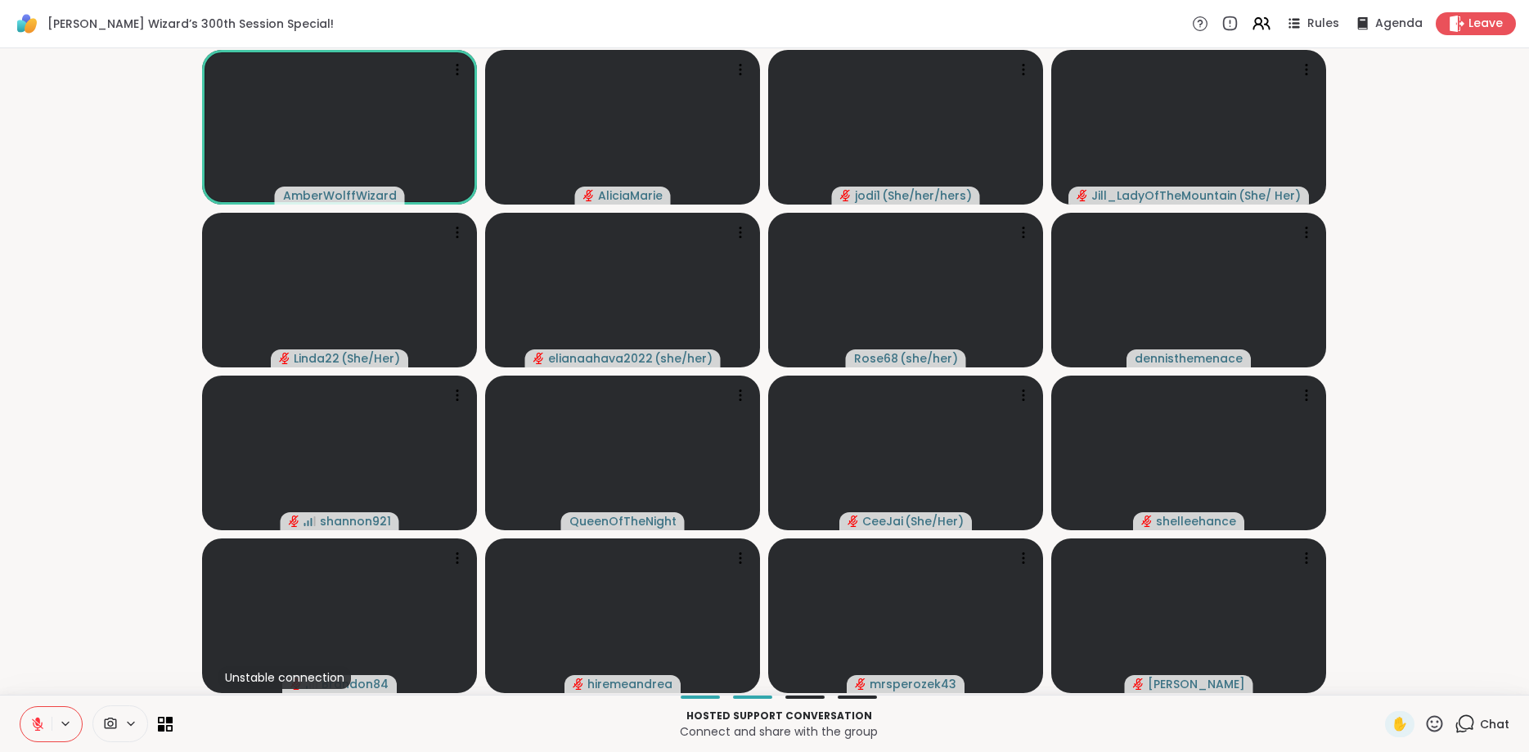
click at [1475, 723] on icon at bounding box center [1465, 724] width 20 height 20
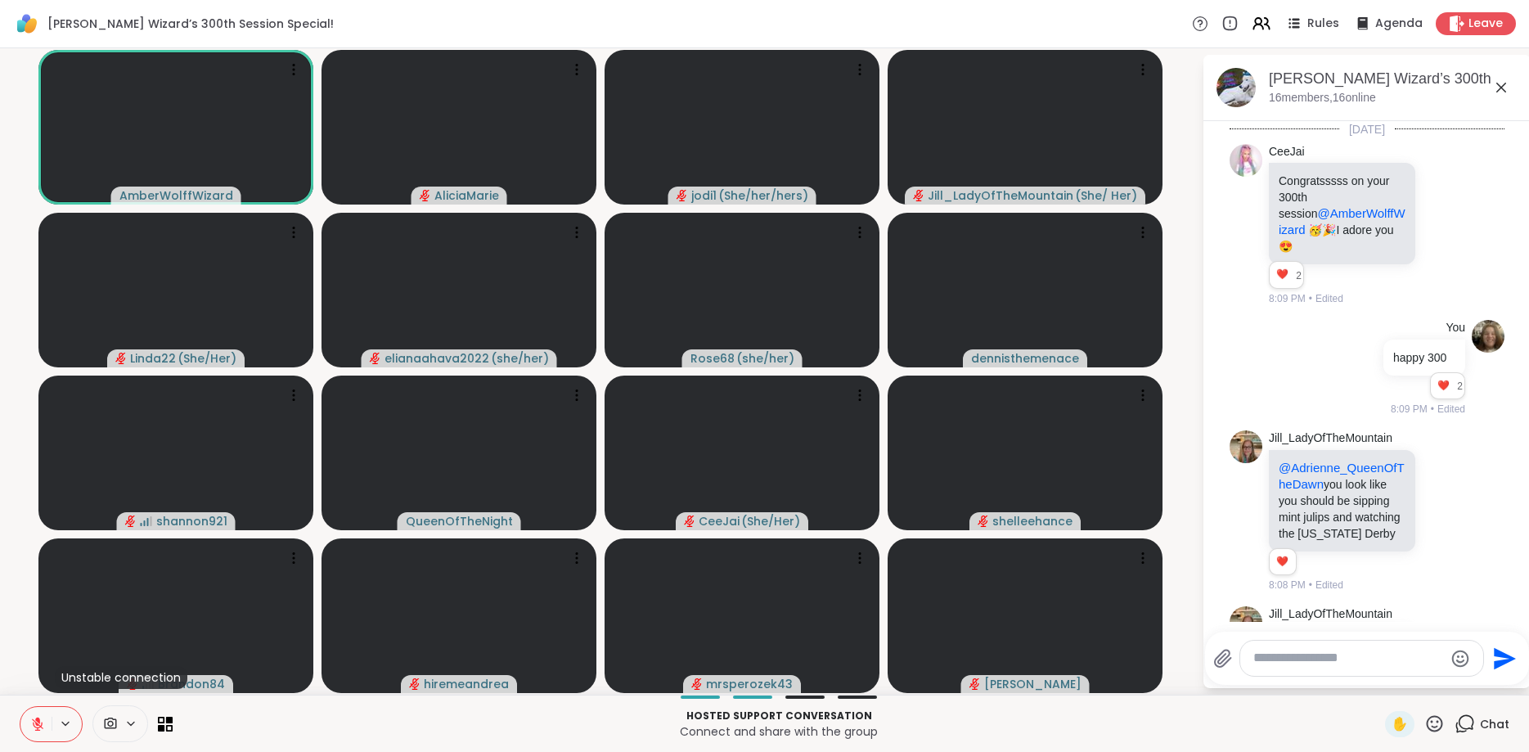
scroll to position [5187, 0]
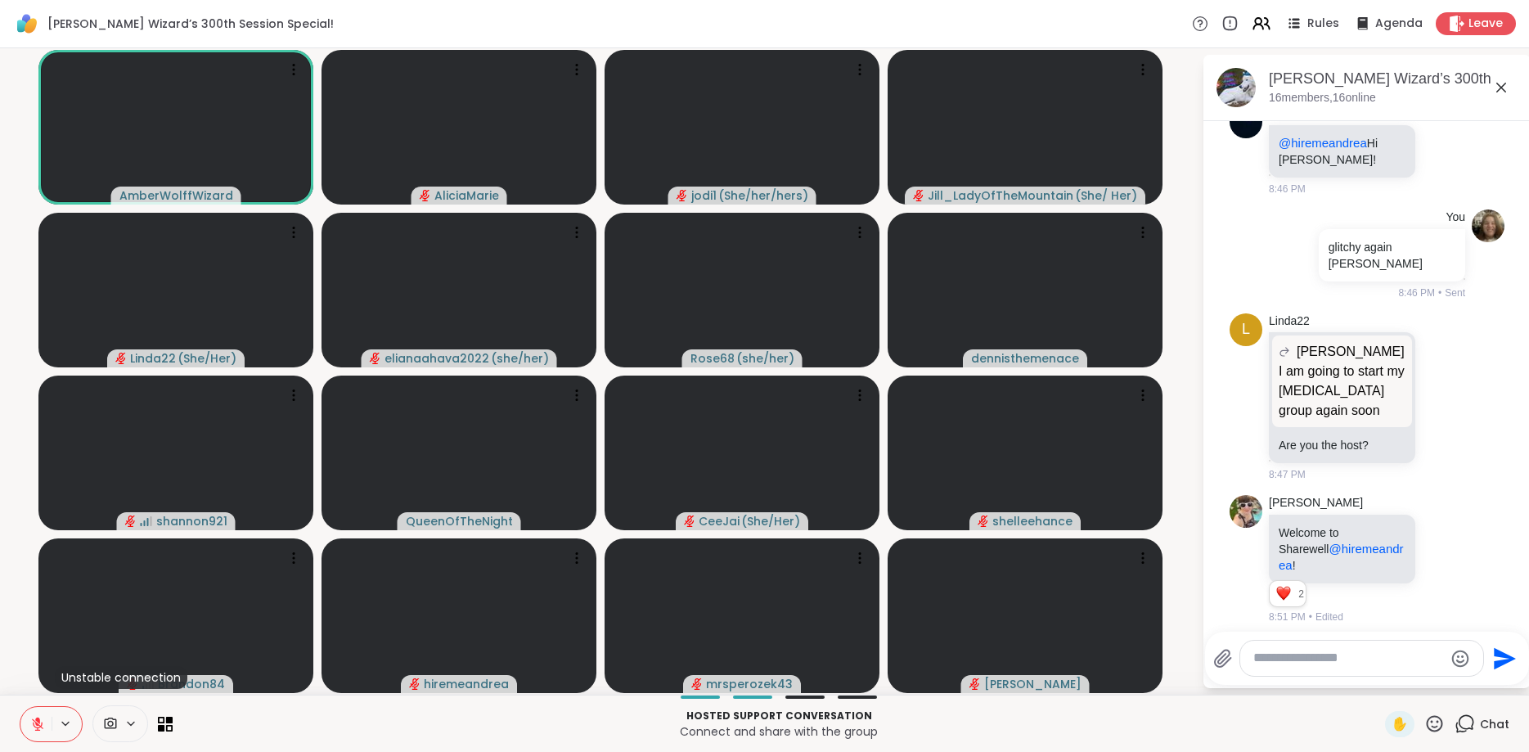
click at [1325, 651] on textarea "Type your message" at bounding box center [1349, 658] width 191 height 17
type textarea "**********"
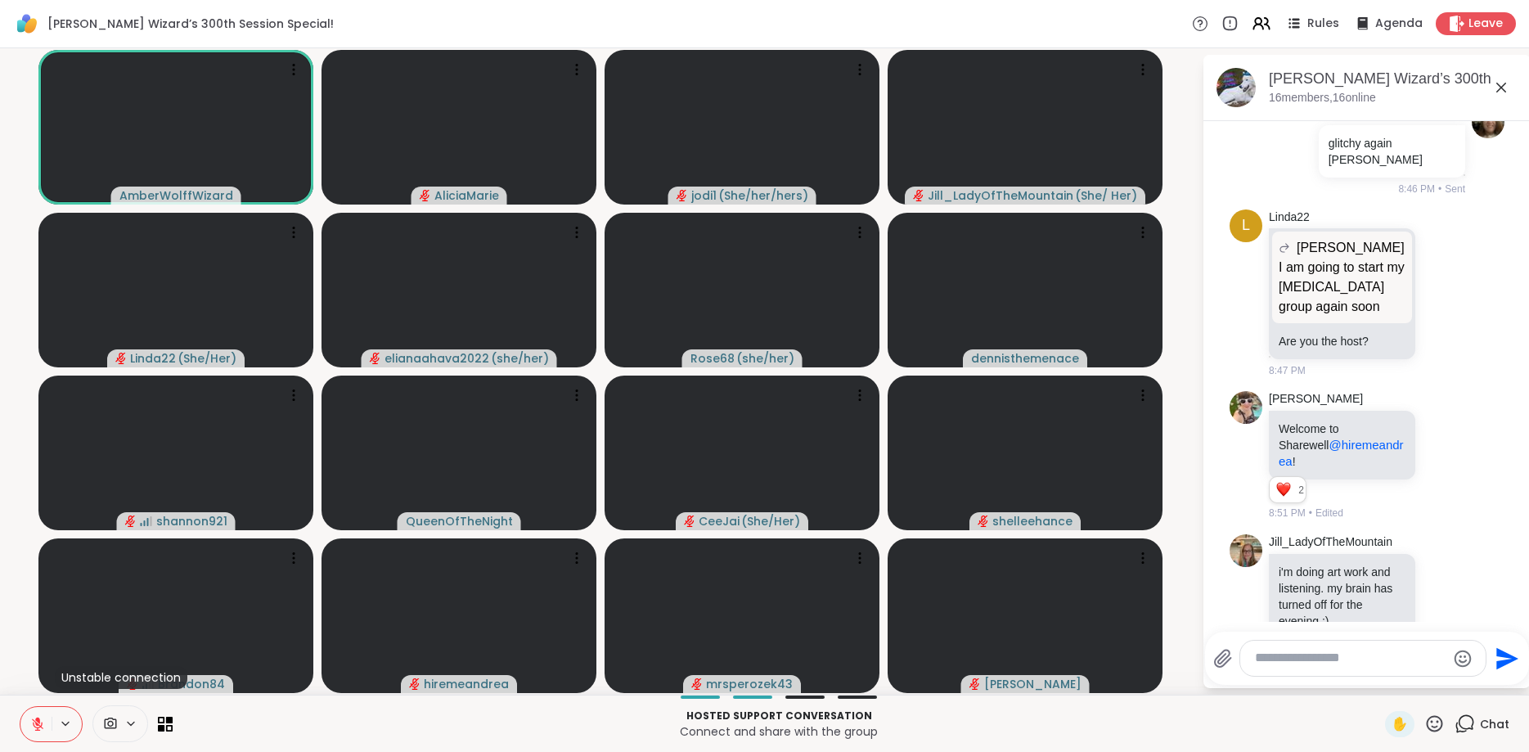
click at [1510, 653] on icon "Send" at bounding box center [1506, 659] width 26 height 26
click at [1471, 25] on span "Leave" at bounding box center [1487, 24] width 36 height 17
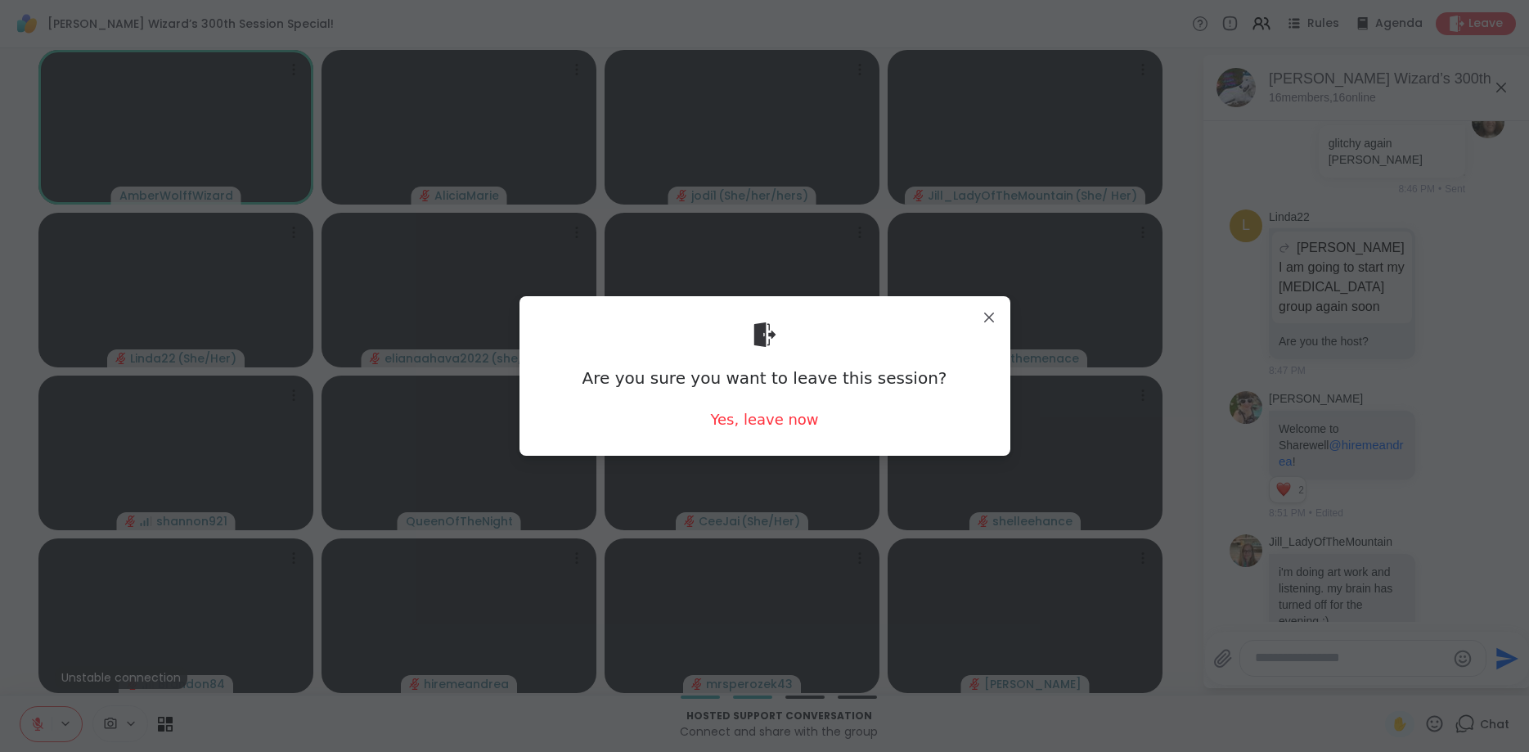
click at [776, 430] on div "Are you sure you want to leave this session? Yes, leave now" at bounding box center [765, 375] width 465 height 133
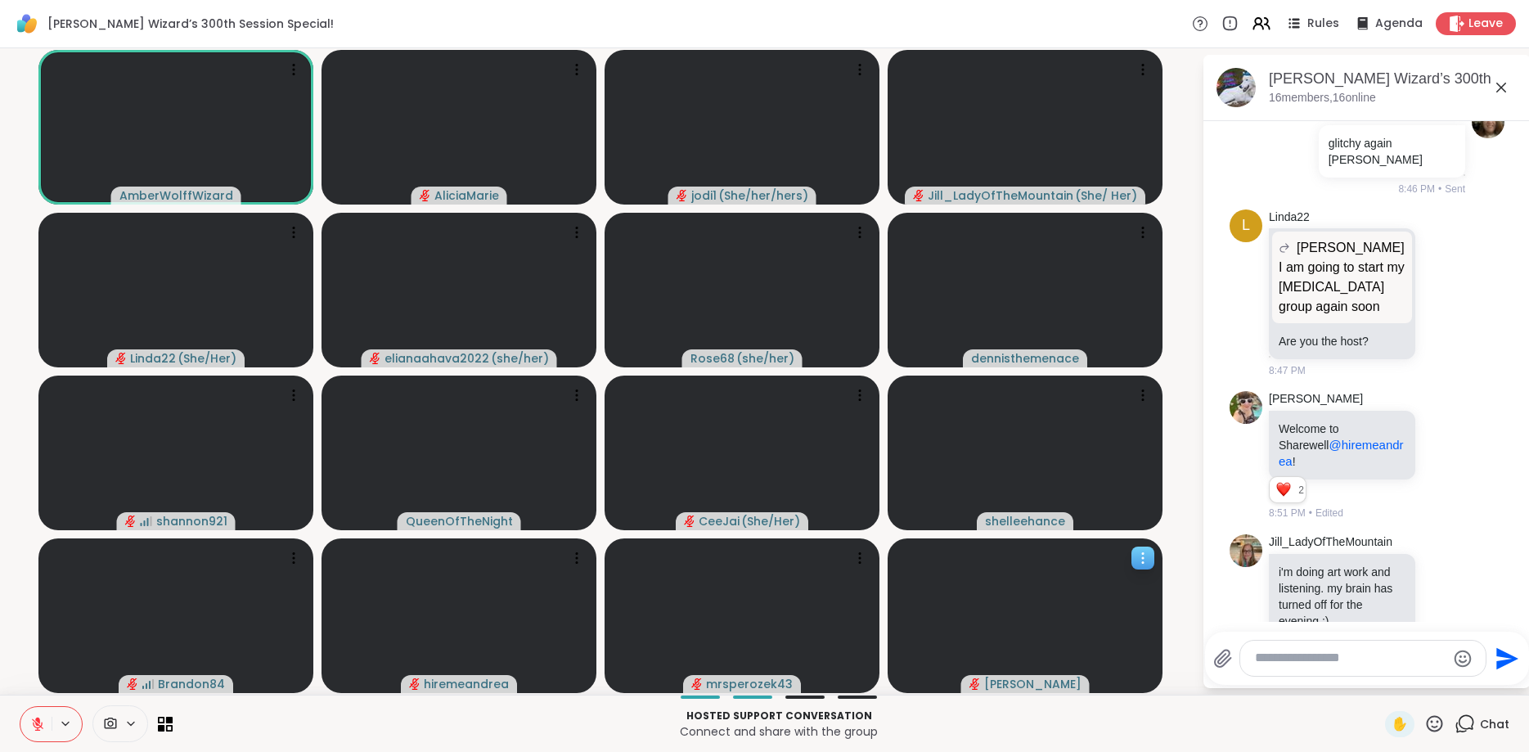
click at [1029, 679] on span "[PERSON_NAME]" at bounding box center [1032, 684] width 97 height 16
click at [1472, 23] on span "Leave" at bounding box center [1487, 24] width 36 height 17
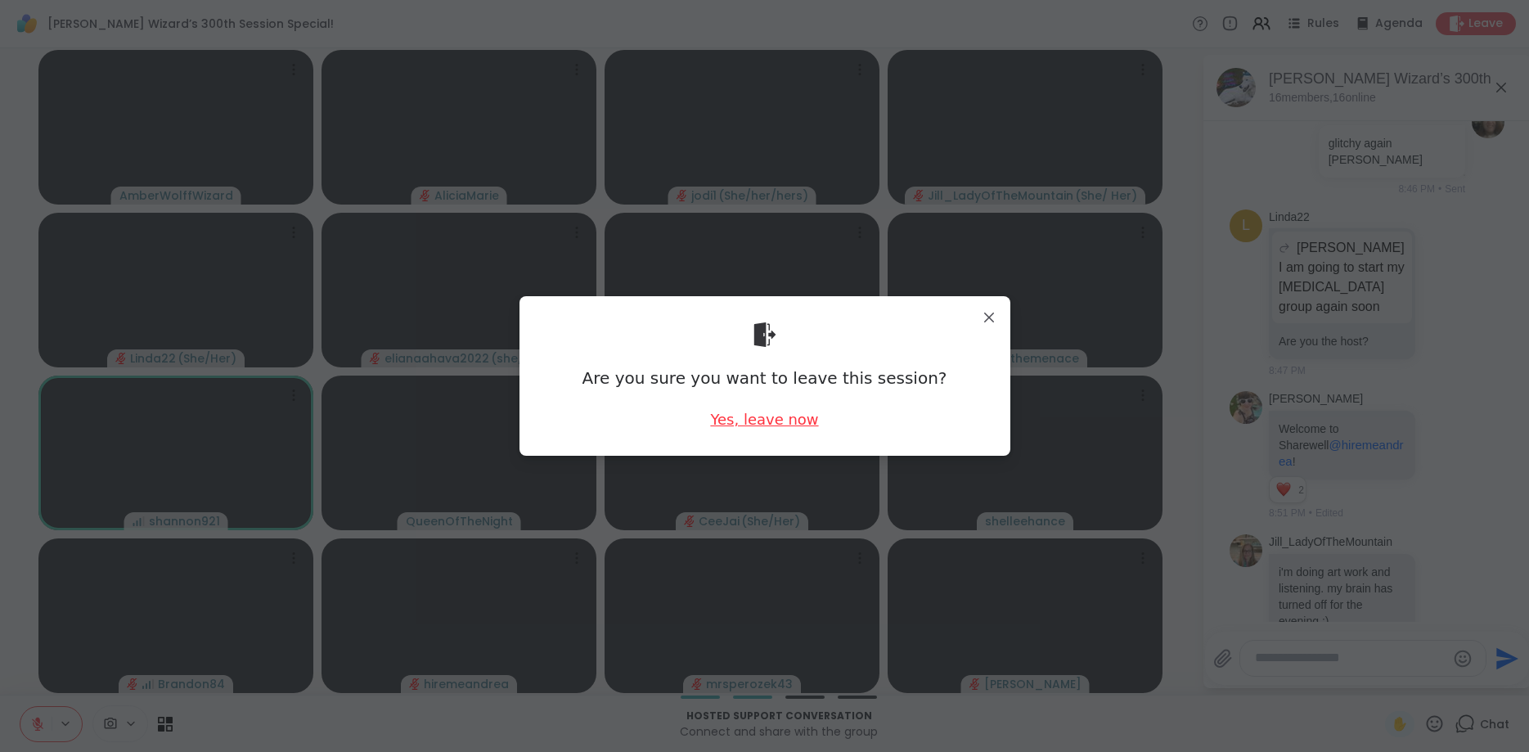
click at [768, 410] on div "Yes, leave now" at bounding box center [764, 419] width 108 height 20
